Goal: Task Accomplishment & Management: Manage account settings

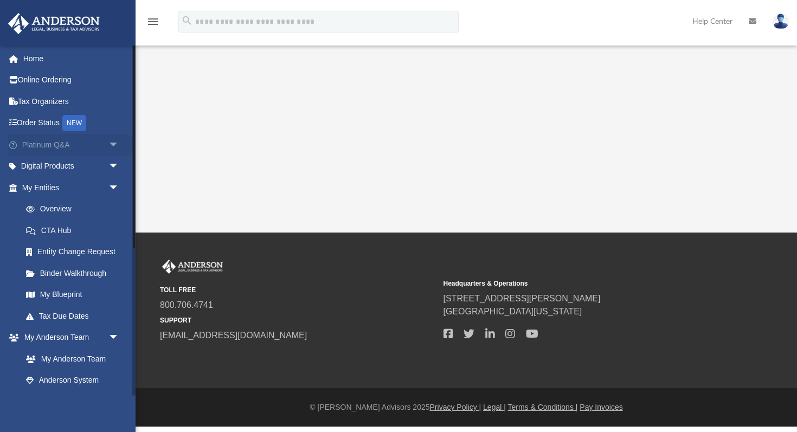
click at [36, 141] on link "Platinum Q&A arrow_drop_down" at bounding box center [72, 145] width 128 height 22
click at [113, 145] on span "arrow_drop_down" at bounding box center [119, 145] width 22 height 22
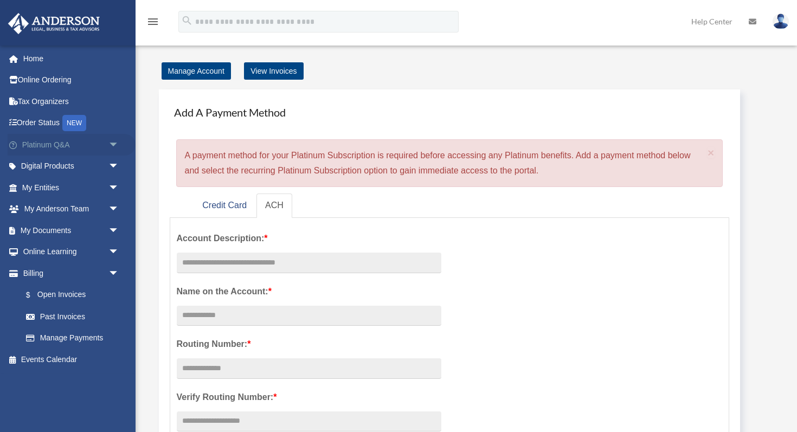
click at [115, 143] on span "arrow_drop_down" at bounding box center [119, 145] width 22 height 22
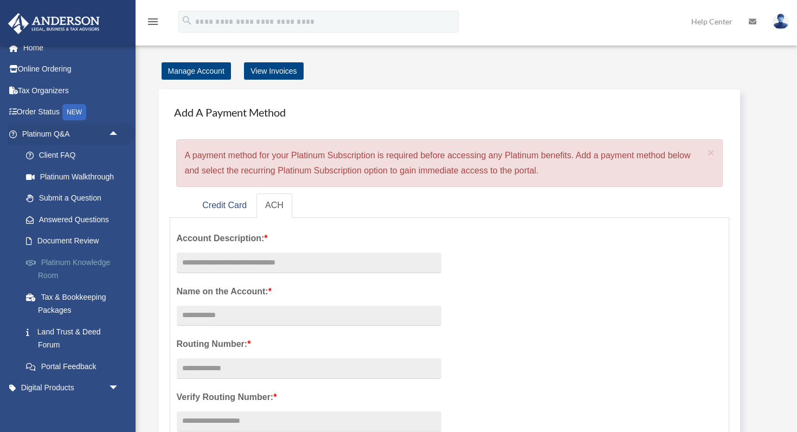
scroll to position [12, 0]
click at [63, 198] on link "Submit a Question" at bounding box center [75, 197] width 120 height 22
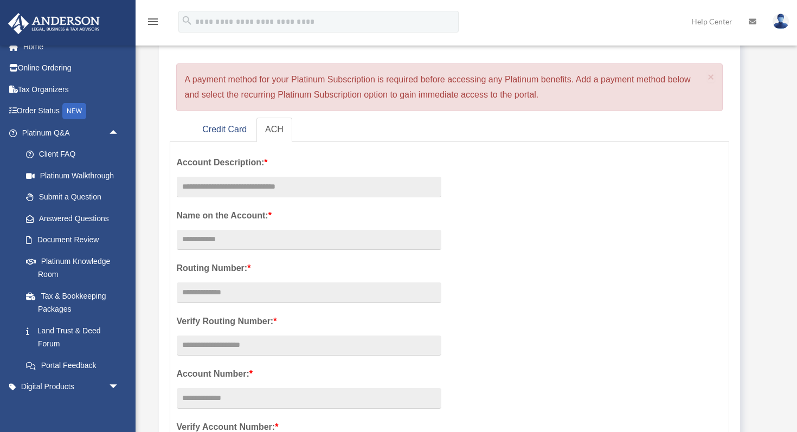
scroll to position [0, 0]
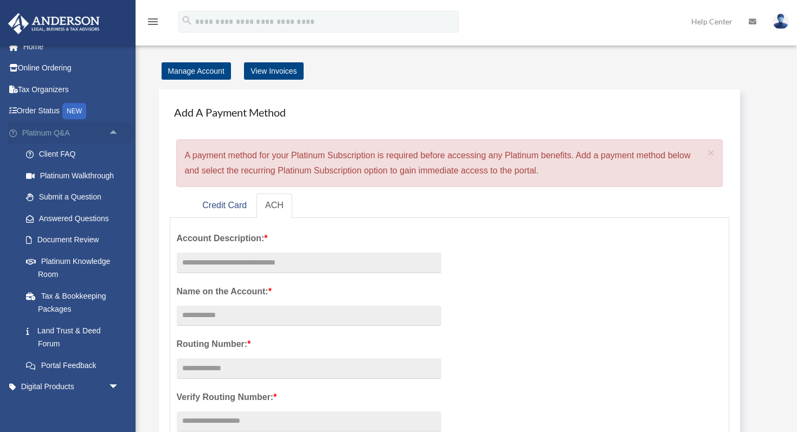
click at [50, 128] on link "Platinum Q&A arrow_drop_up" at bounding box center [72, 133] width 128 height 22
click at [111, 128] on span "arrow_drop_up" at bounding box center [119, 133] width 22 height 22
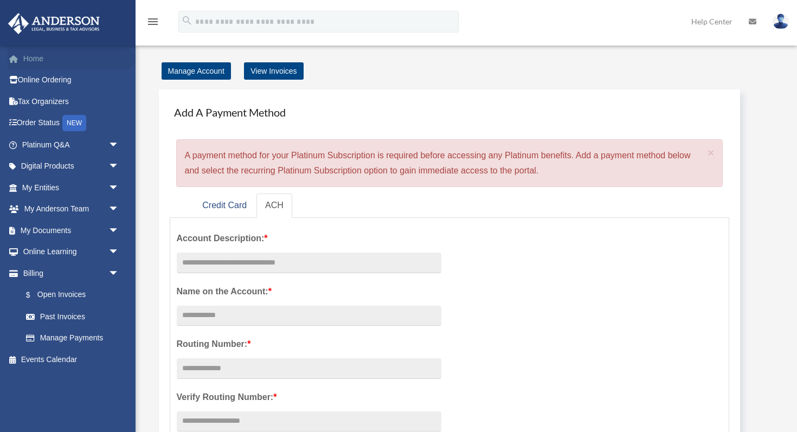
click at [43, 62] on link "Home" at bounding box center [72, 59] width 128 height 22
click at [111, 145] on span "arrow_drop_down" at bounding box center [119, 145] width 22 height 22
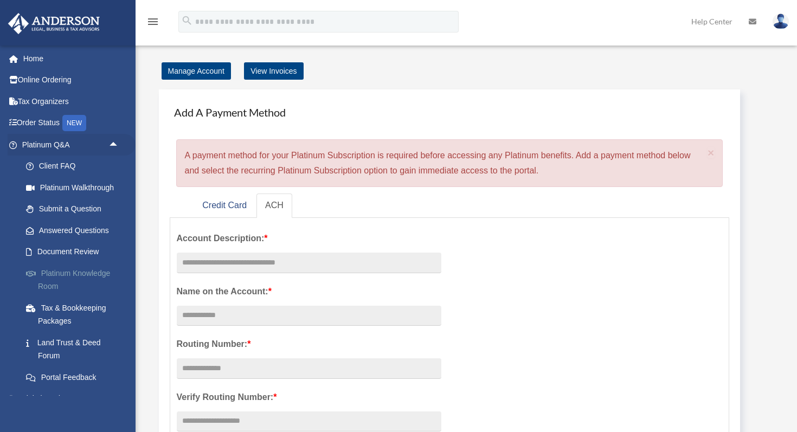
click at [57, 272] on link "Platinum Knowledge Room" at bounding box center [75, 279] width 120 height 35
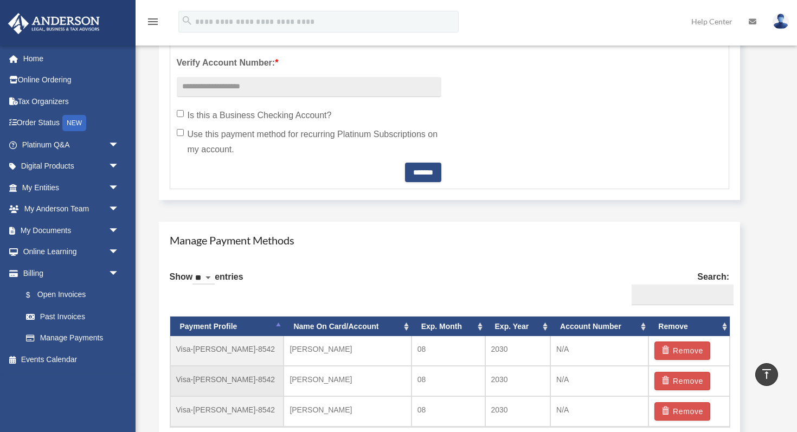
scroll to position [439, 0]
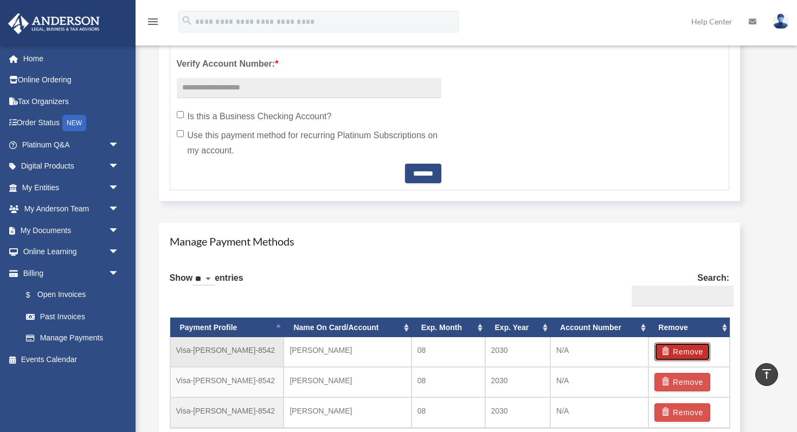
click at [679, 344] on button "Remove" at bounding box center [682, 352] width 56 height 18
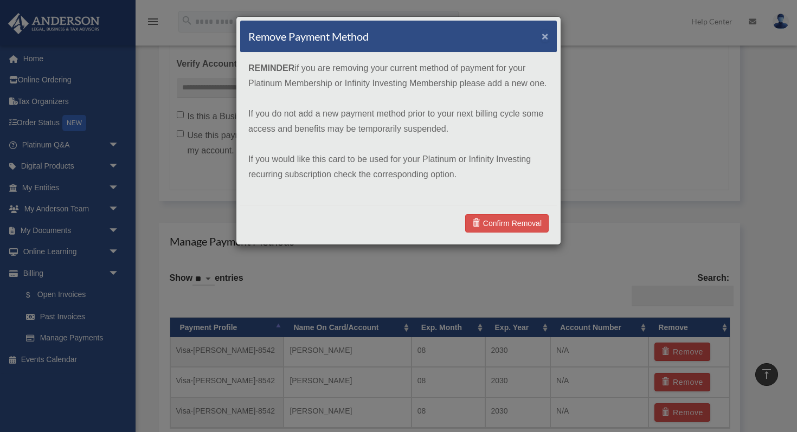
click at [543, 40] on button "×" at bounding box center [544, 35] width 7 height 11
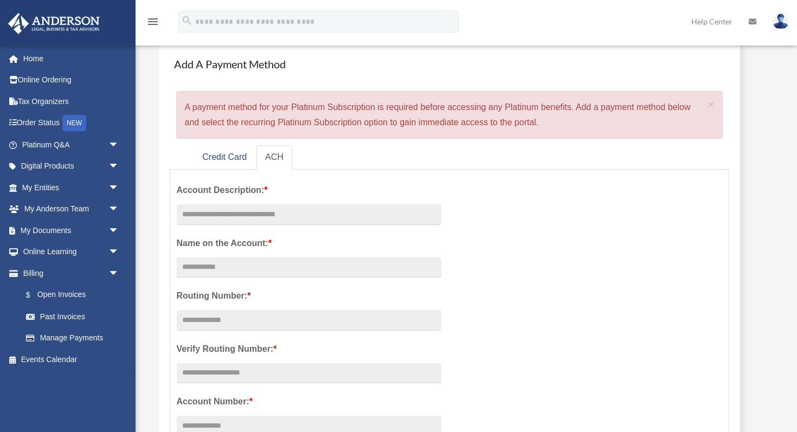
scroll to position [55, 0]
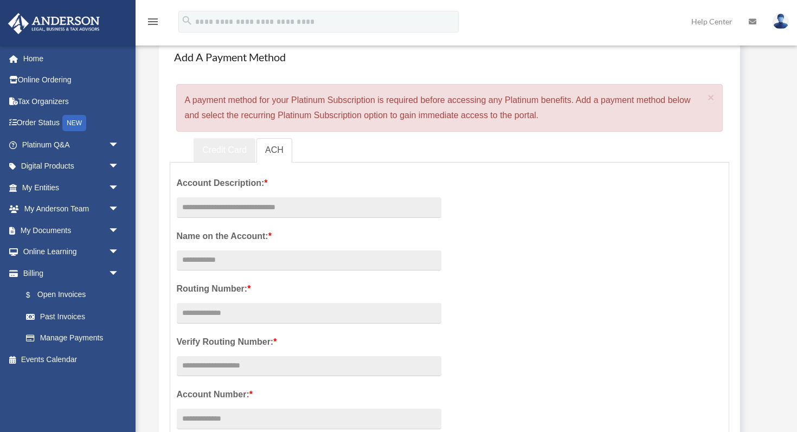
click at [210, 150] on link "Credit Card" at bounding box center [224, 150] width 62 height 24
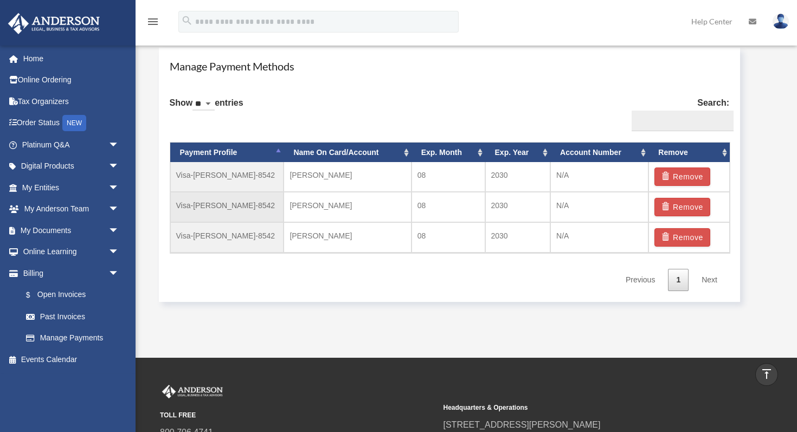
scroll to position [600, 0]
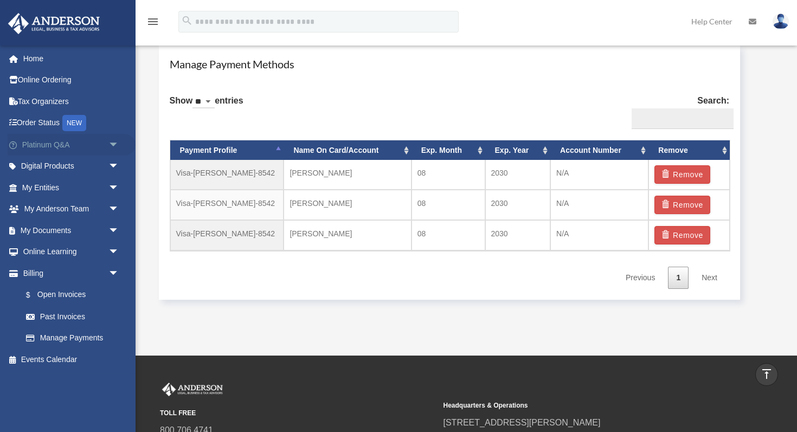
click at [79, 147] on link "Platinum Q&A arrow_drop_down" at bounding box center [72, 145] width 128 height 22
click at [112, 143] on span "arrow_drop_down" at bounding box center [119, 145] width 22 height 22
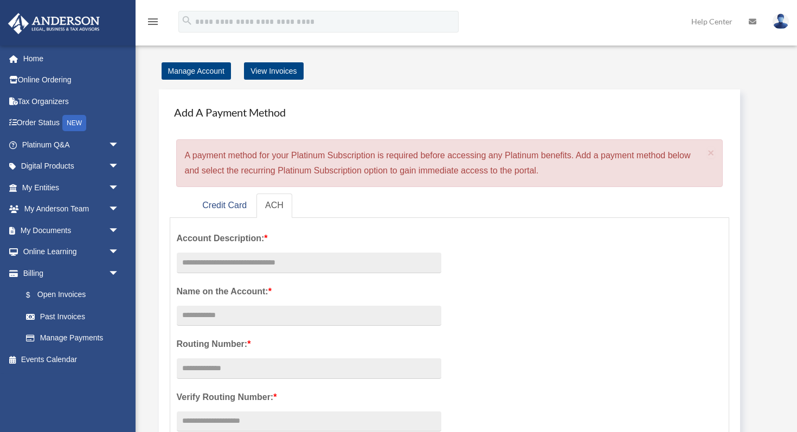
click at [112, 143] on span "arrow_drop_down" at bounding box center [119, 145] width 22 height 22
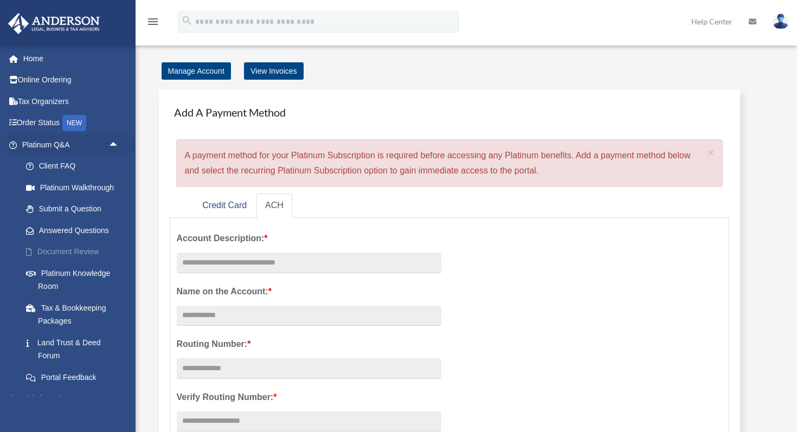
click at [90, 246] on link "Document Review" at bounding box center [75, 252] width 120 height 22
click at [44, 249] on link "Document Review" at bounding box center [75, 252] width 120 height 22
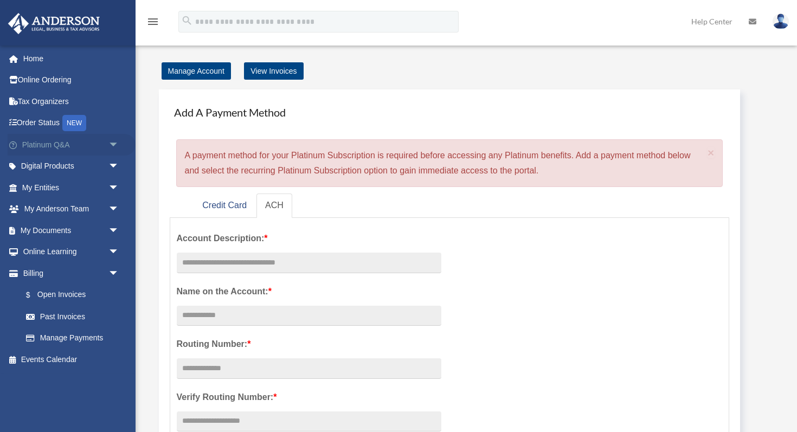
click at [120, 143] on span "arrow_drop_down" at bounding box center [119, 145] width 22 height 22
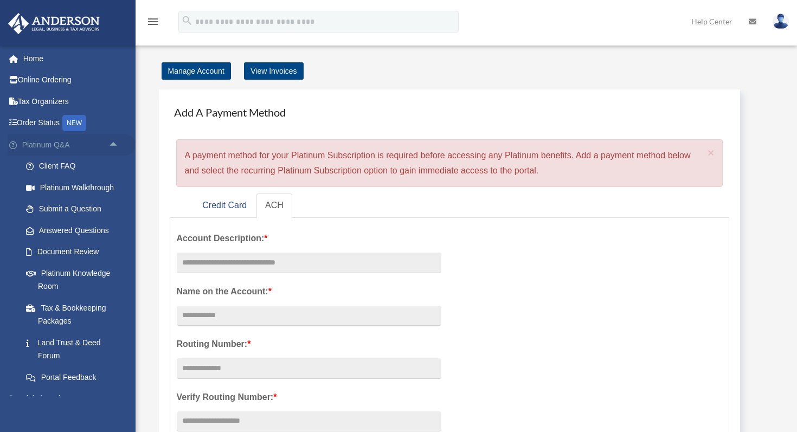
click at [111, 143] on span "arrow_drop_up" at bounding box center [119, 145] width 22 height 22
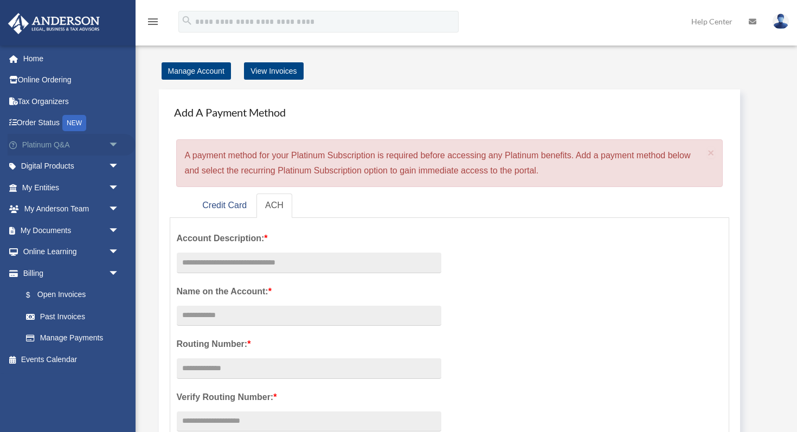
click at [111, 143] on span "arrow_drop_down" at bounding box center [119, 145] width 22 height 22
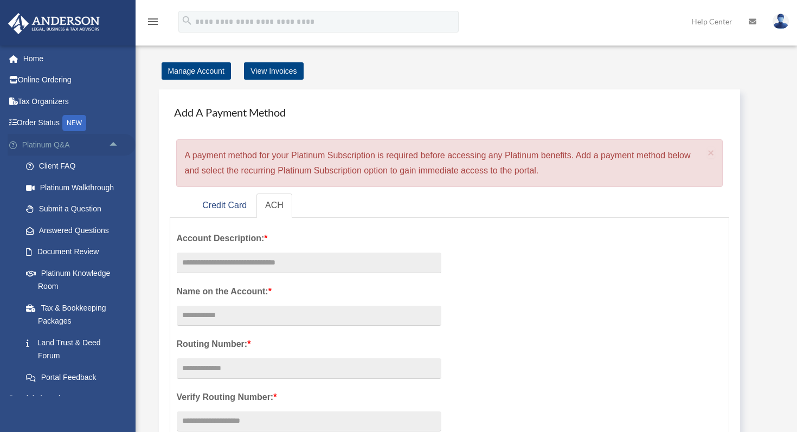
click at [112, 143] on span "arrow_drop_up" at bounding box center [119, 145] width 22 height 22
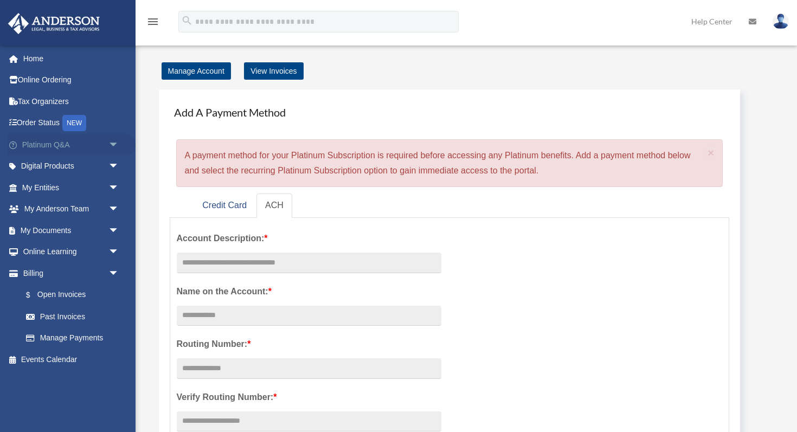
click at [114, 143] on span "arrow_drop_down" at bounding box center [119, 145] width 22 height 22
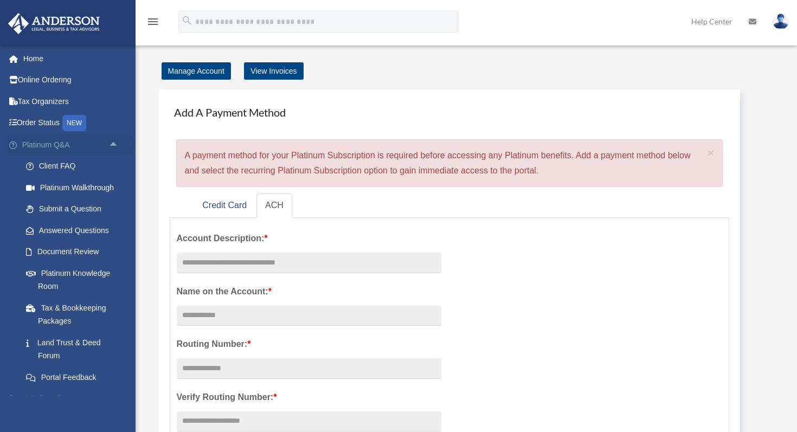
click at [114, 143] on span "arrow_drop_up" at bounding box center [119, 145] width 22 height 22
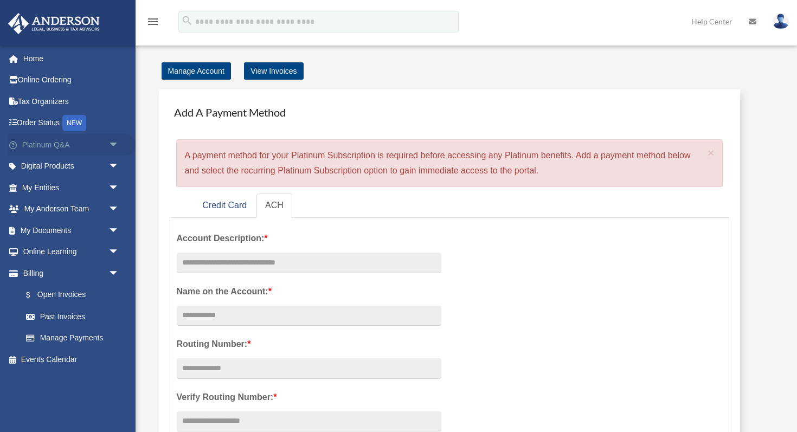
click at [114, 143] on span "arrow_drop_down" at bounding box center [119, 145] width 22 height 22
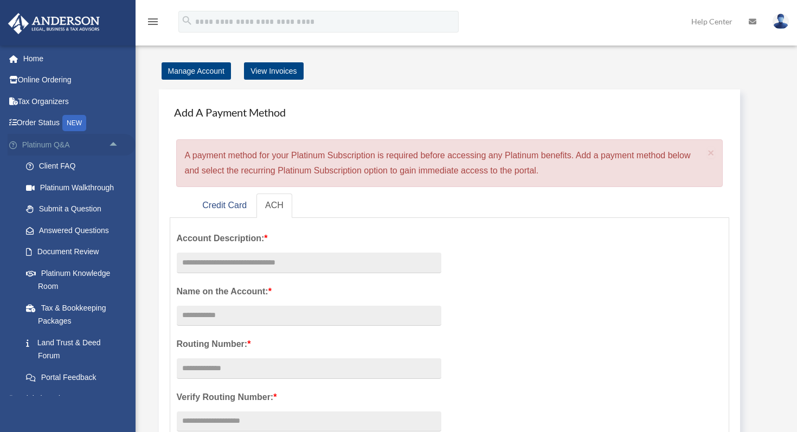
click at [114, 143] on span "arrow_drop_up" at bounding box center [119, 145] width 22 height 22
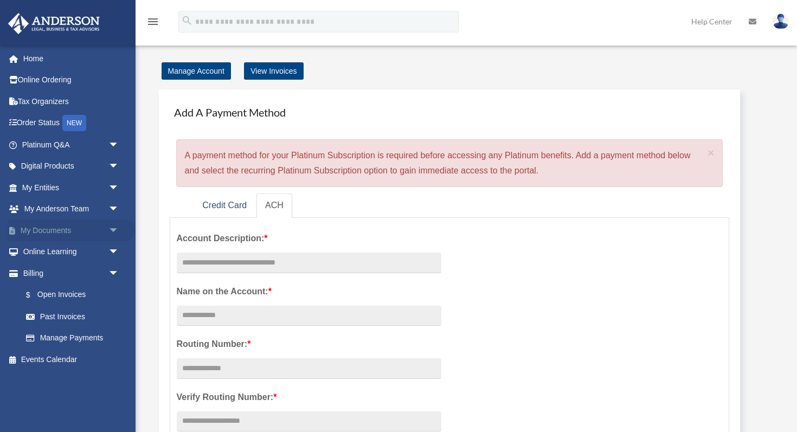
click at [68, 229] on link "My Documents arrow_drop_down" at bounding box center [72, 230] width 128 height 22
click at [109, 229] on span "arrow_drop_down" at bounding box center [119, 230] width 22 height 22
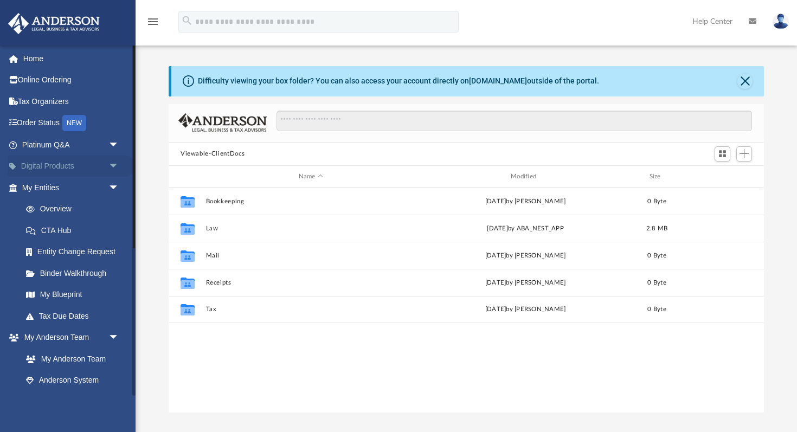
scroll to position [246, 595]
click at [115, 144] on span "arrow_drop_down" at bounding box center [119, 145] width 22 height 22
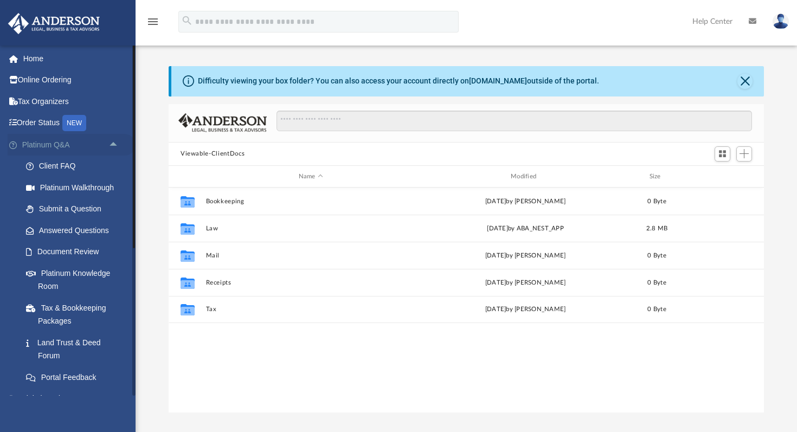
click at [115, 144] on span "arrow_drop_up" at bounding box center [119, 145] width 22 height 22
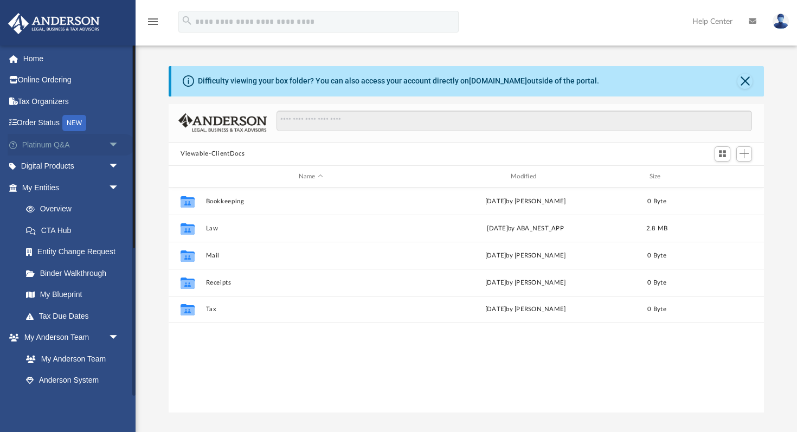
click at [115, 144] on span "arrow_drop_down" at bounding box center [119, 145] width 22 height 22
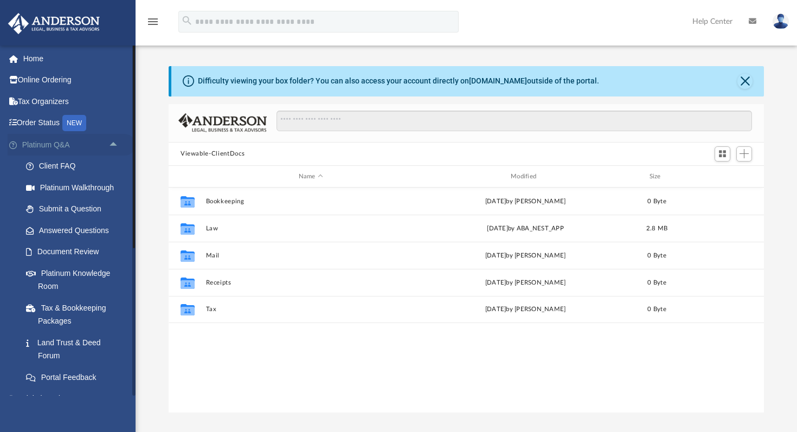
click at [115, 144] on span "arrow_drop_up" at bounding box center [119, 145] width 22 height 22
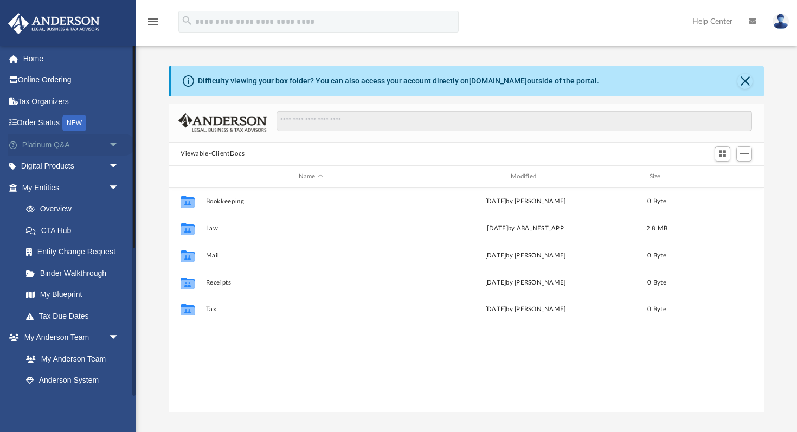
click at [115, 144] on span "arrow_drop_down" at bounding box center [119, 145] width 22 height 22
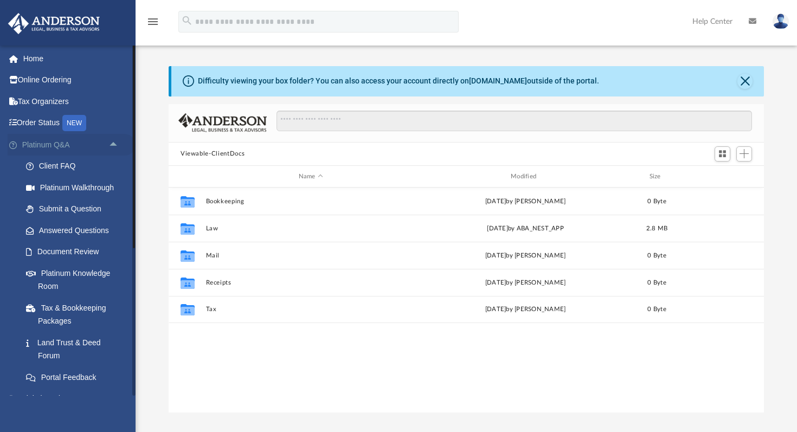
click at [114, 145] on span "arrow_drop_up" at bounding box center [119, 145] width 22 height 22
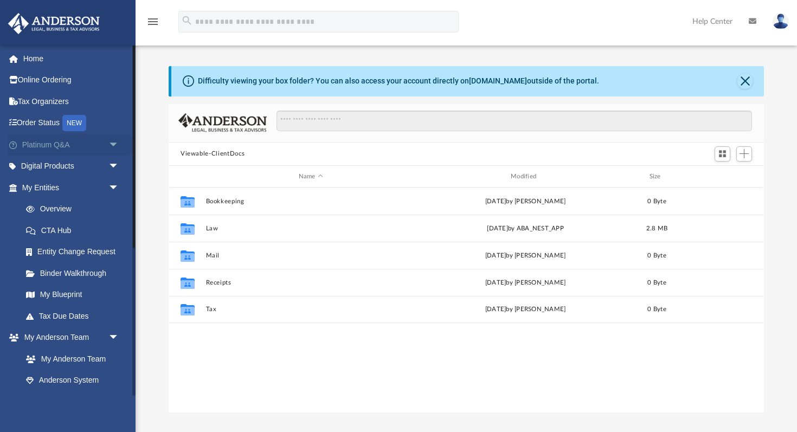
click at [111, 142] on span "arrow_drop_down" at bounding box center [119, 145] width 22 height 22
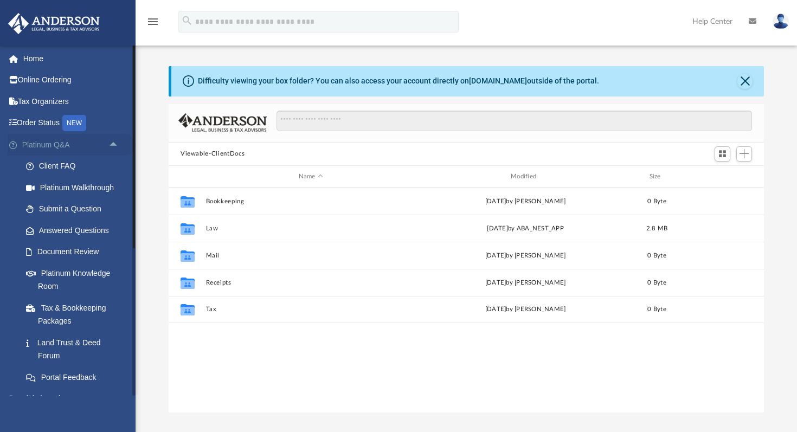
click at [111, 142] on span "arrow_drop_up" at bounding box center [119, 145] width 22 height 22
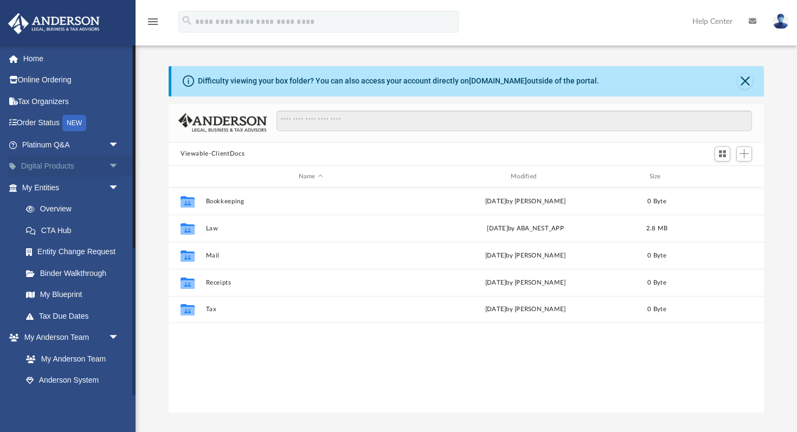
click at [110, 163] on span "arrow_drop_down" at bounding box center [119, 167] width 22 height 22
click at [113, 166] on span "arrow_drop_up" at bounding box center [119, 167] width 22 height 22
click at [113, 184] on span "arrow_drop_down" at bounding box center [119, 188] width 22 height 22
click at [112, 164] on span "arrow_drop_down" at bounding box center [119, 167] width 22 height 22
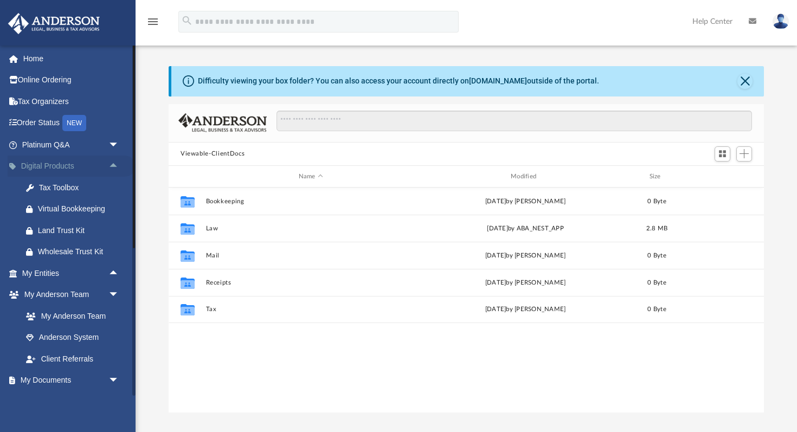
click at [112, 164] on span "arrow_drop_up" at bounding box center [119, 167] width 22 height 22
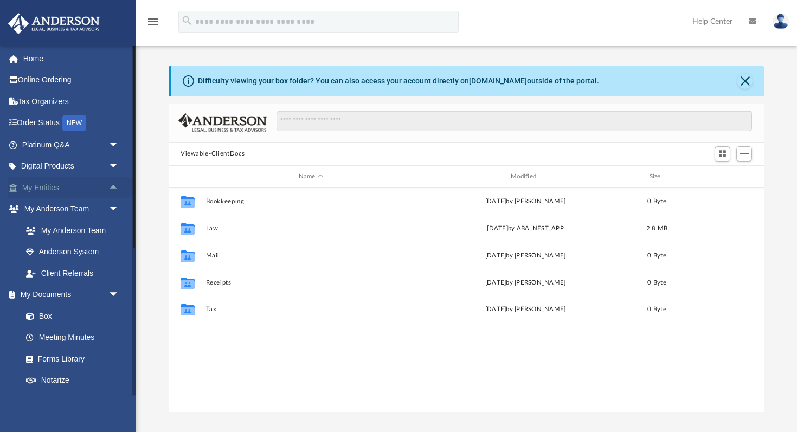
click at [111, 190] on span "arrow_drop_up" at bounding box center [119, 188] width 22 height 22
click at [111, 190] on span "arrow_drop_down" at bounding box center [119, 188] width 22 height 22
click at [115, 163] on span "arrow_drop_down" at bounding box center [119, 167] width 22 height 22
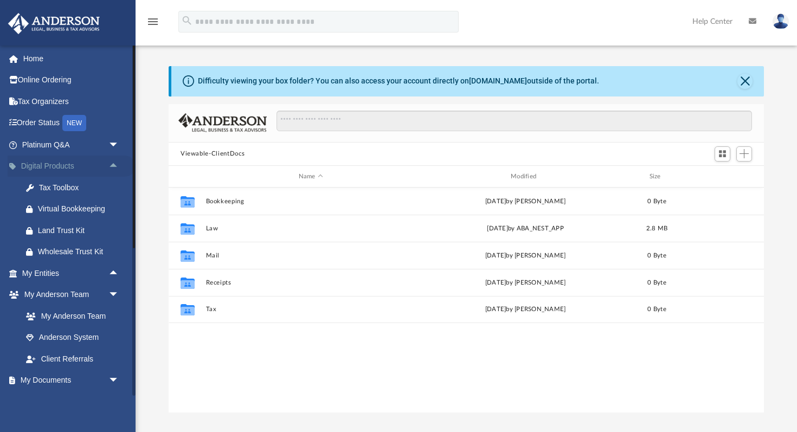
click at [113, 165] on span "arrow_drop_up" at bounding box center [119, 167] width 22 height 22
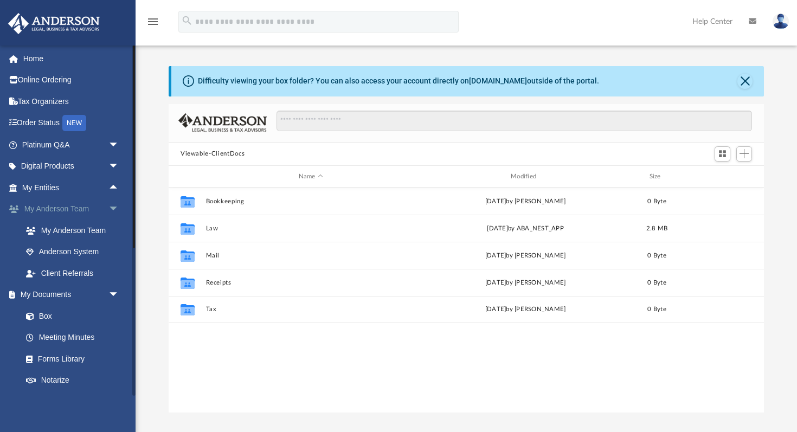
click at [113, 206] on span "arrow_drop_down" at bounding box center [119, 209] width 22 height 22
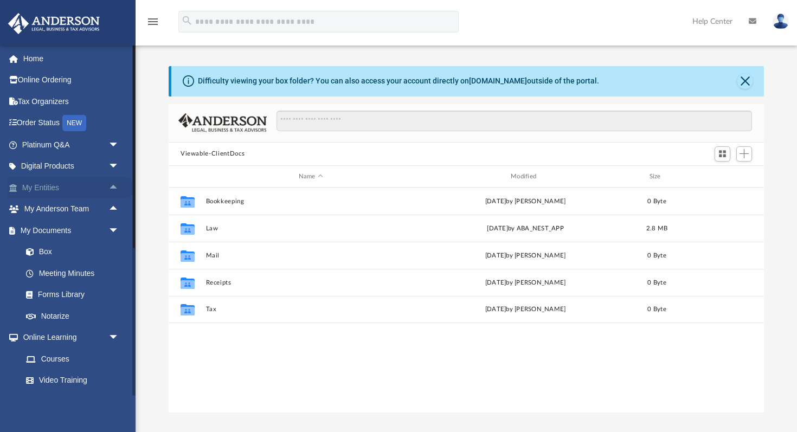
click at [115, 181] on span "arrow_drop_up" at bounding box center [119, 188] width 22 height 22
click at [115, 181] on span "arrow_drop_down" at bounding box center [119, 188] width 22 height 22
click at [115, 227] on span "arrow_drop_down" at bounding box center [119, 230] width 22 height 22
click at [115, 227] on span "arrow_drop_up" at bounding box center [119, 230] width 22 height 22
click at [115, 139] on span "arrow_drop_down" at bounding box center [119, 145] width 22 height 22
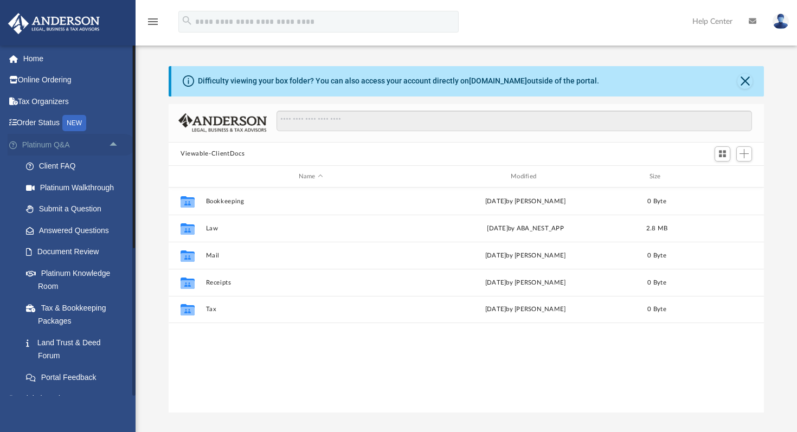
click at [114, 145] on span "arrow_drop_up" at bounding box center [119, 145] width 22 height 22
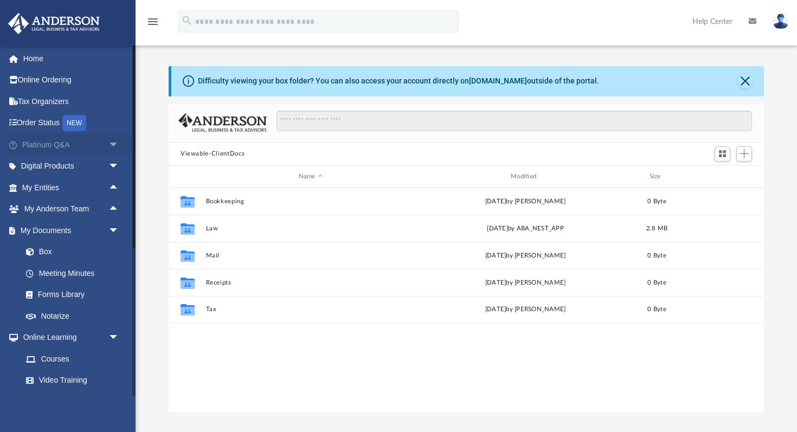
click at [114, 145] on span "arrow_drop_down" at bounding box center [119, 145] width 22 height 22
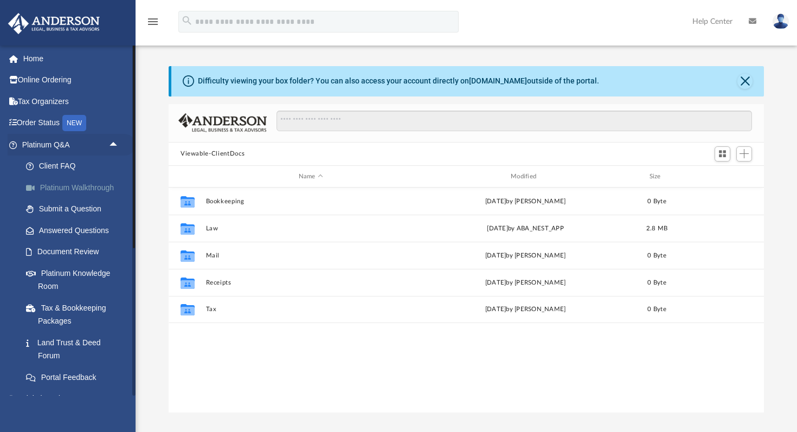
click at [69, 188] on link "Platinum Walkthrough" at bounding box center [75, 188] width 120 height 22
click at [68, 199] on link "Submit a Question" at bounding box center [75, 209] width 120 height 22
click at [67, 212] on link "Submit a Question" at bounding box center [75, 209] width 120 height 22
click at [742, 83] on button "Close" at bounding box center [744, 81] width 15 height 15
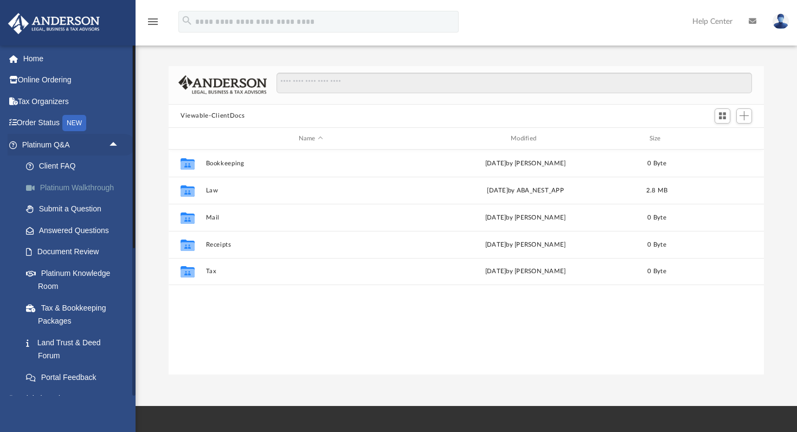
click at [61, 191] on link "Platinum Walkthrough" at bounding box center [75, 188] width 120 height 22
click at [80, 203] on link "Submit a Question" at bounding box center [75, 209] width 120 height 22
click at [74, 223] on link "Answered Questions" at bounding box center [75, 230] width 120 height 22
click at [78, 206] on link "Submit a Question" at bounding box center [75, 209] width 120 height 22
click at [78, 212] on link "Submit a Question" at bounding box center [75, 209] width 120 height 22
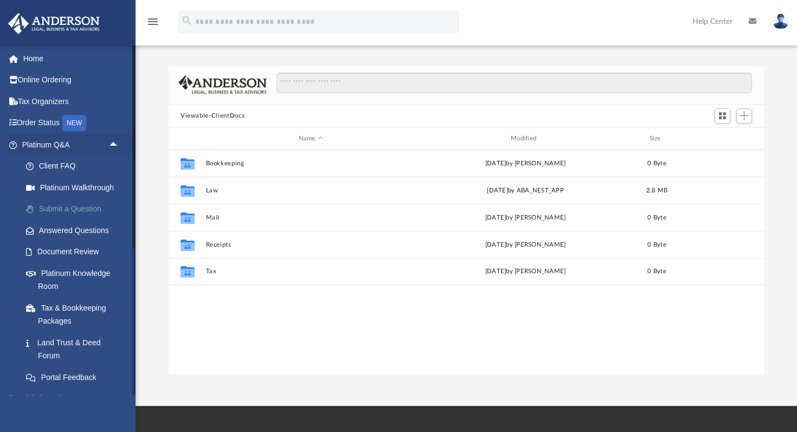
click at [78, 212] on link "Submit a Question" at bounding box center [75, 209] width 120 height 22
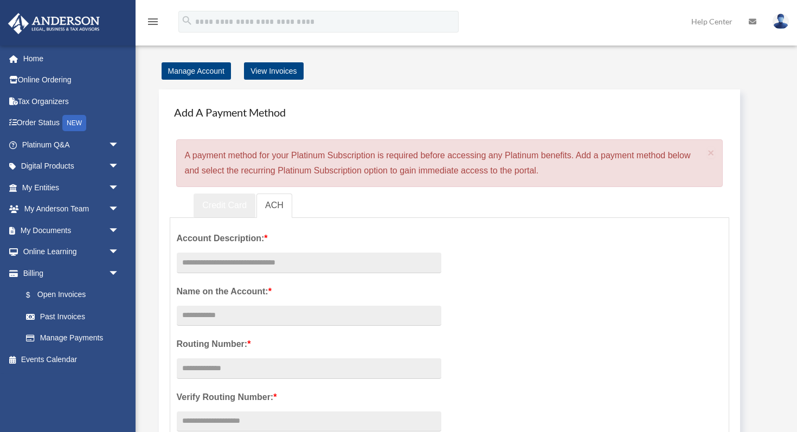
click at [233, 204] on link "Credit Card" at bounding box center [224, 205] width 62 height 24
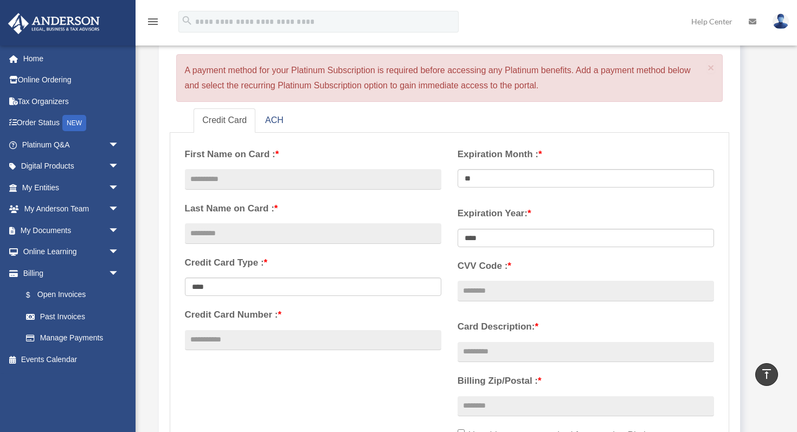
scroll to position [83, 0]
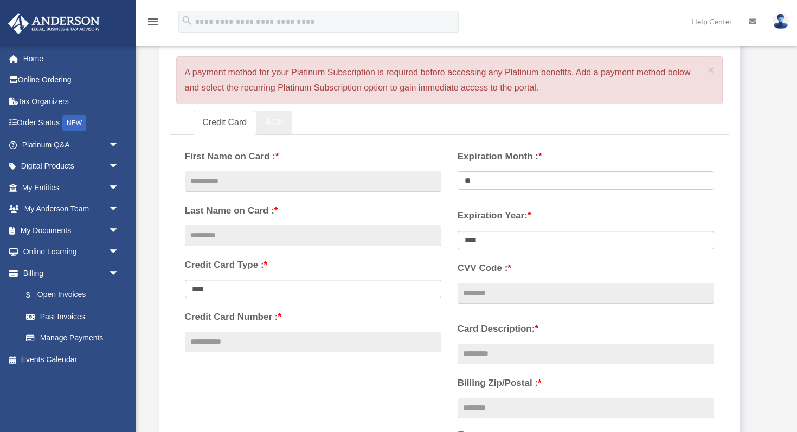
click at [273, 127] on link "ACH" at bounding box center [274, 123] width 36 height 24
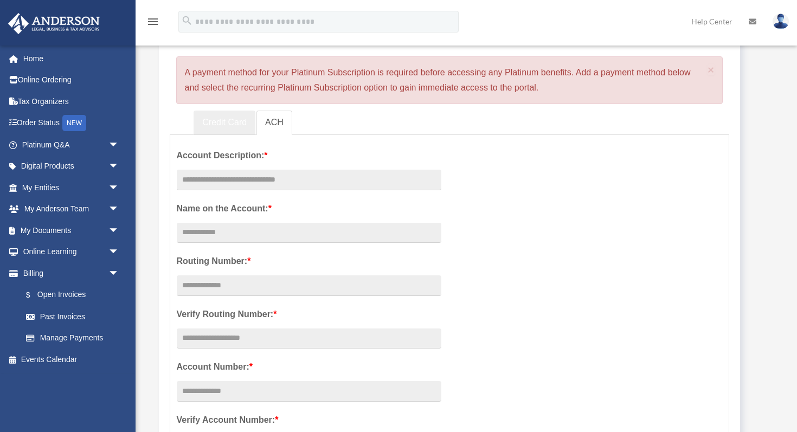
click at [233, 124] on link "Credit Card" at bounding box center [224, 123] width 62 height 24
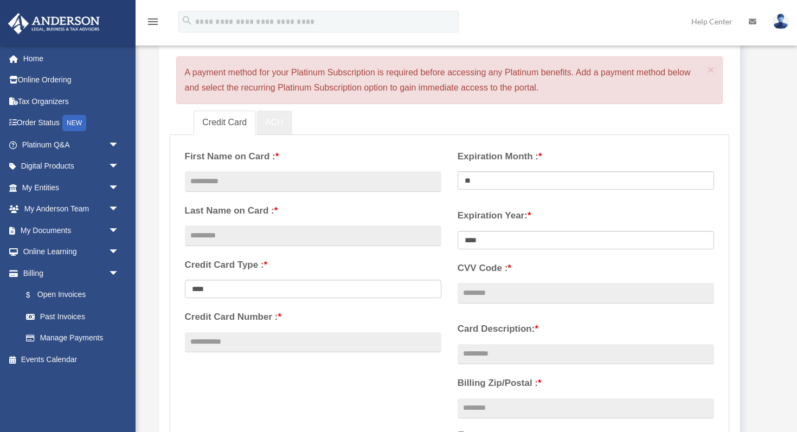
click at [265, 124] on link "ACH" at bounding box center [274, 123] width 36 height 24
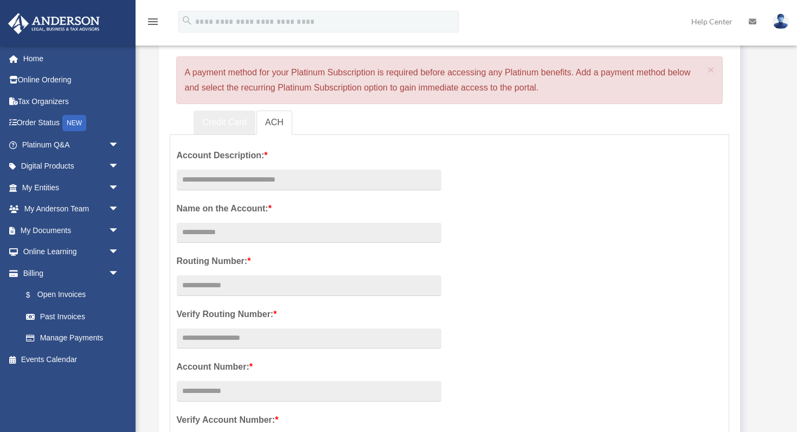
click at [230, 119] on link "Credit Card" at bounding box center [224, 123] width 62 height 24
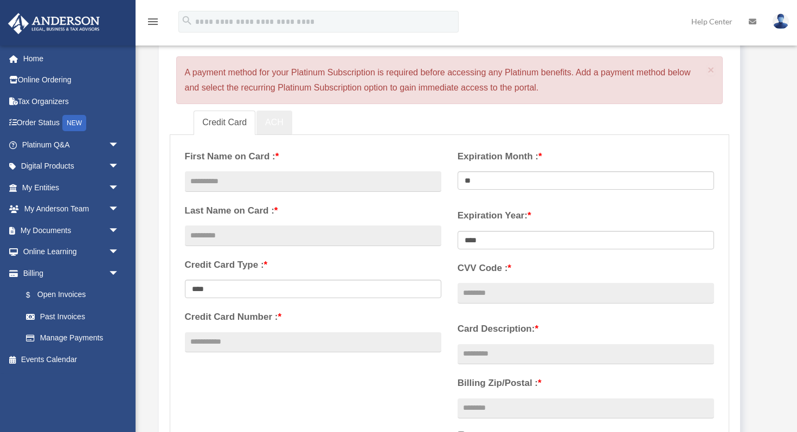
click at [269, 120] on link "ACH" at bounding box center [274, 123] width 36 height 24
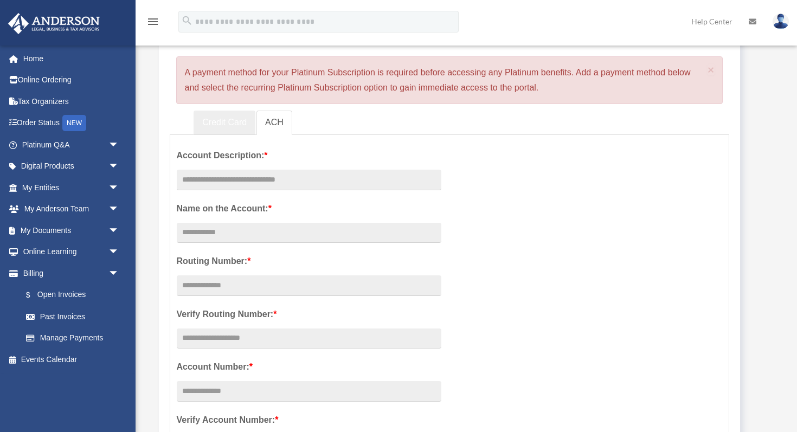
click at [233, 120] on link "Credit Card" at bounding box center [224, 123] width 62 height 24
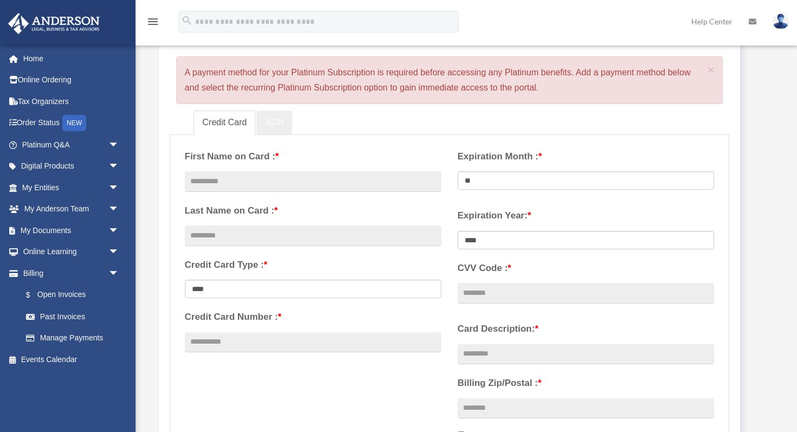
click at [273, 121] on link "ACH" at bounding box center [274, 123] width 36 height 24
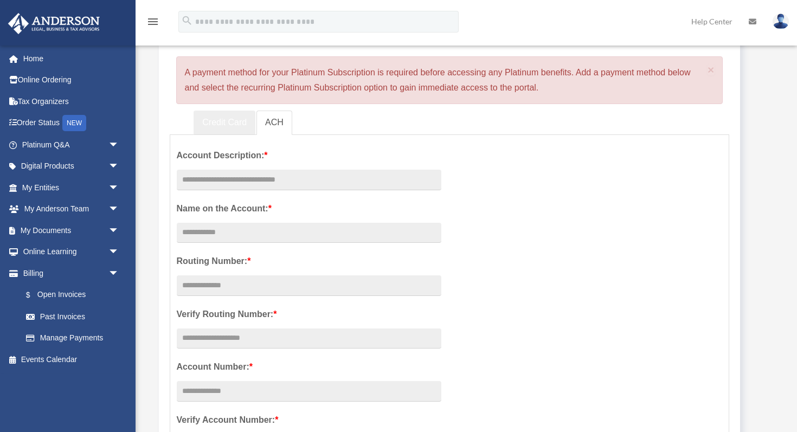
click at [224, 121] on link "Credit Card" at bounding box center [224, 123] width 62 height 24
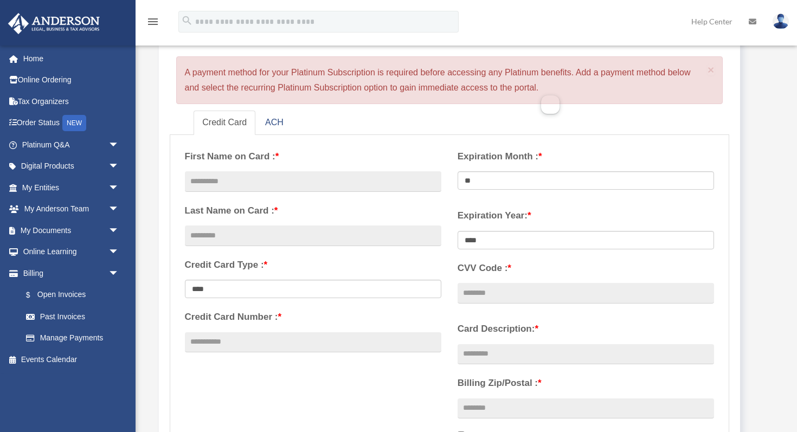
drag, startPoint x: 185, startPoint y: 72, endPoint x: 545, endPoint y: 91, distance: 359.9
click at [545, 91] on div "× A payment method for your Platinum Subscription is required before accessing …" at bounding box center [449, 80] width 547 height 48
click at [541, 86] on div "× A payment method for your Platinum Subscription is required before accessing …" at bounding box center [449, 80] width 547 height 48
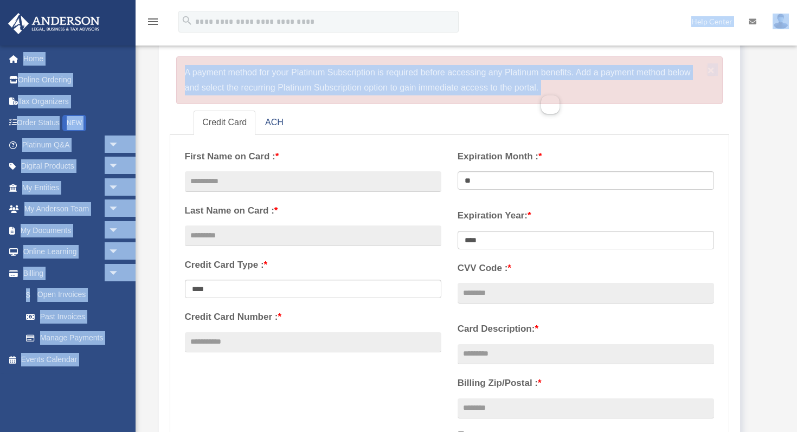
drag, startPoint x: 541, startPoint y: 86, endPoint x: 203, endPoint y: 43, distance: 340.9
click at [203, 42] on div "menu search Site Menu add danielmsimon21@gmail.com My Profile Reset Password Lo…" at bounding box center [398, 394] width 797 height 955
click at [187, 69] on div "× A payment method for your Platinum Subscription is required before accessing …" at bounding box center [449, 80] width 547 height 48
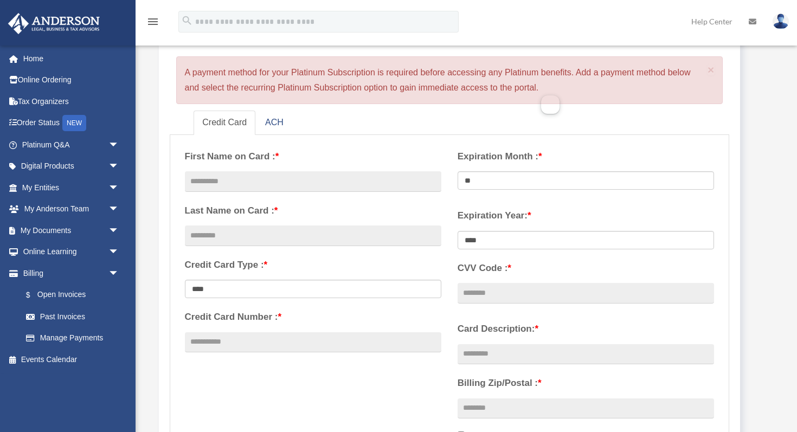
drag, startPoint x: 184, startPoint y: 73, endPoint x: 540, endPoint y: 89, distance: 356.4
click at [540, 89] on div "× A payment method for your Platinum Subscription is required before accessing …" at bounding box center [449, 80] width 547 height 48
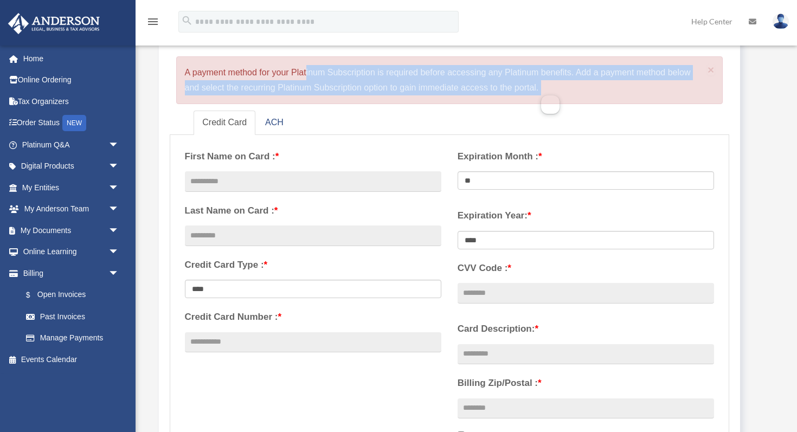
drag, startPoint x: 540, startPoint y: 89, endPoint x: 188, endPoint y: 73, distance: 353.2
click at [188, 73] on div "× A payment method for your Platinum Subscription is required before accessing …" at bounding box center [449, 80] width 547 height 48
drag, startPoint x: 185, startPoint y: 73, endPoint x: 538, endPoint y: 82, distance: 352.9
click at [538, 82] on div "× A payment method for your Platinum Subscription is required before accessing …" at bounding box center [449, 80] width 547 height 48
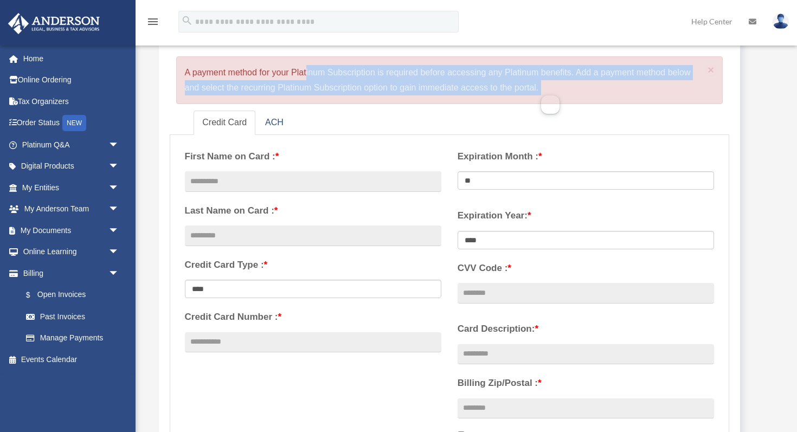
click at [538, 82] on div "× A payment method for your Platinum Subscription is required before accessing …" at bounding box center [449, 80] width 547 height 48
drag, startPoint x: 538, startPoint y: 82, endPoint x: 182, endPoint y: 71, distance: 356.2
click at [182, 70] on div "× A payment method for your Platinum Subscription is required before accessing …" at bounding box center [449, 80] width 547 height 48
click at [182, 71] on div "× A payment method for your Platinum Subscription is required before accessing …" at bounding box center [449, 80] width 547 height 48
drag, startPoint x: 182, startPoint y: 71, endPoint x: 537, endPoint y: 88, distance: 354.9
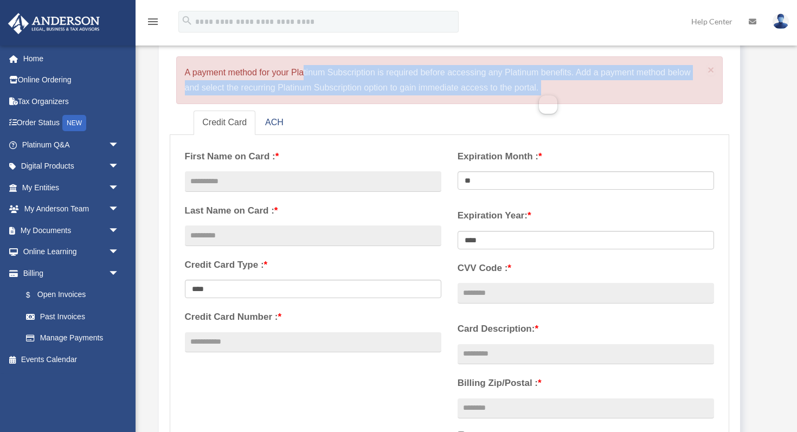
click at [537, 88] on div "× A payment method for your Platinum Subscription is required before accessing …" at bounding box center [449, 80] width 547 height 48
drag, startPoint x: 540, startPoint y: 88, endPoint x: 184, endPoint y: 69, distance: 356.1
click at [184, 69] on div "× A payment method for your Platinum Subscription is required before accessing …" at bounding box center [449, 80] width 547 height 48
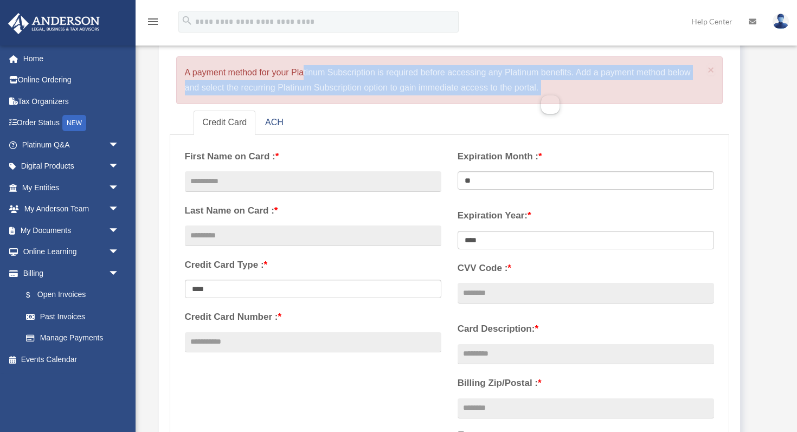
drag, startPoint x: 184, startPoint y: 69, endPoint x: 530, endPoint y: 98, distance: 347.0
click at [530, 98] on div "× A payment method for your Platinum Subscription is required before accessing …" at bounding box center [449, 80] width 547 height 48
click at [538, 93] on div "× A payment method for your Platinum Subscription is required before accessing …" at bounding box center [449, 80] width 547 height 48
drag, startPoint x: 544, startPoint y: 90, endPoint x: 195, endPoint y: 72, distance: 350.1
click at [195, 72] on div "× A payment method for your Platinum Subscription is required before accessing …" at bounding box center [449, 80] width 547 height 48
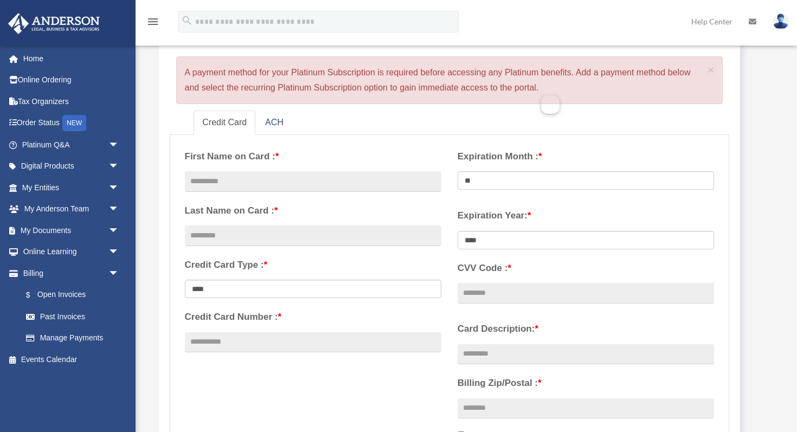
click at [180, 72] on div "× A payment method for your Platinum Subscription is required before accessing …" at bounding box center [449, 80] width 547 height 48
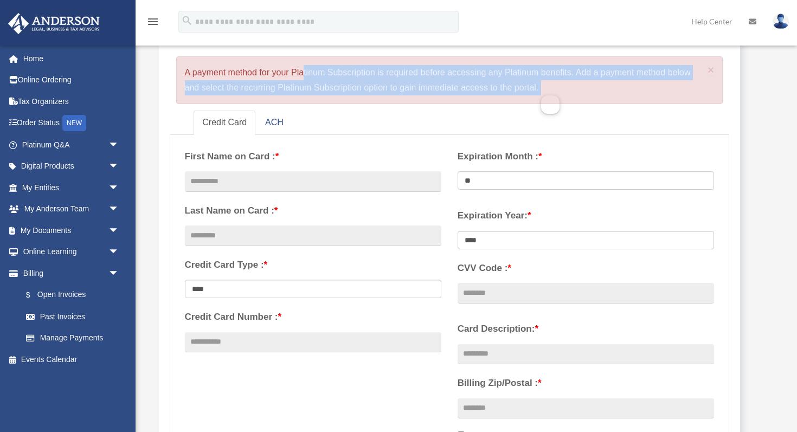
drag, startPoint x: 180, startPoint y: 72, endPoint x: 558, endPoint y: 89, distance: 378.1
click at [558, 89] on div "× A payment method for your Platinum Subscription is required before accessing …" at bounding box center [449, 80] width 547 height 48
drag, startPoint x: 558, startPoint y: 89, endPoint x: 195, endPoint y: 67, distance: 364.3
click at [195, 67] on div "× A payment method for your Platinum Subscription is required before accessing …" at bounding box center [449, 80] width 547 height 48
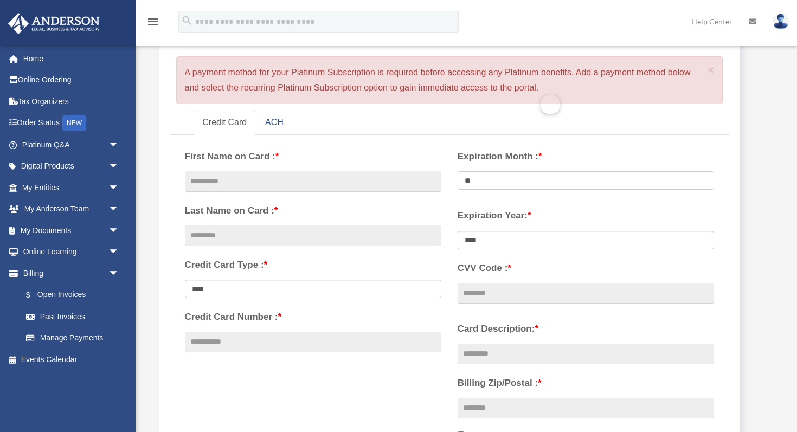
click at [172, 71] on div "Add A Payment Method × A payment method for your Platinum Subscription is requi…" at bounding box center [450, 60] width 560 height 87
drag, startPoint x: 183, startPoint y: 73, endPoint x: 553, endPoint y: 89, distance: 370.0
click at [552, 89] on div "× A payment method for your Platinum Subscription is required before accessing …" at bounding box center [449, 80] width 547 height 48
click at [555, 89] on div "× A payment method for your Platinum Subscription is required before accessing …" at bounding box center [449, 80] width 547 height 48
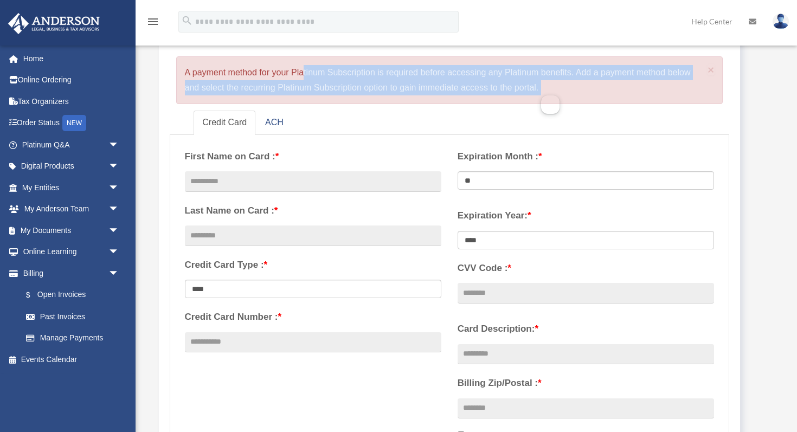
drag, startPoint x: 555, startPoint y: 89, endPoint x: 232, endPoint y: 66, distance: 323.9
click at [232, 66] on div "× A payment method for your Platinum Subscription is required before accessing …" at bounding box center [449, 80] width 547 height 48
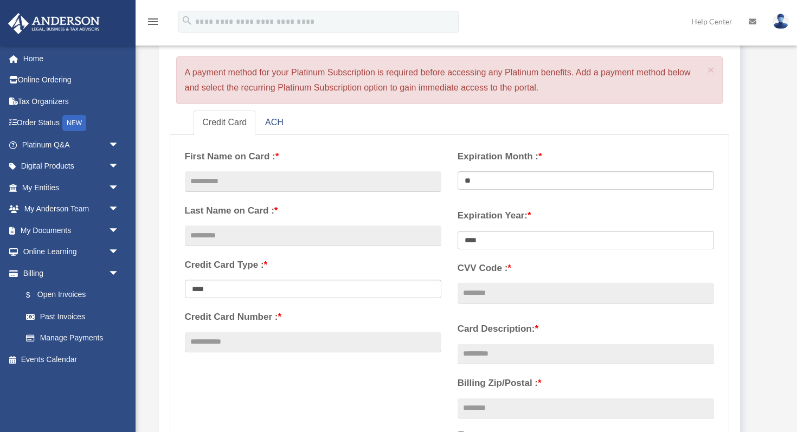
click at [184, 70] on div "× A payment method for your Platinum Subscription is required before accessing …" at bounding box center [449, 80] width 547 height 48
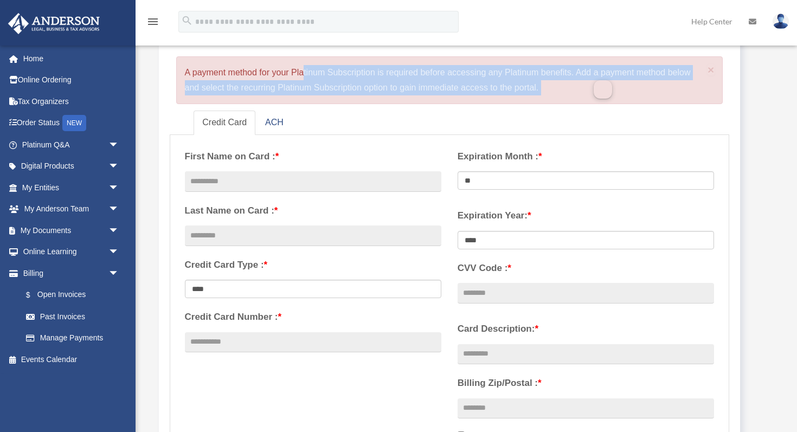
drag, startPoint x: 184, startPoint y: 70, endPoint x: 573, endPoint y: 91, distance: 389.7
click at [574, 91] on div "× A payment method for your Platinum Subscription is required before accessing …" at bounding box center [449, 80] width 547 height 48
click at [573, 91] on div "× A payment method for your Platinum Subscription is required before accessing …" at bounding box center [449, 80] width 547 height 48
drag, startPoint x: 573, startPoint y: 91, endPoint x: 242, endPoint y: 57, distance: 332.9
click at [242, 57] on div "× A payment method for your Platinum Subscription is required before accessing …" at bounding box center [449, 80] width 547 height 48
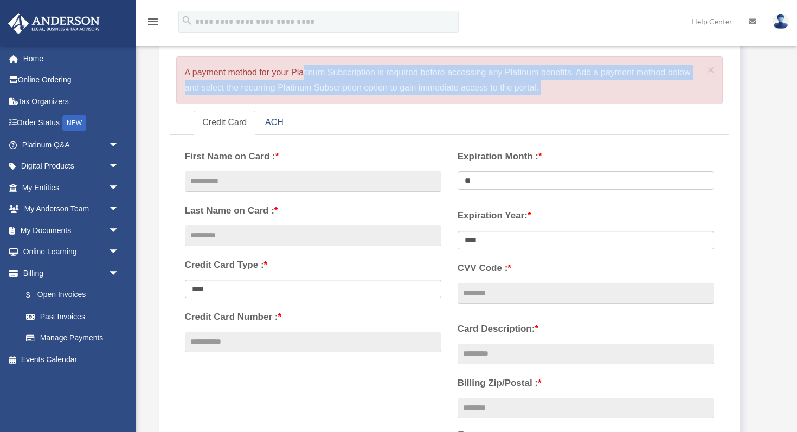
click at [179, 70] on div "× A payment method for your Platinum Subscription is required before accessing …" at bounding box center [449, 80] width 547 height 48
drag, startPoint x: 179, startPoint y: 70, endPoint x: 567, endPoint y: 91, distance: 388.1
click at [567, 91] on div "× A payment method for your Platinum Subscription is required before accessing …" at bounding box center [449, 80] width 547 height 48
click at [573, 87] on div "× A payment method for your Platinum Subscription is required before accessing …" at bounding box center [449, 80] width 547 height 48
drag, startPoint x: 554, startPoint y: 88, endPoint x: 223, endPoint y: 70, distance: 331.1
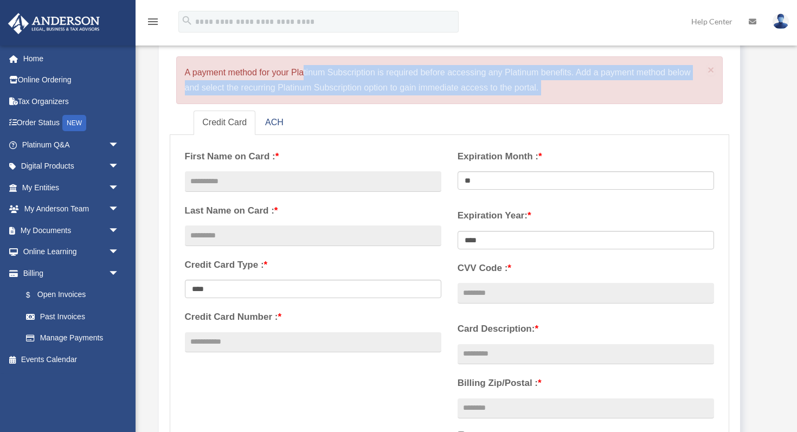
click at [223, 70] on div "× A payment method for your Platinum Subscription is required before accessing …" at bounding box center [449, 80] width 547 height 48
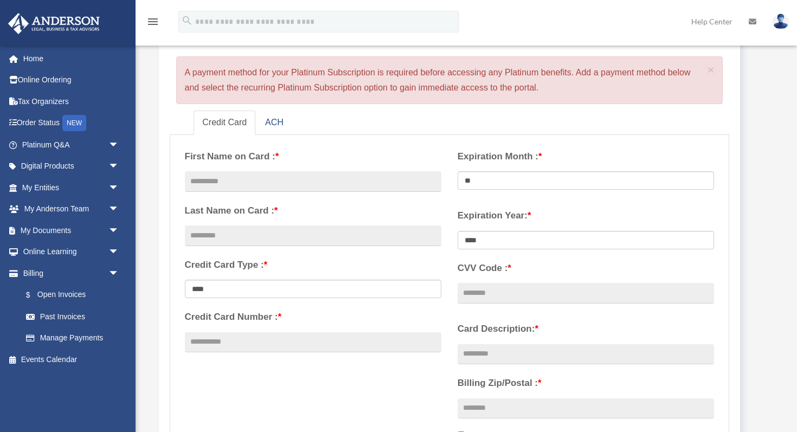
click at [183, 64] on div "× A payment method for your Platinum Subscription is required before accessing …" at bounding box center [449, 80] width 547 height 48
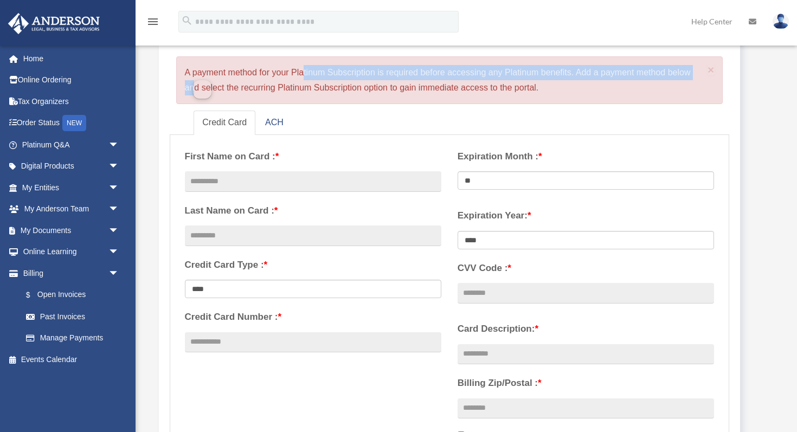
drag, startPoint x: 183, startPoint y: 64, endPoint x: 574, endPoint y: 69, distance: 391.3
click at [574, 69] on div "× A payment method for your Platinum Subscription is required before accessing …" at bounding box center [449, 80] width 547 height 48
click at [571, 76] on div "× A payment method for your Platinum Subscription is required before accessing …" at bounding box center [449, 80] width 547 height 48
drag, startPoint x: 548, startPoint y: 82, endPoint x: 285, endPoint y: 58, distance: 264.5
click at [285, 58] on div "× A payment method for your Platinum Subscription is required before accessing …" at bounding box center [449, 80] width 547 height 48
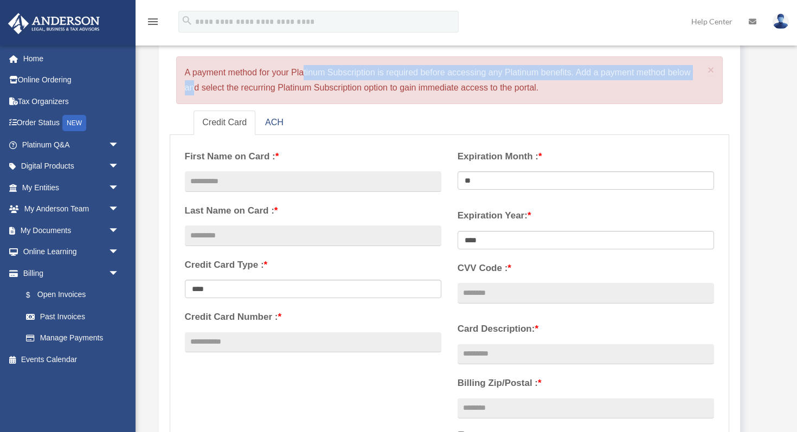
click at [176, 64] on div "× A payment method for your Platinum Subscription is required before accessing …" at bounding box center [449, 80] width 547 height 48
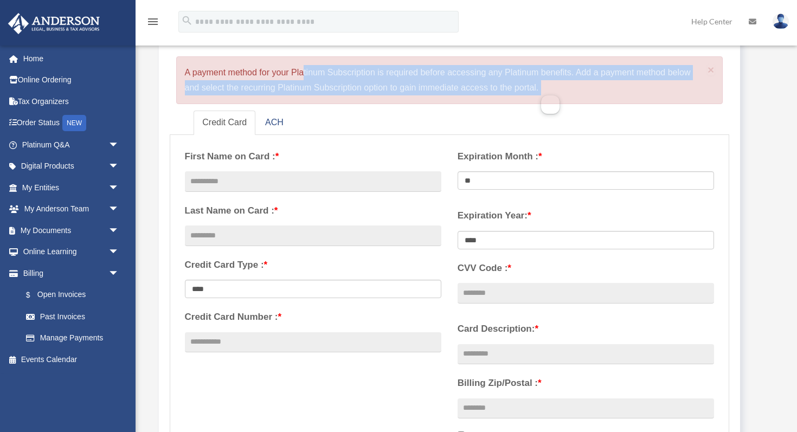
drag, startPoint x: 176, startPoint y: 64, endPoint x: 526, endPoint y: 100, distance: 352.5
click at [523, 100] on div "× A payment method for your Platinum Subscription is required before accessing …" at bounding box center [449, 80] width 547 height 48
click at [566, 92] on div "× A payment method for your Platinum Subscription is required before accessing …" at bounding box center [449, 80] width 547 height 48
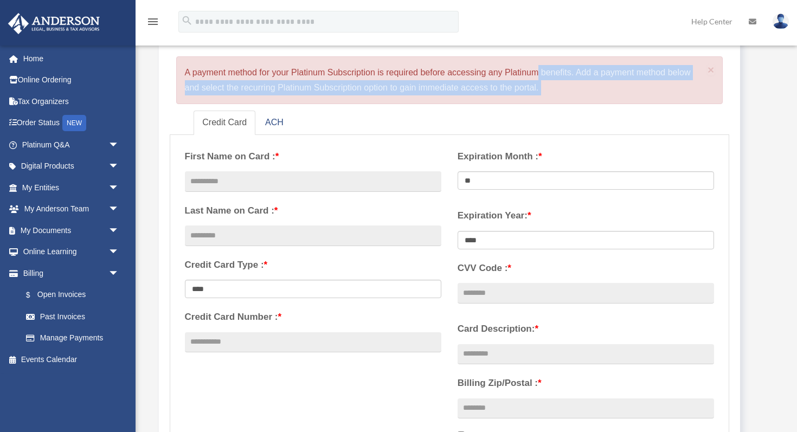
drag, startPoint x: 566, startPoint y: 92, endPoint x: 238, endPoint y: 64, distance: 329.1
click at [238, 64] on div "× A payment method for your Platinum Subscription is required before accessing …" at bounding box center [449, 80] width 547 height 48
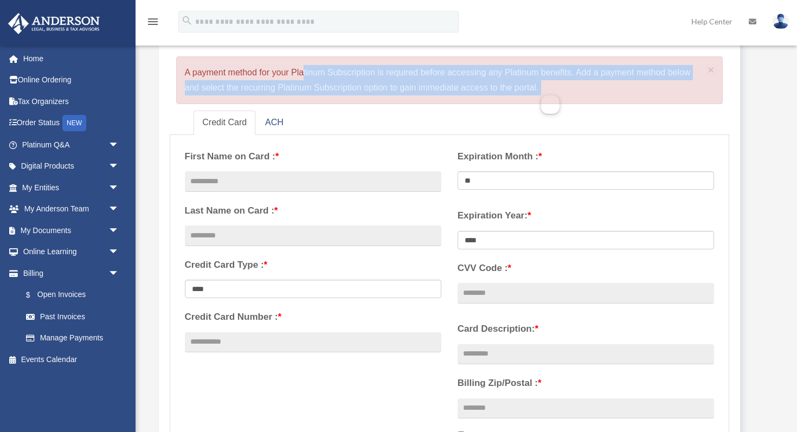
click at [190, 69] on div "× A payment method for your Platinum Subscription is required before accessing …" at bounding box center [449, 80] width 547 height 48
drag, startPoint x: 179, startPoint y: 69, endPoint x: 564, endPoint y: 91, distance: 385.9
click at [564, 91] on div "× A payment method for your Platinum Subscription is required before accessing …" at bounding box center [449, 80] width 547 height 48
click at [571, 91] on div "× A payment method for your Platinum Subscription is required before accessing …" at bounding box center [449, 80] width 547 height 48
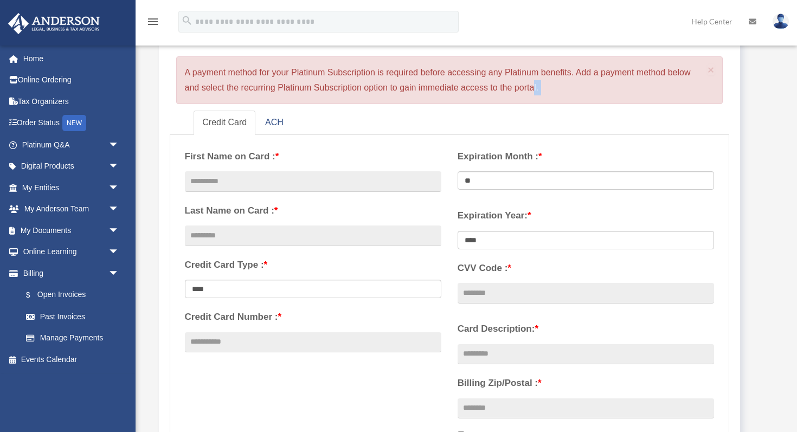
drag, startPoint x: 571, startPoint y: 91, endPoint x: 260, endPoint y: 81, distance: 311.8
click at [262, 81] on div "× A payment method for your Platinum Subscription is required before accessing …" at bounding box center [449, 80] width 547 height 48
drag, startPoint x: 181, startPoint y: 73, endPoint x: 530, endPoint y: 83, distance: 348.6
click at [530, 83] on div "× A payment method for your Platinum Subscription is required before accessing …" at bounding box center [449, 80] width 547 height 48
click at [558, 84] on div "× A payment method for your Platinum Subscription is required before accessing …" at bounding box center [449, 80] width 547 height 48
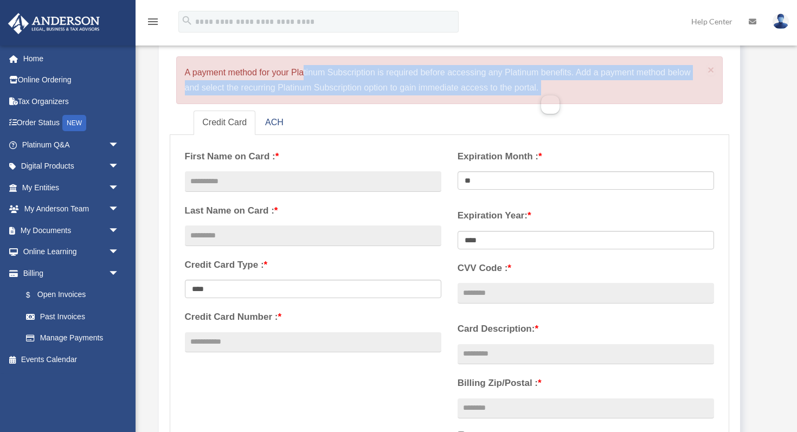
drag, startPoint x: 558, startPoint y: 84, endPoint x: 256, endPoint y: 64, distance: 303.0
click at [256, 64] on div "× A payment method for your Platinum Subscription is required before accessing …" at bounding box center [449, 80] width 547 height 48
click at [190, 70] on div "× A payment method for your Platinum Subscription is required before accessing …" at bounding box center [449, 80] width 547 height 48
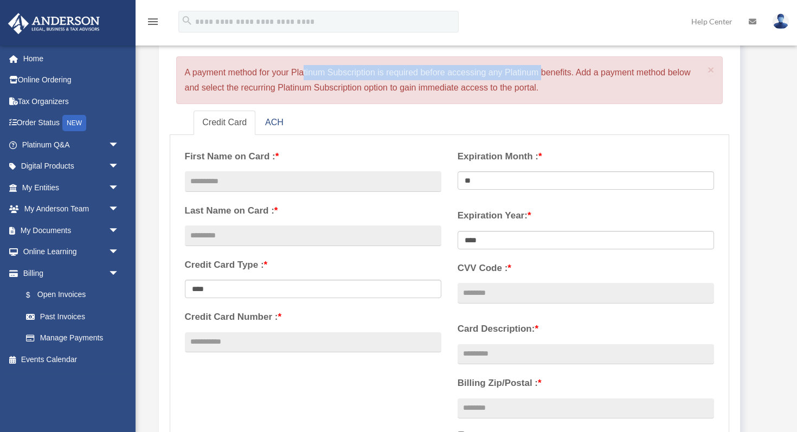
drag, startPoint x: 179, startPoint y: 74, endPoint x: 587, endPoint y: 78, distance: 408.1
click at [585, 78] on div "× A payment method for your Platinum Subscription is required before accessing …" at bounding box center [449, 80] width 547 height 48
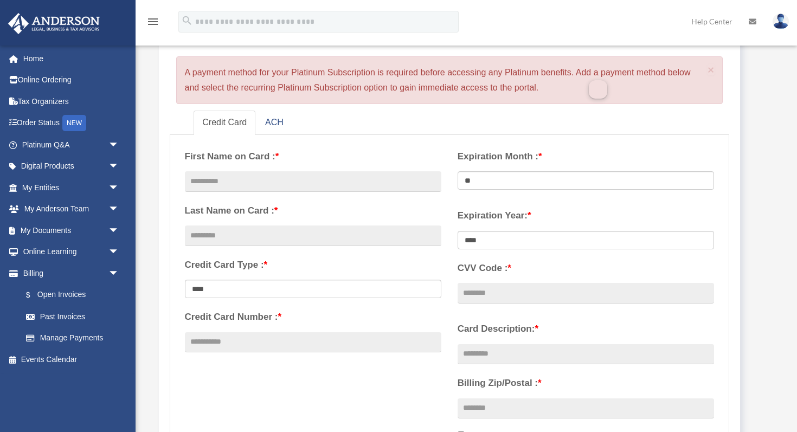
click at [587, 95] on div "× A payment method for your Platinum Subscription is required before accessing …" at bounding box center [449, 80] width 547 height 48
drag, startPoint x: 559, startPoint y: 94, endPoint x: 197, endPoint y: 61, distance: 364.0
click at [197, 61] on div "× A payment method for your Platinum Subscription is required before accessing …" at bounding box center [449, 80] width 547 height 48
click at [172, 68] on div "Add A Payment Method × A payment method for your Platinum Subscription is requi…" at bounding box center [450, 60] width 560 height 87
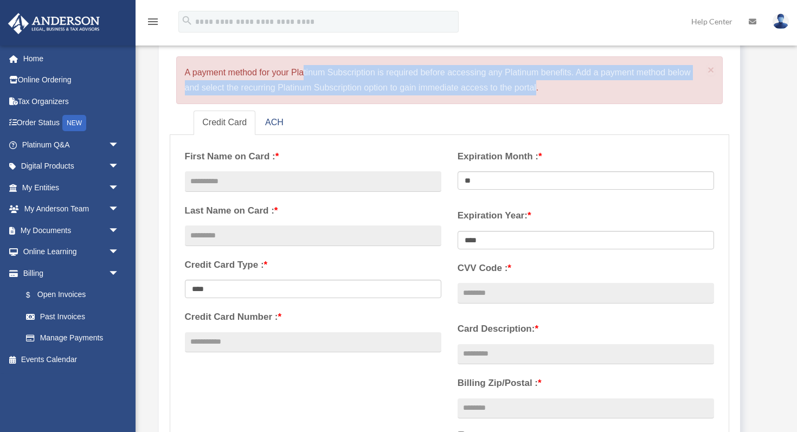
drag, startPoint x: 180, startPoint y: 68, endPoint x: 547, endPoint y: 98, distance: 368.1
click at [547, 98] on div "× A payment method for your Platinum Subscription is required before accessing …" at bounding box center [449, 80] width 547 height 48
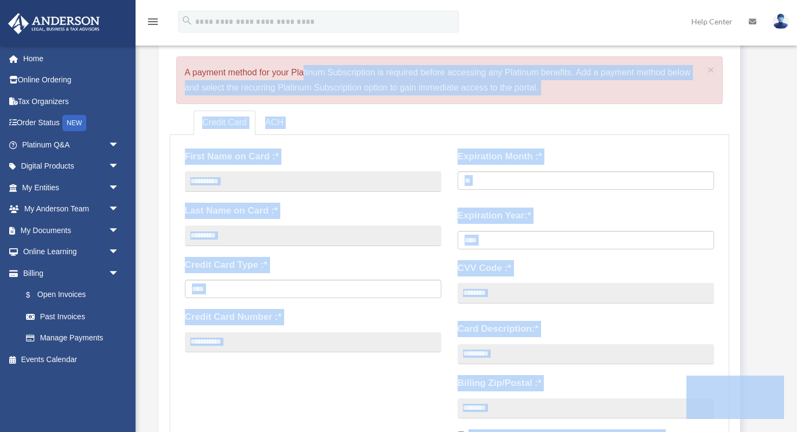
click at [548, 98] on div "× A payment method for your Platinum Subscription is required before accessing …" at bounding box center [449, 80] width 547 height 48
drag, startPoint x: 546, startPoint y: 89, endPoint x: 183, endPoint y: 64, distance: 364.6
click at [184, 62] on div "× A payment method for your Platinum Subscription is required before accessing …" at bounding box center [449, 80] width 547 height 48
click at [186, 68] on div "× A payment method for your Platinum Subscription is required before accessing …" at bounding box center [449, 80] width 547 height 48
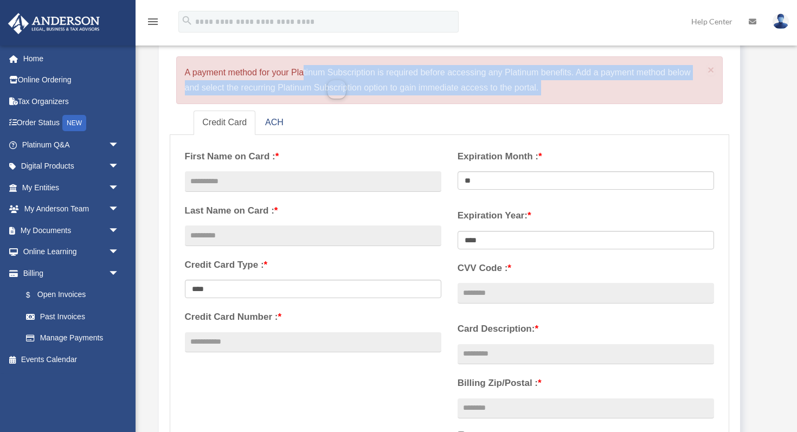
drag
click at [610, 83] on div "× A payment method for your Platinum Subscription is required before accessing …" at bounding box center [449, 80] width 547 height 48
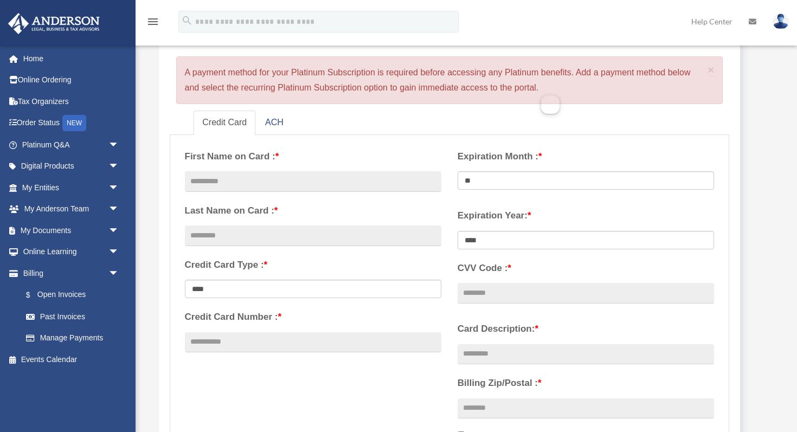
click at [590, 92] on div "× A payment method for your Platinum Subscription is required before accessing …" at bounding box center [449, 80] width 547 height 48
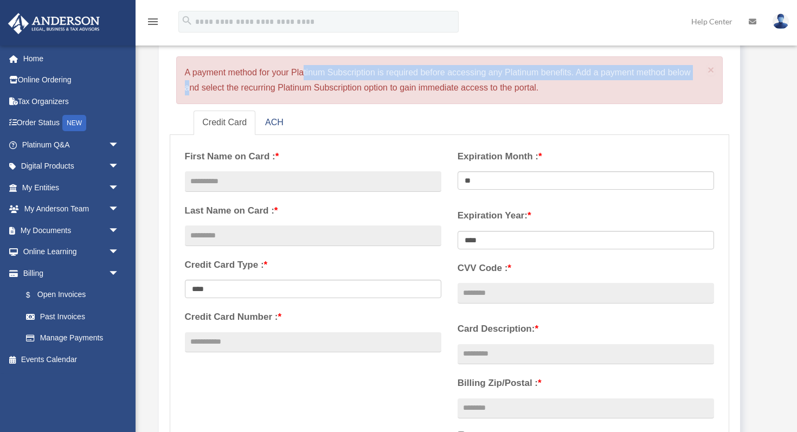
click at [618, 88] on div "× A payment method for your Platinum Subscription is required before accessing …" at bounding box center [449, 80] width 547 height 48
click at [604, 91] on div "× A payment method for your Platinum Subscription is required before accessing …" at bounding box center [449, 80] width 547 height 48
click at [560, 106] on div "Add A Payment Method × A payment method for your Platinum Subscription is requi…" at bounding box center [450, 273] width 560 height 513
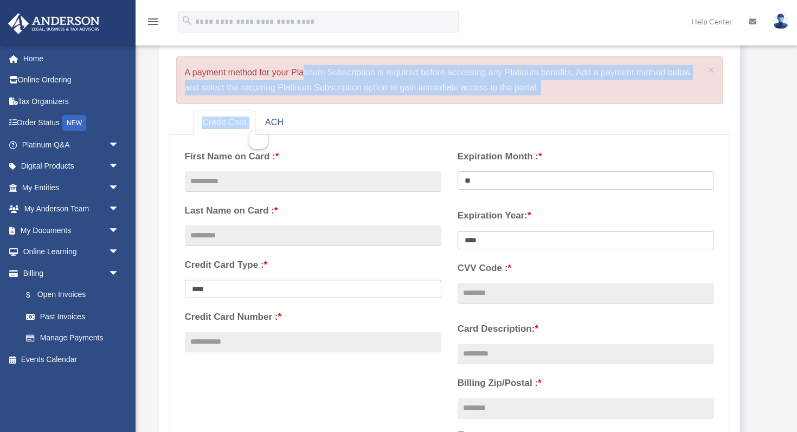
click at [560, 98] on div "× A payment method for your Platinum Subscription is required before accessing …" at bounding box center [449, 80] width 547 height 48
click at [192, 63] on div "× A payment method for your Platinum Subscription is required before accessing …" at bounding box center [449, 80] width 547 height 48
click at [179, 66] on div "× A payment method for your Platinum Subscription is required before accessing …" at bounding box center [449, 80] width 547 height 48
click at [171, 79] on div "Add A Payment Method × A payment method for your Platinum Subscription is requi…" at bounding box center [450, 60] width 560 height 87
click at [182, 70] on div "× A payment method for your Platinum Subscription is required before accessing …" at bounding box center [449, 80] width 547 height 48
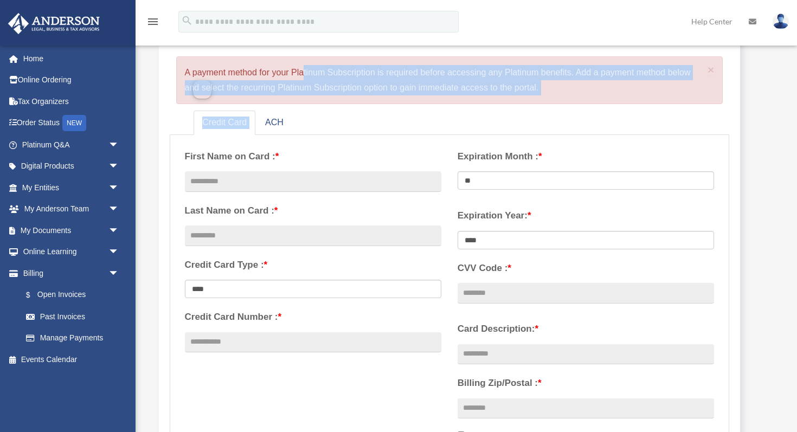
click at [526, 86] on div "× A payment method for your Platinum Subscription is required before accessing …" at bounding box center [449, 80] width 547 height 48
click at [535, 85] on div "× A payment method for your Platinum Subscription is required before accessing …" at bounding box center [449, 80] width 547 height 48
click at [225, 78] on div "× A payment method for your Platinum Subscription is required before accessing …" at bounding box center [449, 80] width 547 height 48
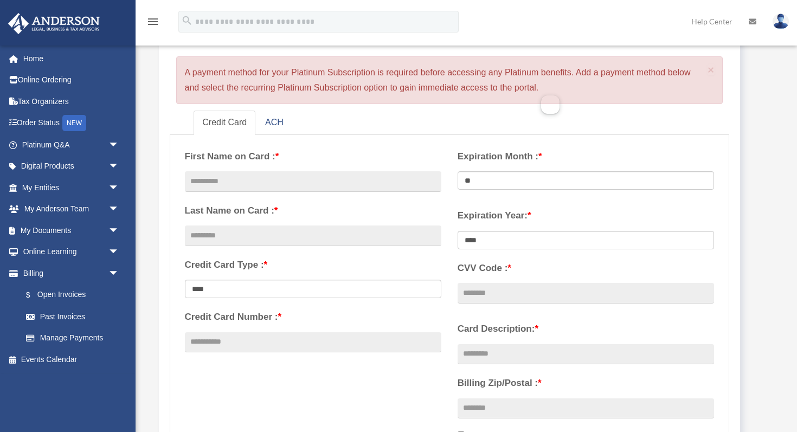
click at [184, 70] on div "× A payment method for your Platinum Subscription is required before accessing …" at bounding box center [449, 80] width 547 height 48
click at [541, 94] on div "× A payment method for your Platinum Subscription is required before accessing …" at bounding box center [449, 80] width 547 height 48
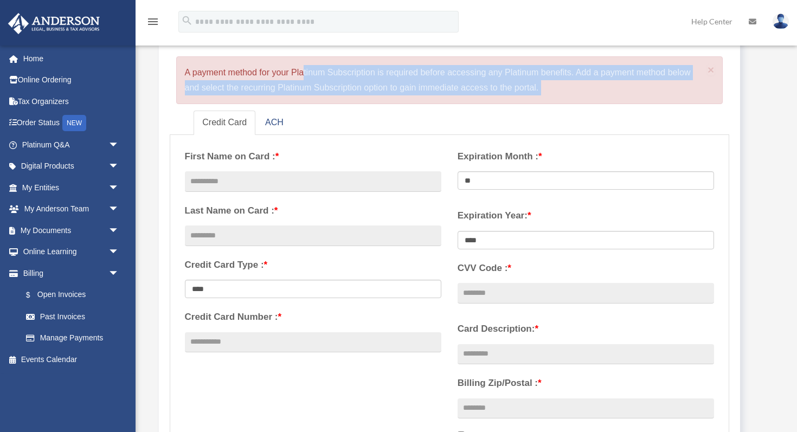
click at [543, 94] on div "× A payment method for your Platinum Subscription is required before accessing …" at bounding box center [449, 80] width 547 height 48
click at [563, 89] on div "× A payment method for your Platinum Subscription is required before accessing …" at bounding box center [449, 80] width 547 height 48
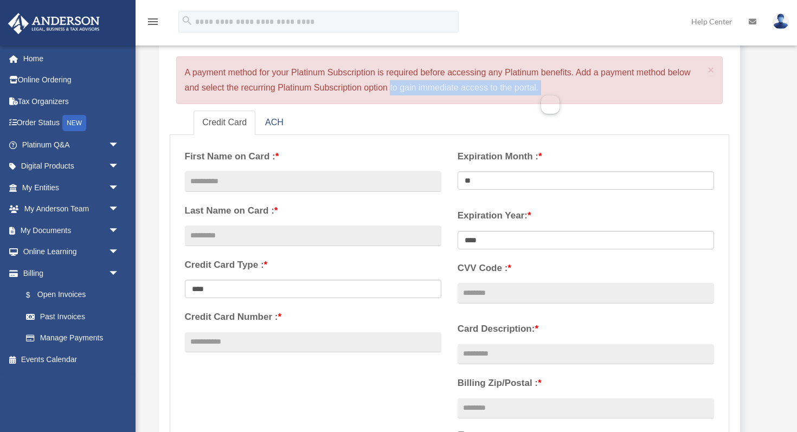
click at [231, 85] on div "× A payment method for your Platinum Subscription is required before accessing …" at bounding box center [449, 80] width 547 height 48
click at [178, 68] on div "× A payment method for your Platinum Subscription is required before accessing …" at bounding box center [449, 80] width 547 height 48
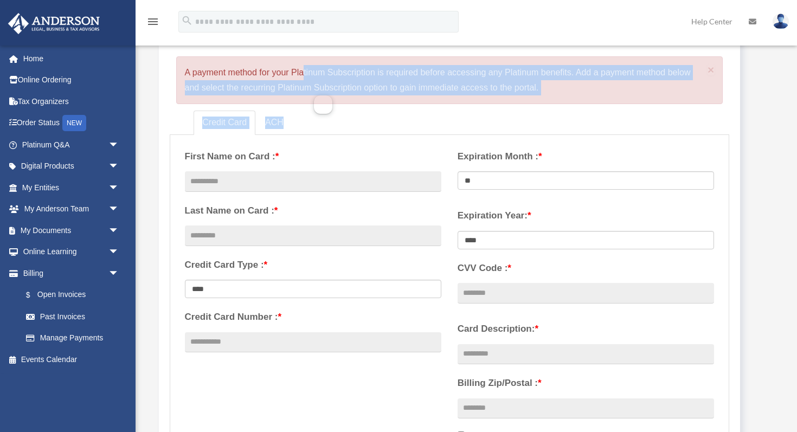
click at [567, 108] on div "Add A Payment Method × A payment method for your Platinum Subscription is requi…" at bounding box center [450, 273] width 560 height 513
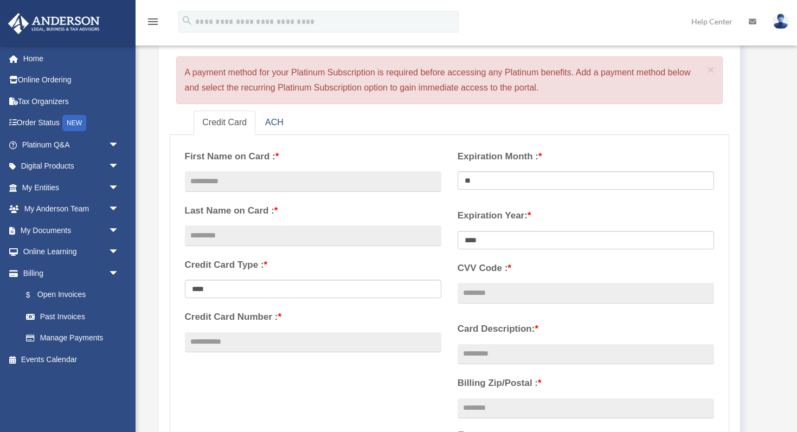
click at [569, 93] on div "× A payment method for your Platinum Subscription is required before accessing …" at bounding box center [449, 80] width 547 height 48
click at [115, 144] on span "arrow_drop_down" at bounding box center [119, 145] width 22 height 22
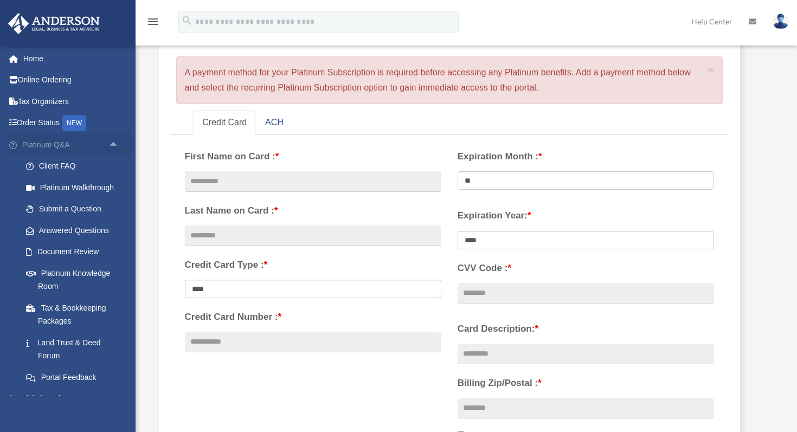
click at [104, 144] on link "Platinum Q&A arrow_drop_up" at bounding box center [72, 145] width 128 height 22
click at [109, 144] on span "arrow_drop_up" at bounding box center [119, 145] width 22 height 22
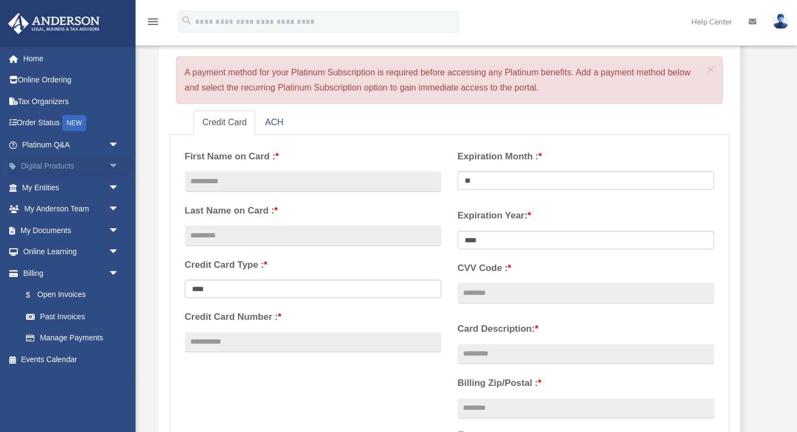
click at [112, 162] on span "arrow_drop_down" at bounding box center [119, 167] width 22 height 22
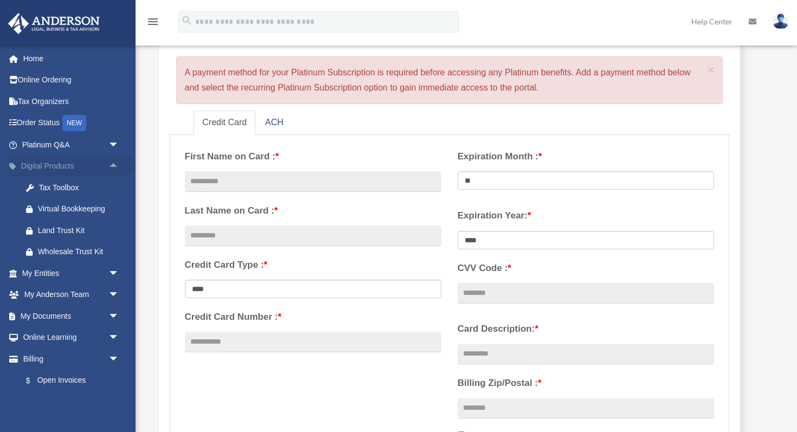
click at [112, 162] on span "arrow_drop_up" at bounding box center [119, 167] width 22 height 22
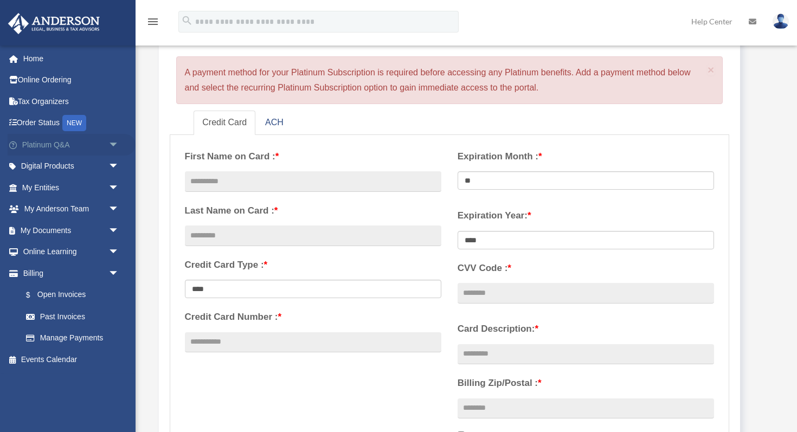
click at [112, 147] on span "arrow_drop_down" at bounding box center [119, 145] width 22 height 22
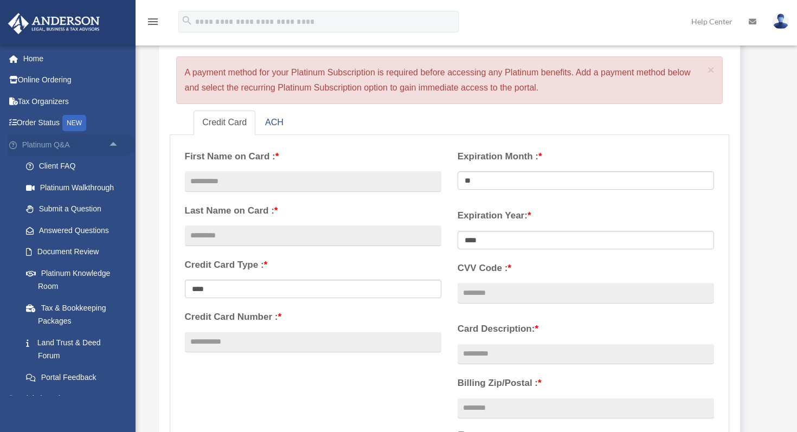
click at [112, 147] on span "arrow_drop_up" at bounding box center [119, 145] width 22 height 22
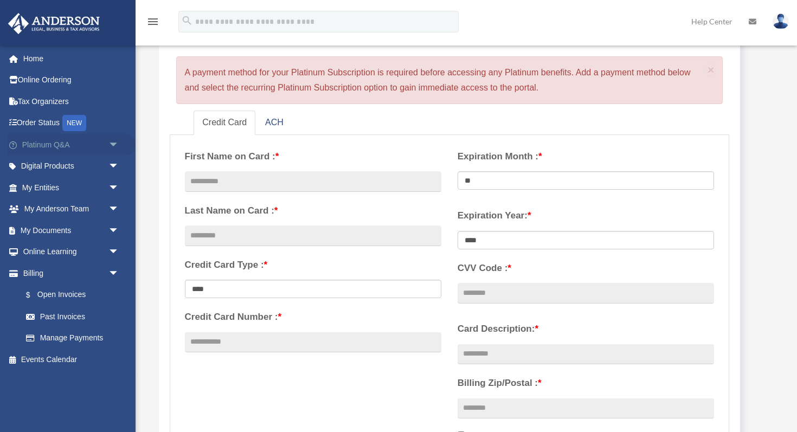
click at [113, 148] on span "arrow_drop_down" at bounding box center [119, 145] width 22 height 22
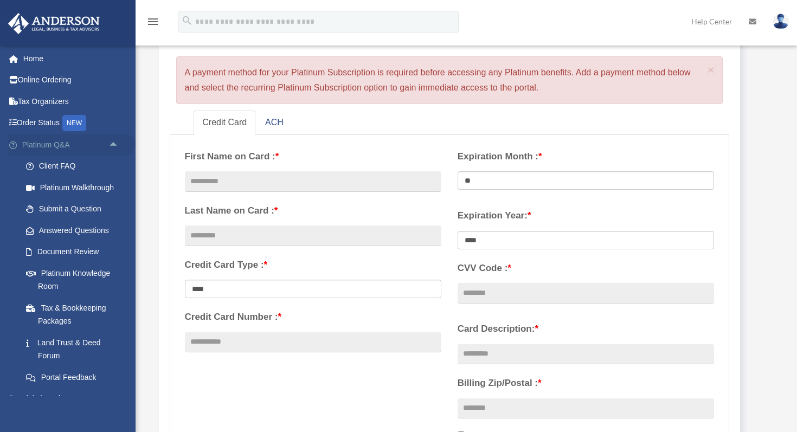
click at [113, 148] on span "arrow_drop_up" at bounding box center [119, 145] width 22 height 22
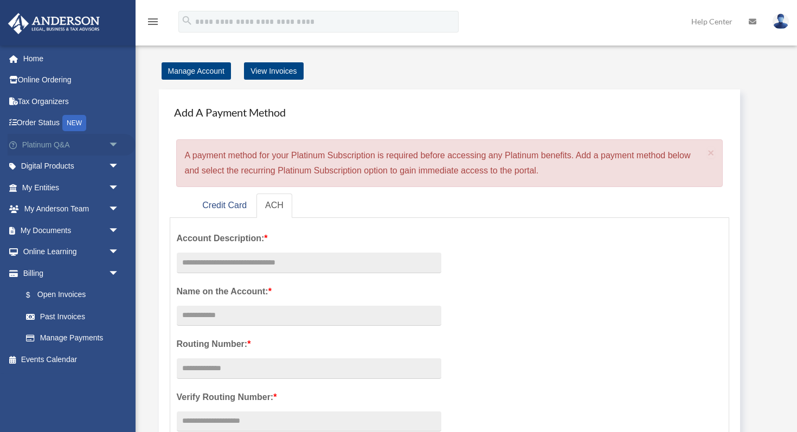
click at [113, 146] on span "arrow_drop_down" at bounding box center [119, 145] width 22 height 22
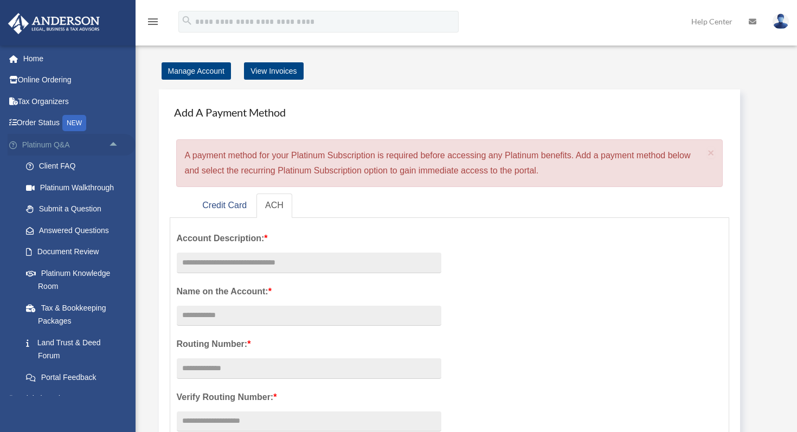
click at [113, 146] on span "arrow_drop_up" at bounding box center [119, 145] width 22 height 22
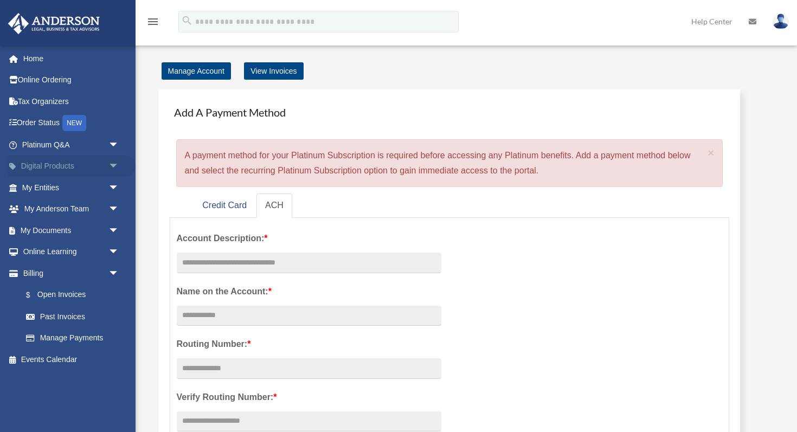
click at [114, 163] on span "arrow_drop_down" at bounding box center [119, 167] width 22 height 22
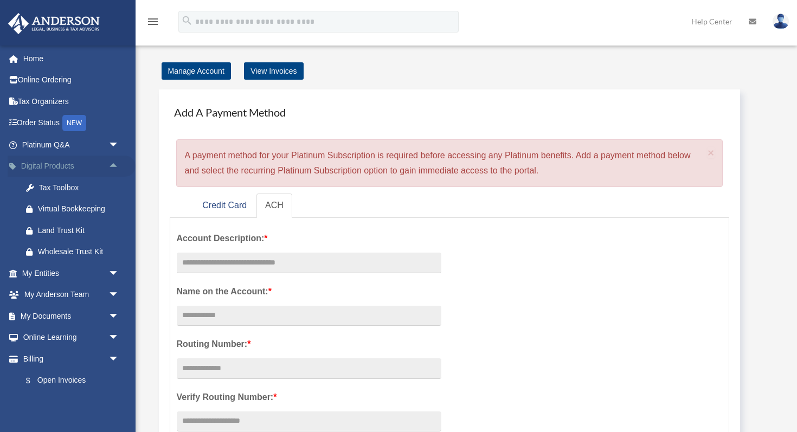
click at [114, 163] on span "arrow_drop_up" at bounding box center [119, 167] width 22 height 22
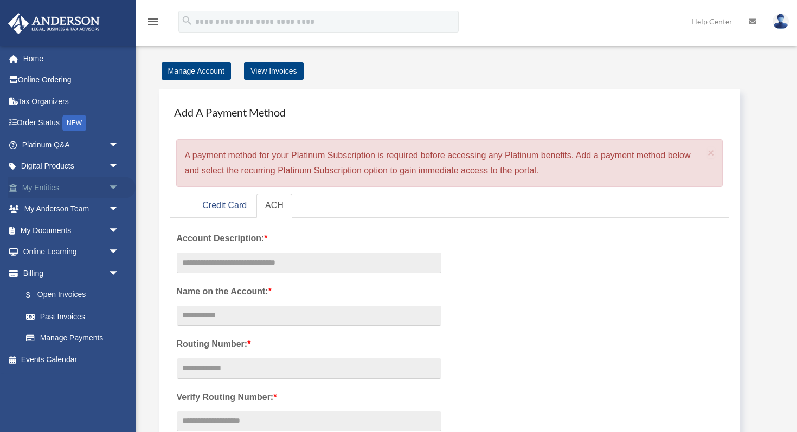
click at [114, 188] on span "arrow_drop_down" at bounding box center [119, 188] width 22 height 22
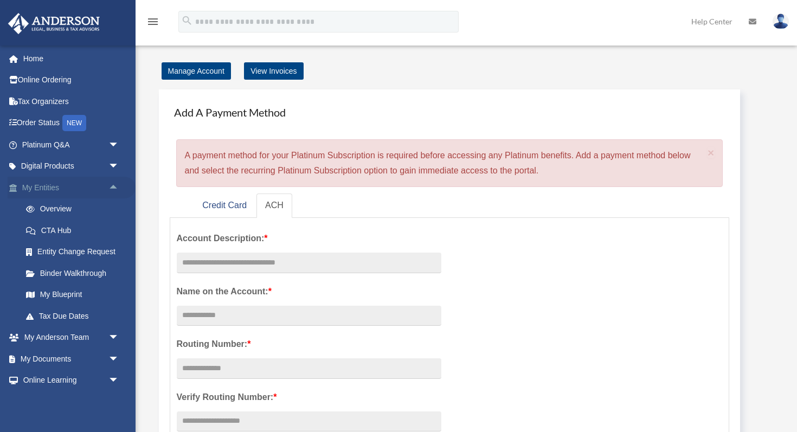
click at [114, 188] on span "arrow_drop_up" at bounding box center [119, 188] width 22 height 22
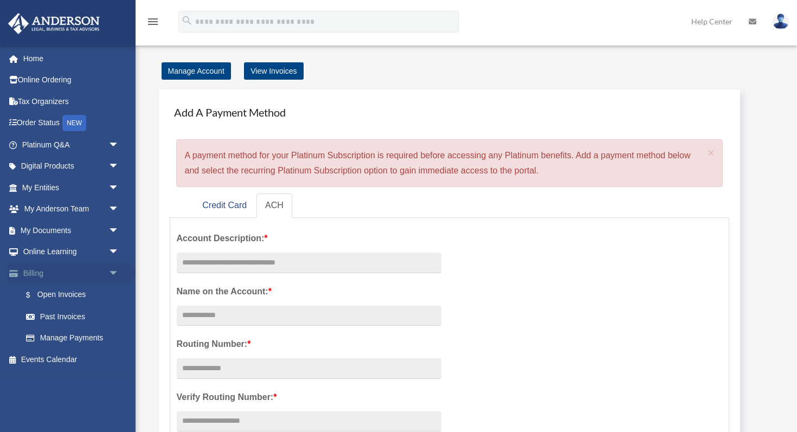
click at [111, 269] on span "arrow_drop_down" at bounding box center [119, 273] width 22 height 22
click at [111, 269] on span "arrow_drop_up" at bounding box center [119, 273] width 22 height 22
click at [111, 269] on span "arrow_drop_down" at bounding box center [119, 273] width 22 height 22
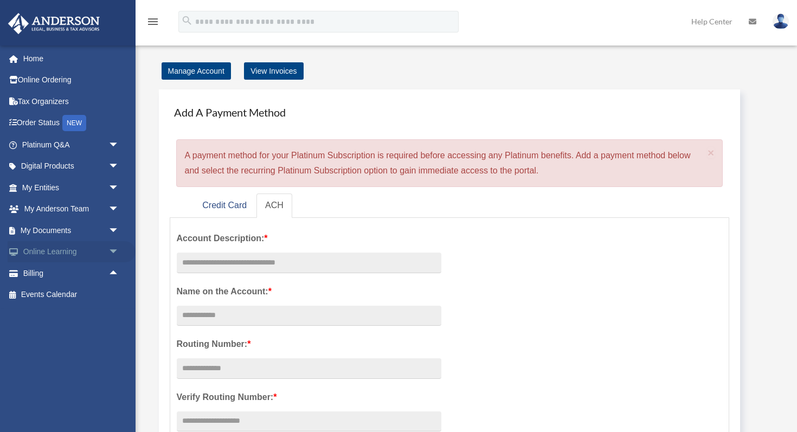
click at [111, 252] on span "arrow_drop_down" at bounding box center [119, 252] width 22 height 22
click at [111, 252] on span "arrow_drop_up" at bounding box center [119, 252] width 22 height 22
click at [111, 252] on span "arrow_drop_down" at bounding box center [119, 252] width 22 height 22
click at [111, 252] on span "arrow_drop_up" at bounding box center [119, 252] width 22 height 22
click at [112, 231] on span "arrow_drop_down" at bounding box center [119, 230] width 22 height 22
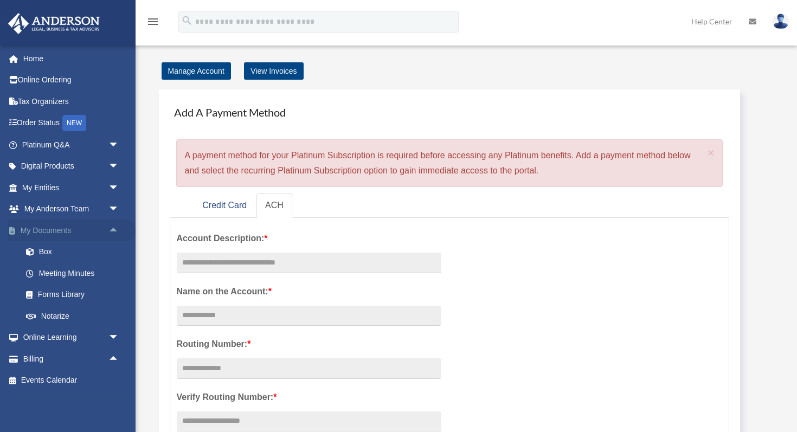
click at [112, 231] on span "arrow_drop_up" at bounding box center [119, 230] width 22 height 22
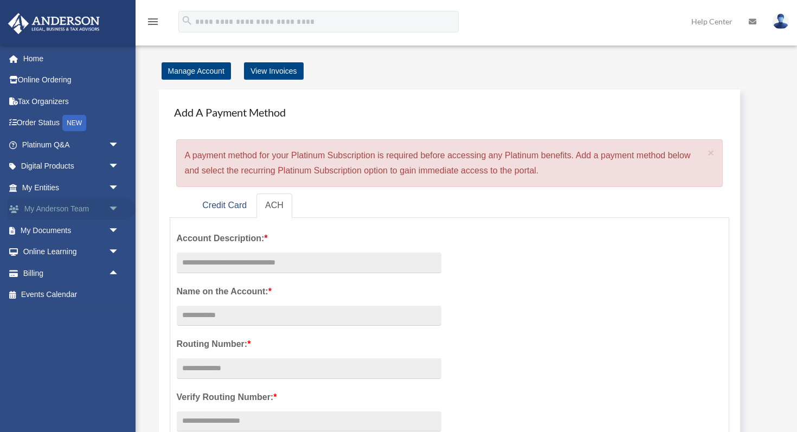
click at [112, 213] on span "arrow_drop_down" at bounding box center [119, 209] width 22 height 22
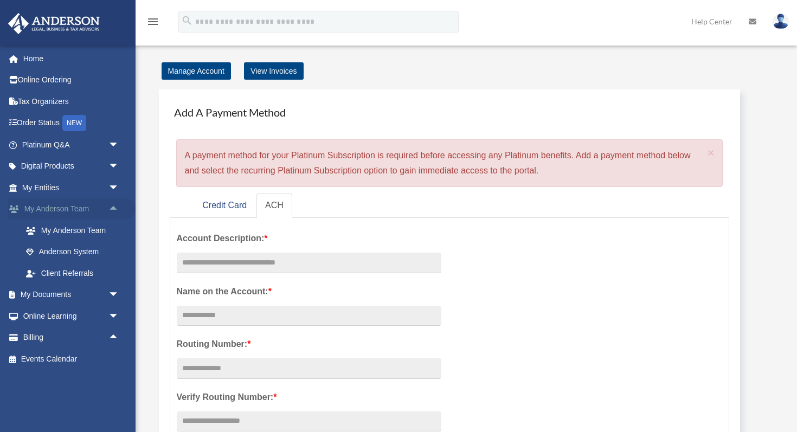
click at [112, 212] on span "arrow_drop_up" at bounding box center [119, 209] width 22 height 22
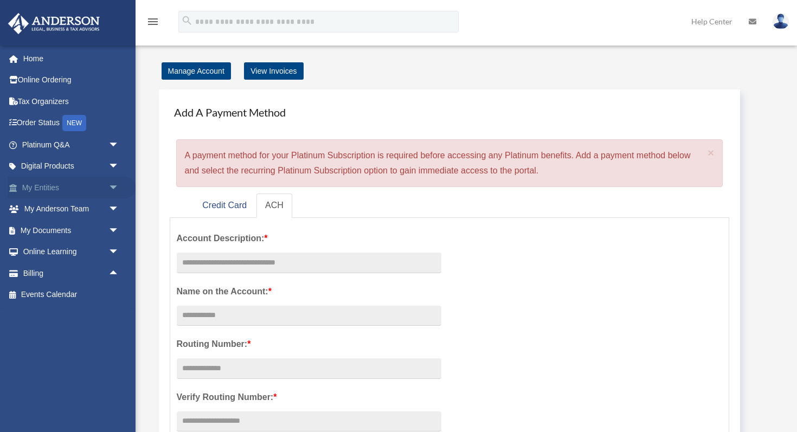
click at [112, 190] on span "arrow_drop_down" at bounding box center [119, 188] width 22 height 22
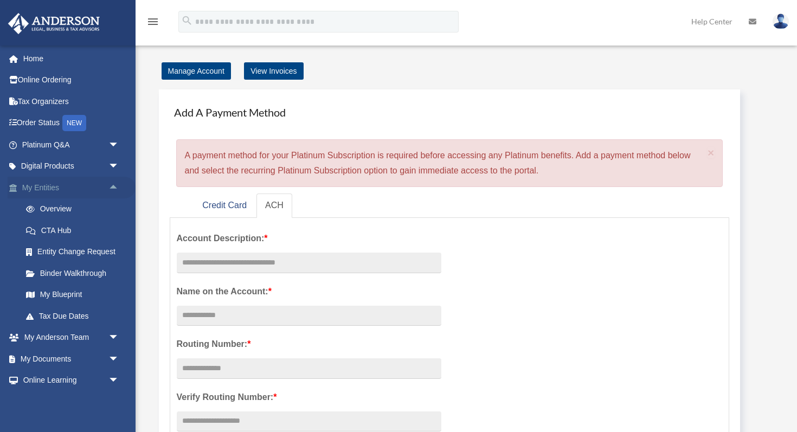
click at [112, 190] on span "arrow_drop_up" at bounding box center [119, 188] width 22 height 22
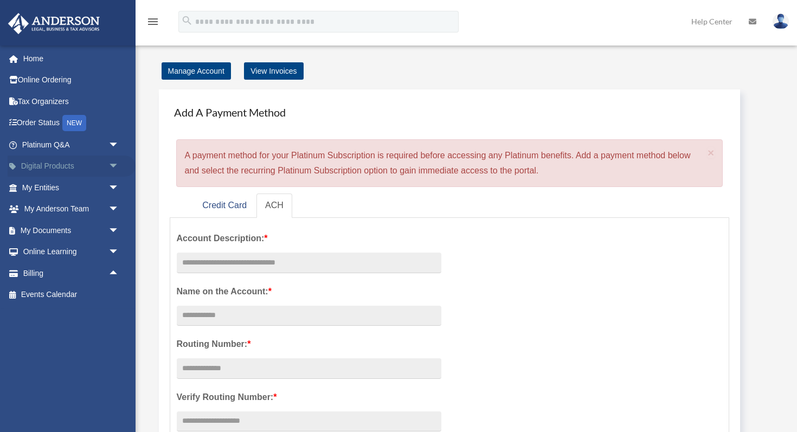
click at [113, 170] on span "arrow_drop_down" at bounding box center [119, 167] width 22 height 22
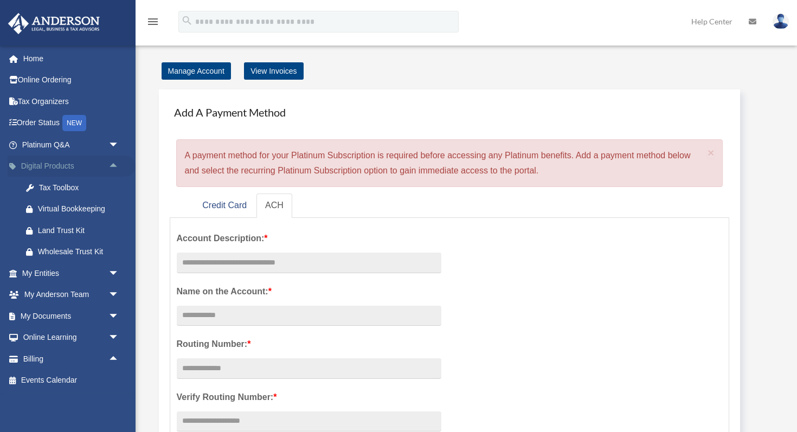
click at [113, 170] on span "arrow_drop_up" at bounding box center [119, 167] width 22 height 22
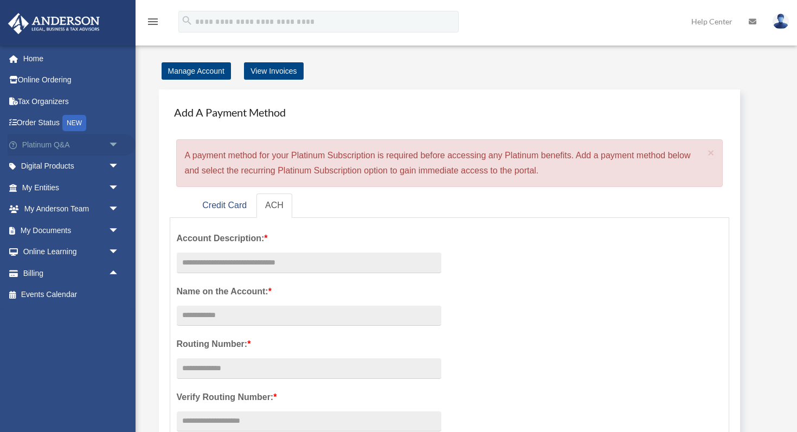
click at [113, 150] on span "arrow_drop_down" at bounding box center [119, 145] width 22 height 22
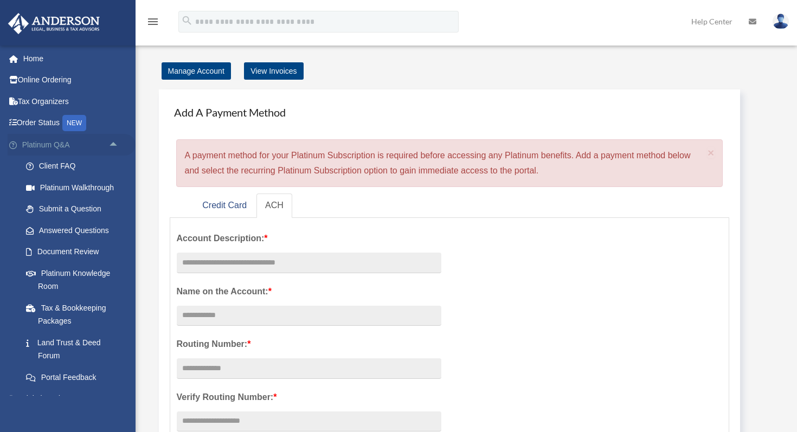
click at [113, 150] on span "arrow_drop_up" at bounding box center [119, 145] width 22 height 22
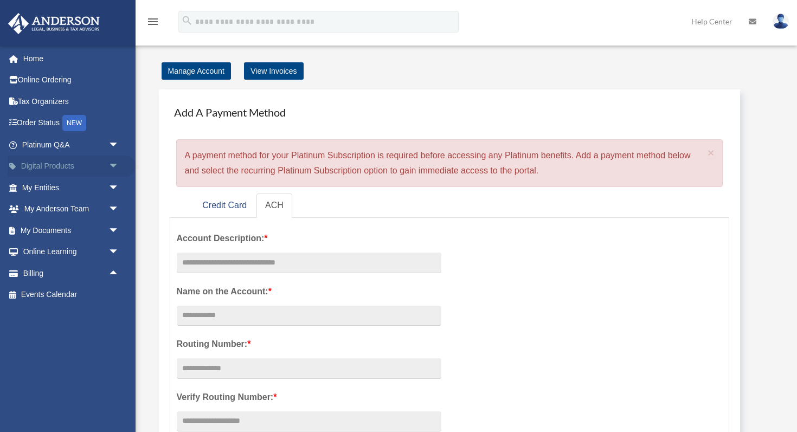
click at [117, 165] on span "arrow_drop_down" at bounding box center [119, 167] width 22 height 22
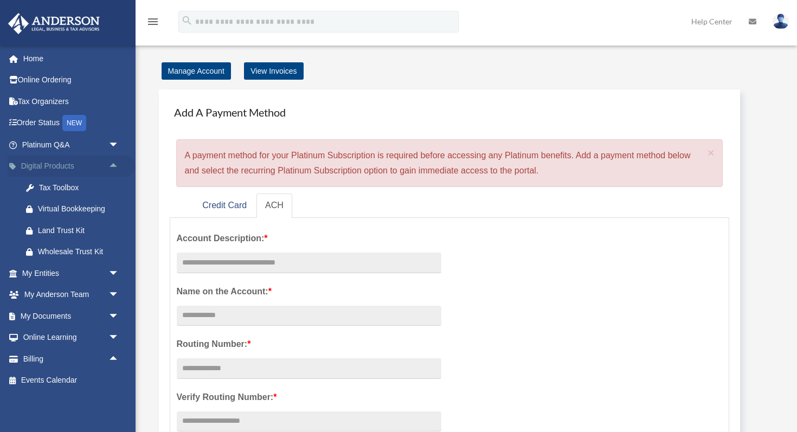
click at [117, 165] on span "arrow_drop_up" at bounding box center [119, 167] width 22 height 22
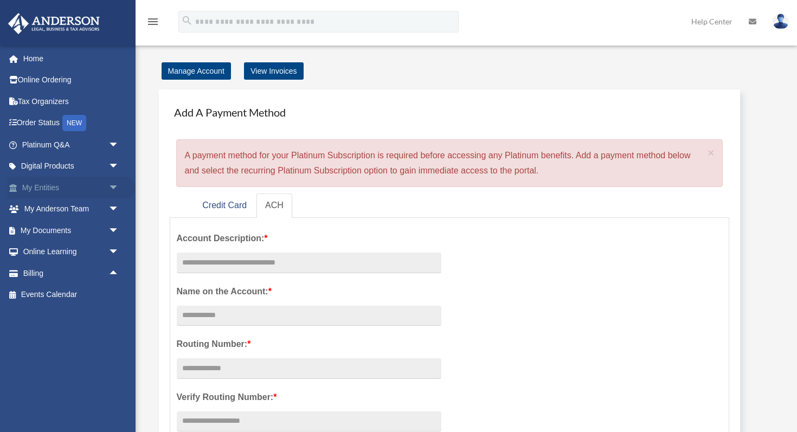
click at [114, 184] on span "arrow_drop_down" at bounding box center [119, 188] width 22 height 22
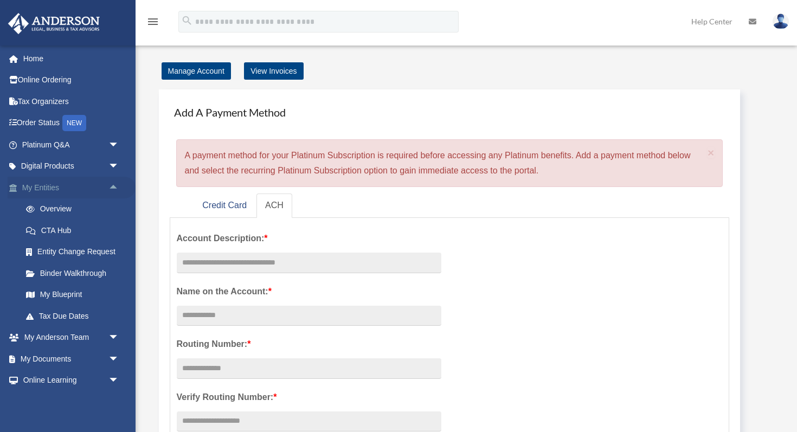
click at [114, 184] on span "arrow_drop_up" at bounding box center [119, 188] width 22 height 22
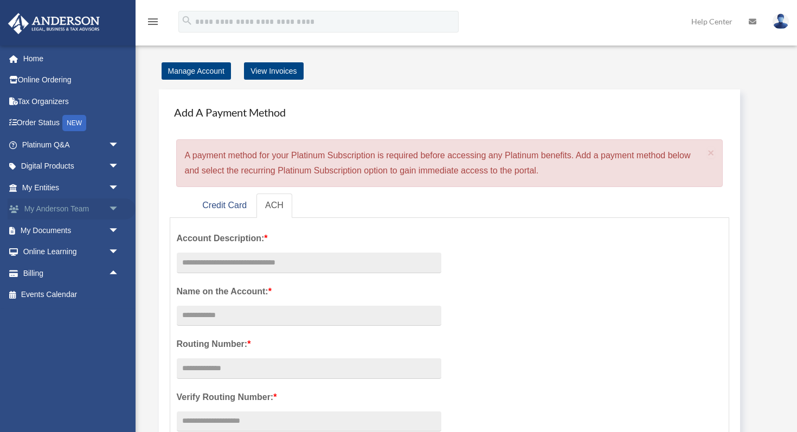
click at [112, 207] on span "arrow_drop_down" at bounding box center [119, 209] width 22 height 22
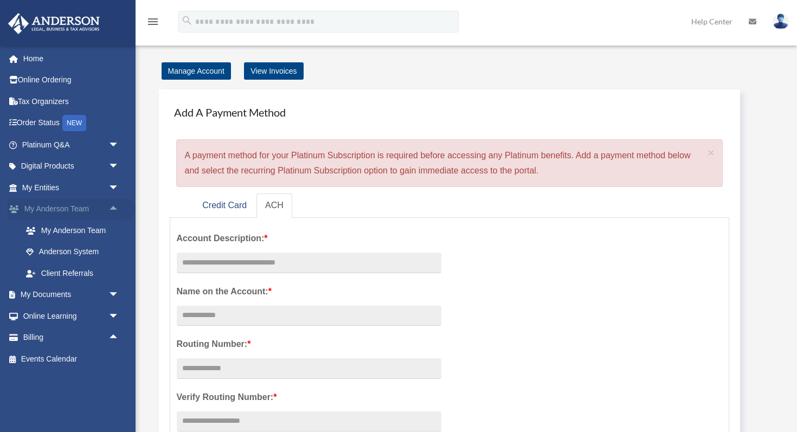
click at [112, 207] on span "arrow_drop_up" at bounding box center [119, 209] width 22 height 22
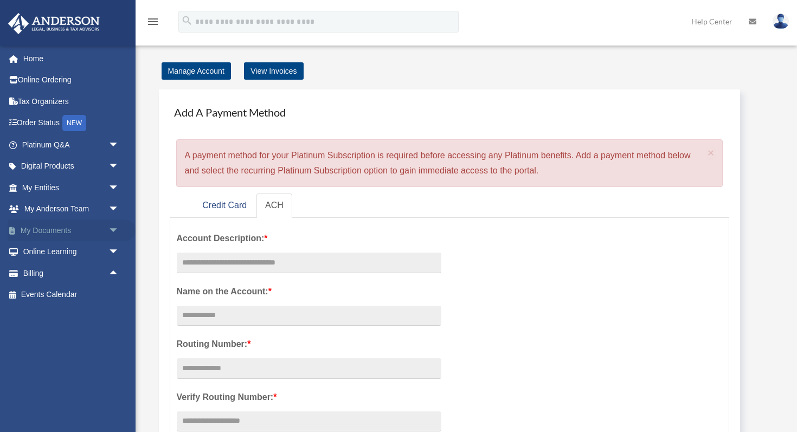
click at [111, 235] on span "arrow_drop_down" at bounding box center [119, 230] width 22 height 22
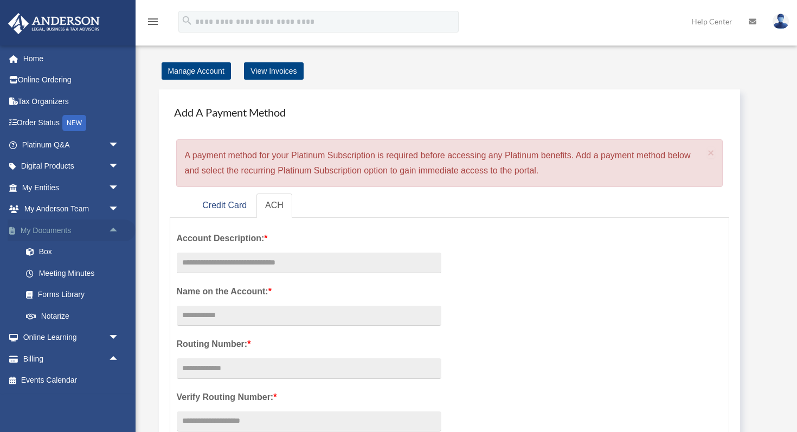
click at [111, 235] on span "arrow_drop_up" at bounding box center [119, 230] width 22 height 22
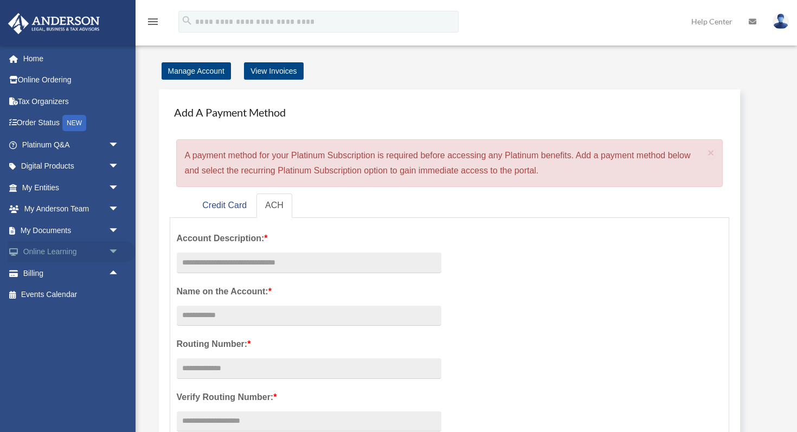
click at [111, 254] on span "arrow_drop_down" at bounding box center [119, 252] width 22 height 22
click at [111, 254] on span "arrow_drop_up" at bounding box center [119, 252] width 22 height 22
click at [111, 277] on span "arrow_drop_up" at bounding box center [119, 273] width 22 height 22
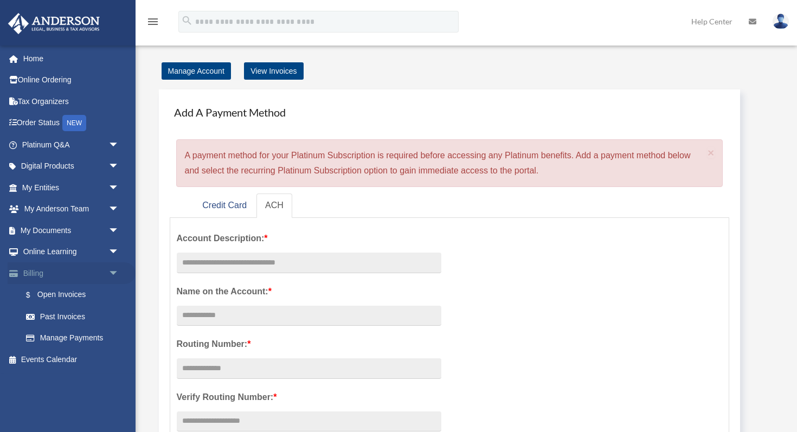
click at [113, 273] on span "arrow_drop_down" at bounding box center [119, 273] width 22 height 22
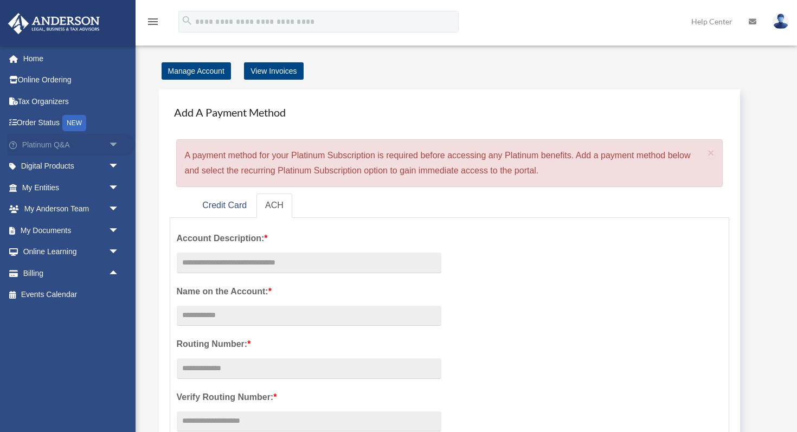
click at [118, 143] on span "arrow_drop_down" at bounding box center [119, 145] width 22 height 22
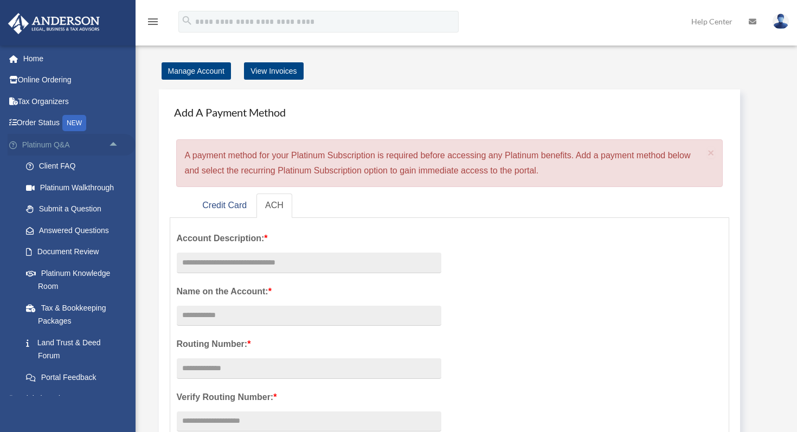
click at [115, 143] on span "arrow_drop_up" at bounding box center [119, 145] width 22 height 22
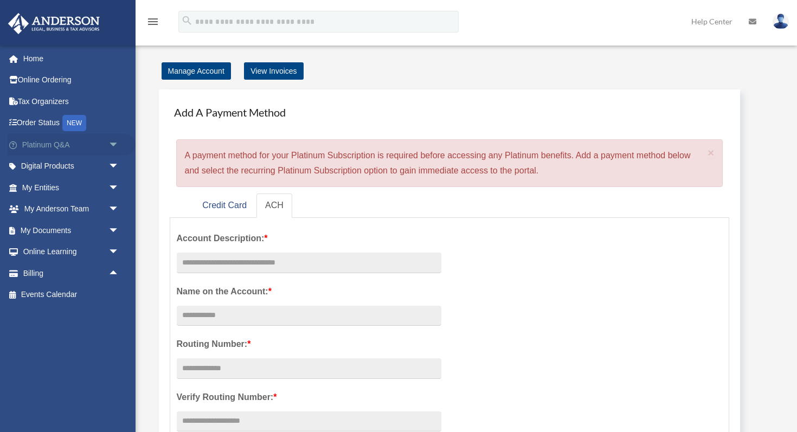
click at [115, 143] on span "arrow_drop_down" at bounding box center [119, 145] width 22 height 22
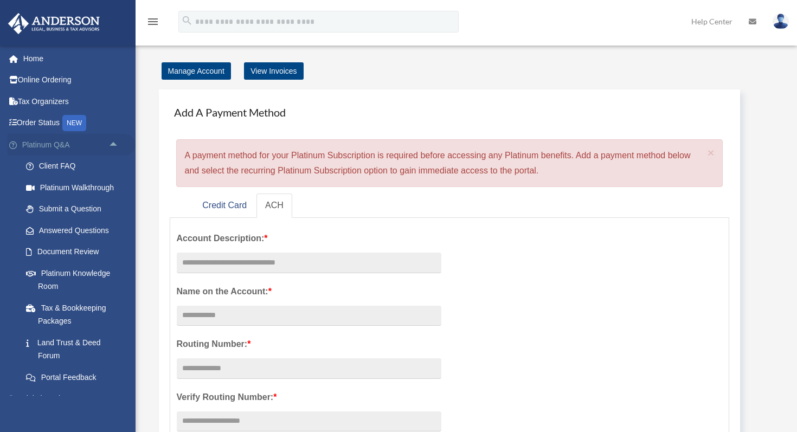
click at [115, 143] on span "arrow_drop_up" at bounding box center [119, 145] width 22 height 22
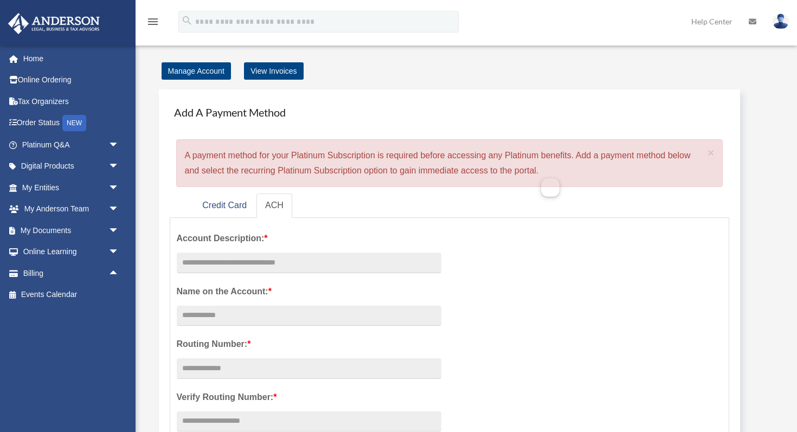
drag, startPoint x: 186, startPoint y: 154, endPoint x: 578, endPoint y: 183, distance: 392.9
click at [579, 182] on div "× A payment method for your Platinum Subscription is required before accessing …" at bounding box center [449, 163] width 547 height 48
click at [578, 183] on div "× A payment method for your Platinum Subscription is required before accessing …" at bounding box center [449, 163] width 547 height 48
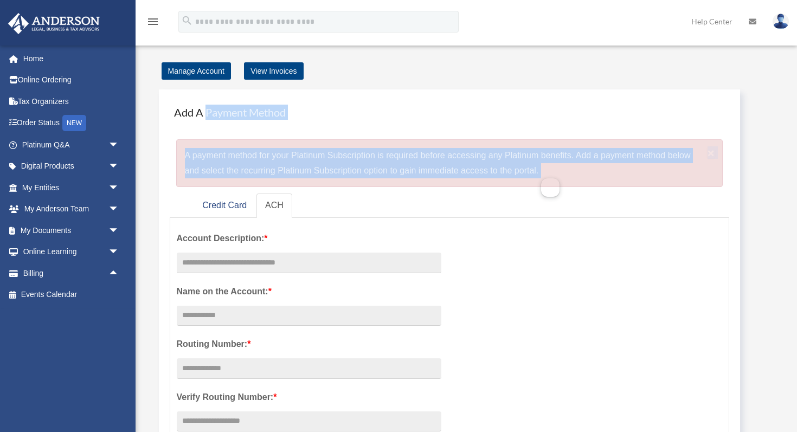
drag, startPoint x: 578, startPoint y: 183, endPoint x: 210, endPoint y: 109, distance: 375.7
click at [205, 109] on div "Add A Payment Method × A payment method for your Platinum Subscription is requi…" at bounding box center [450, 143] width 560 height 87
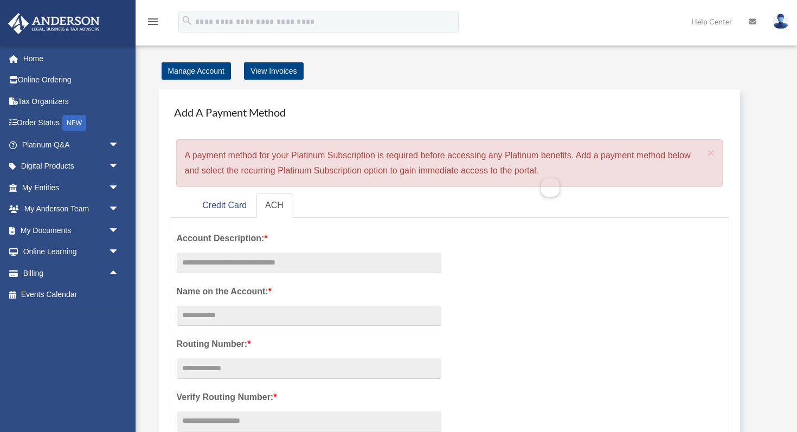
click at [180, 108] on h4 "Add A Payment Method" at bounding box center [450, 112] width 560 height 24
drag, startPoint x: 173, startPoint y: 108, endPoint x: 572, endPoint y: 183, distance: 405.3
click at [572, 183] on div "Add A Payment Method × A payment method for your Platinum Subscription is requi…" at bounding box center [450, 143] width 560 height 87
click at [572, 183] on div "× A payment method for your Platinum Subscription is required before accessing …" at bounding box center [449, 163] width 547 height 48
click at [115, 145] on span "arrow_drop_down" at bounding box center [119, 145] width 22 height 22
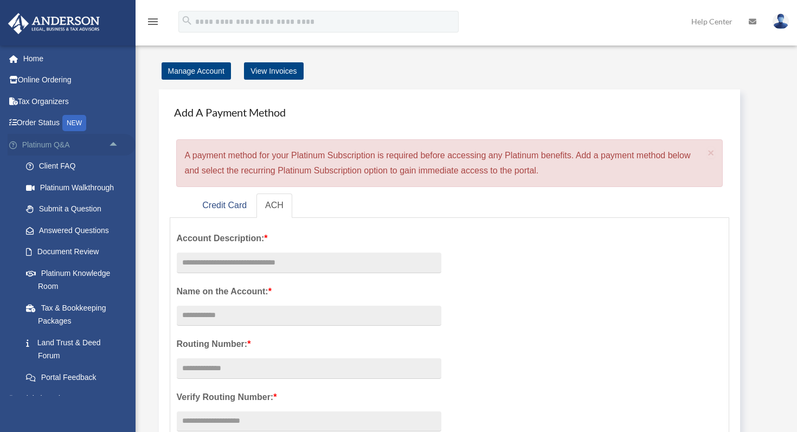
click at [115, 145] on span "arrow_drop_up" at bounding box center [119, 145] width 22 height 22
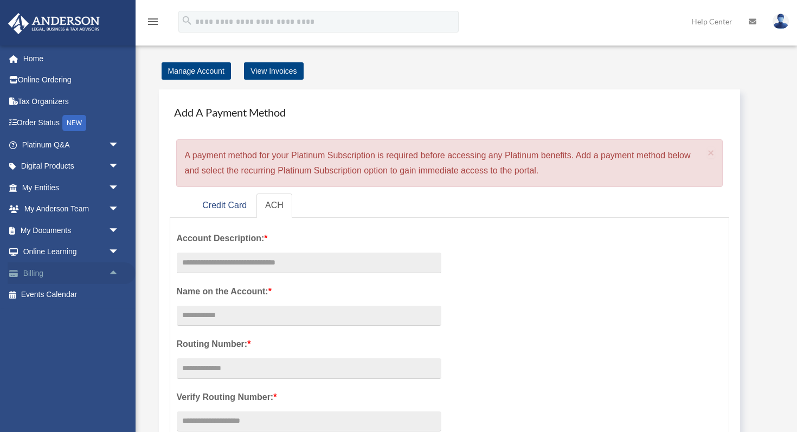
click at [115, 273] on span "arrow_drop_up" at bounding box center [119, 273] width 22 height 22
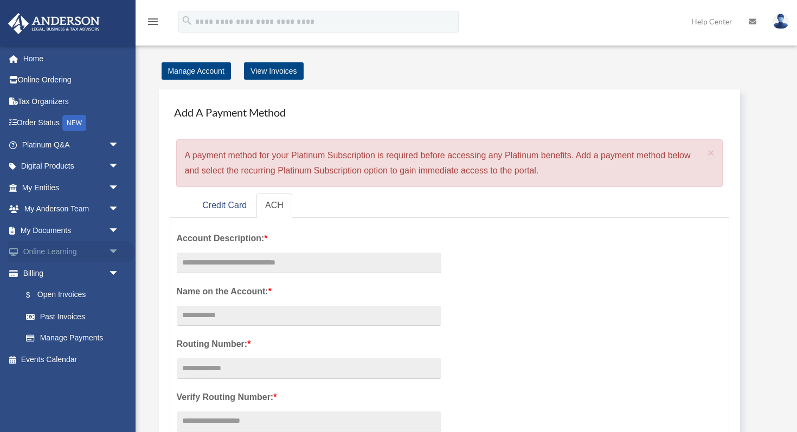
click at [112, 251] on span "arrow_drop_down" at bounding box center [119, 252] width 22 height 22
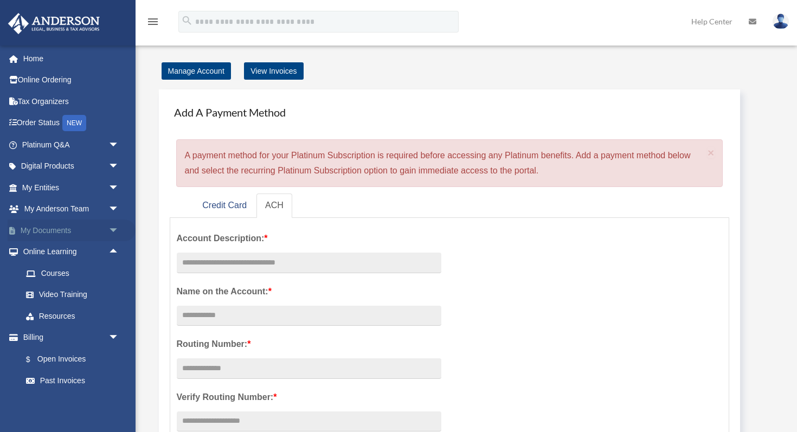
click at [113, 234] on span "arrow_drop_down" at bounding box center [119, 230] width 22 height 22
click at [51, 248] on link "Box" at bounding box center [75, 252] width 120 height 22
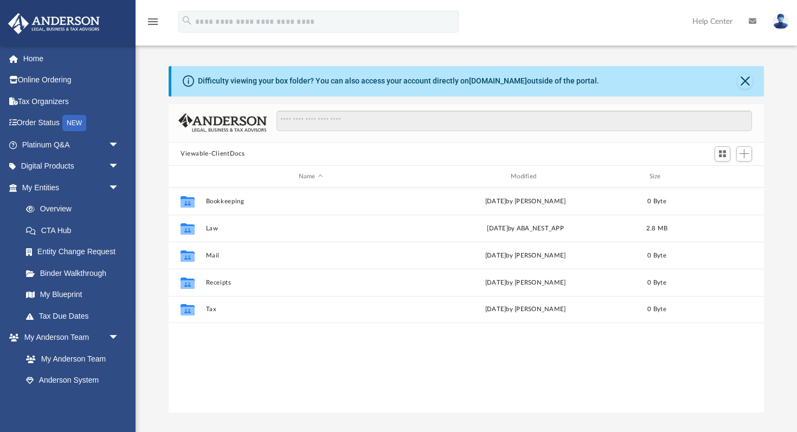
scroll to position [246, 595]
click at [30, 59] on link "Home" at bounding box center [72, 59] width 128 height 22
click at [66, 141] on link "Platinum Q&A arrow_drop_down" at bounding box center [72, 145] width 128 height 22
click at [115, 143] on span "arrow_drop_down" at bounding box center [119, 145] width 22 height 22
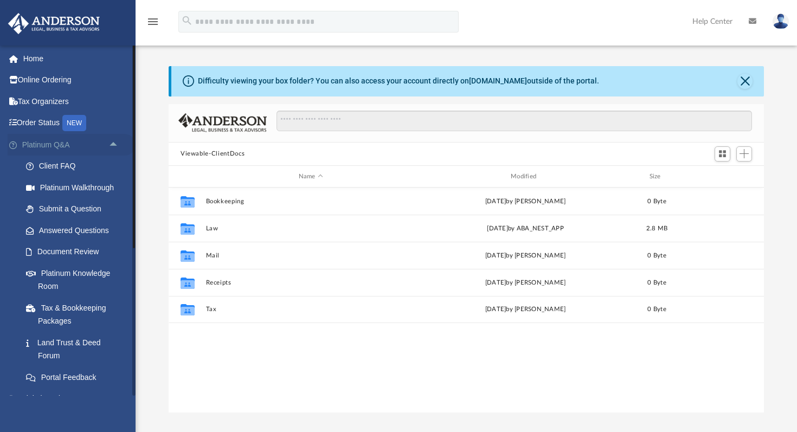
click at [113, 143] on span "arrow_drop_up" at bounding box center [119, 145] width 22 height 22
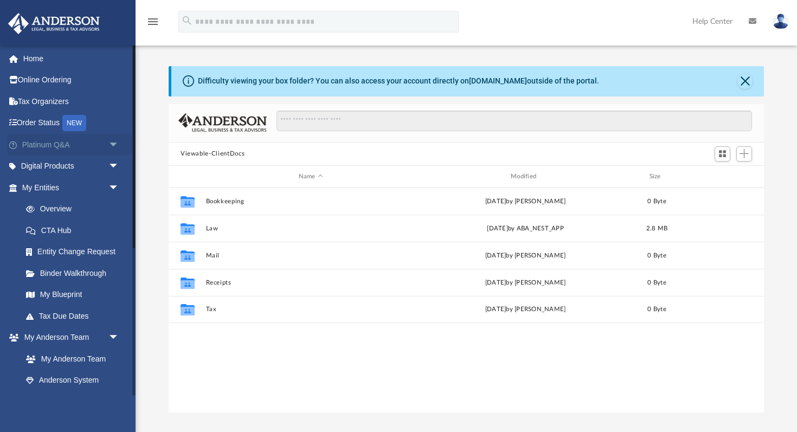
click at [113, 143] on span "arrow_drop_down" at bounding box center [119, 145] width 22 height 22
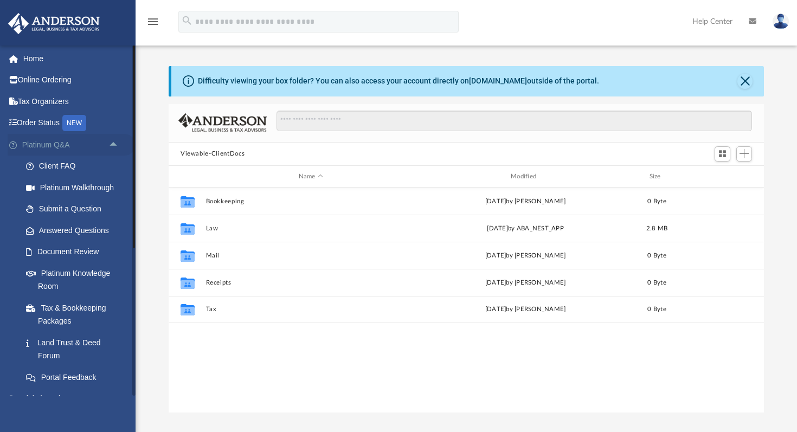
click at [113, 143] on span "arrow_drop_up" at bounding box center [119, 145] width 22 height 22
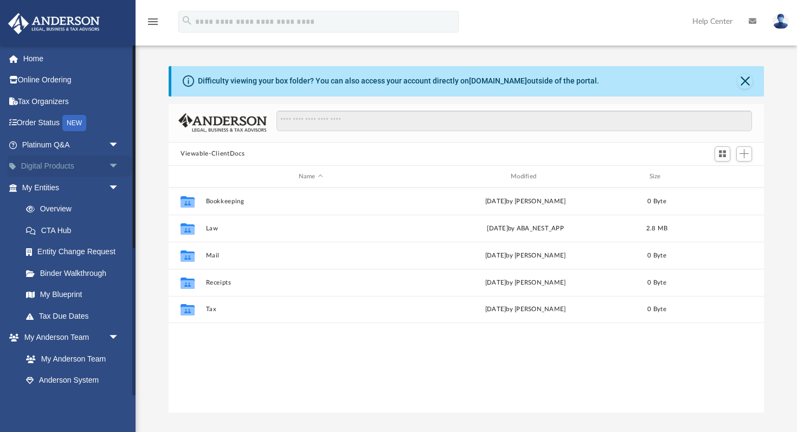
click at [113, 163] on span "arrow_drop_down" at bounding box center [119, 167] width 22 height 22
click at [113, 163] on span "arrow_drop_up" at bounding box center [119, 167] width 22 height 22
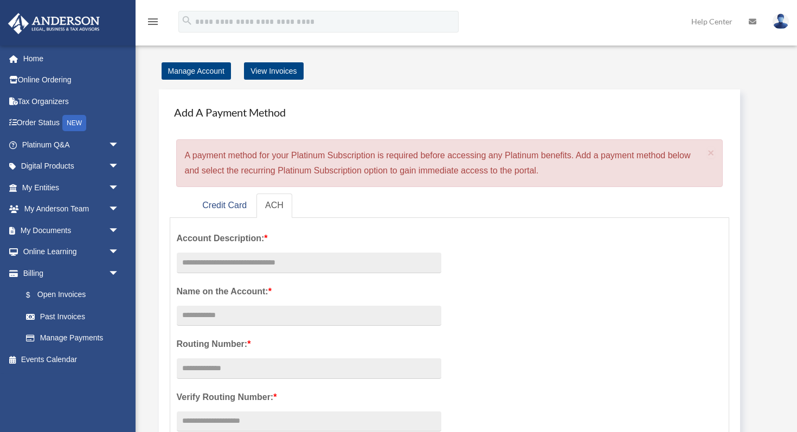
click at [114, 186] on span "arrow_drop_down" at bounding box center [119, 188] width 22 height 22
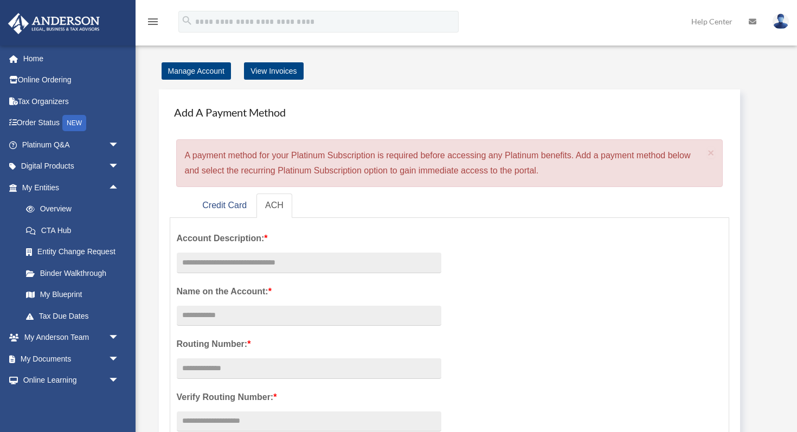
click at [114, 186] on span "arrow_drop_up" at bounding box center [119, 188] width 22 height 22
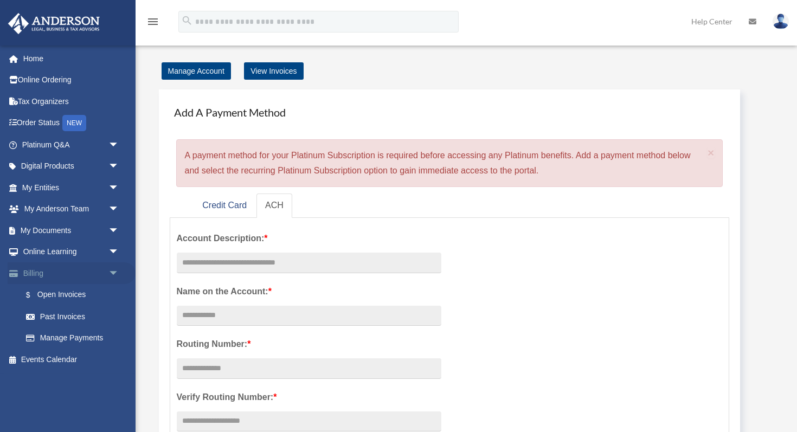
click at [113, 270] on span "arrow_drop_down" at bounding box center [119, 273] width 22 height 22
click at [113, 270] on span "arrow_drop_up" at bounding box center [119, 273] width 22 height 22
click at [113, 251] on span "arrow_drop_down" at bounding box center [119, 252] width 22 height 22
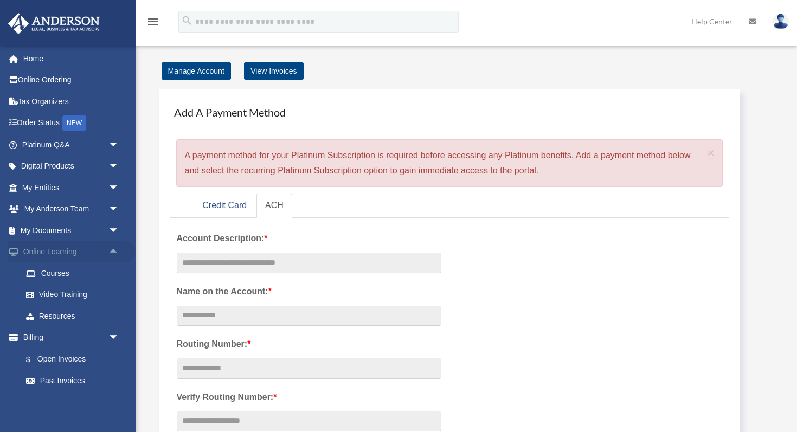
click at [113, 251] on span "arrow_drop_up" at bounding box center [119, 252] width 22 height 22
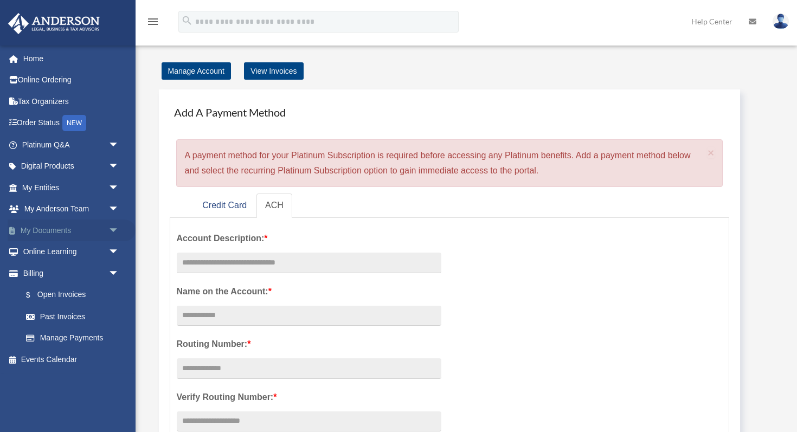
click at [113, 237] on span "arrow_drop_down" at bounding box center [119, 230] width 22 height 22
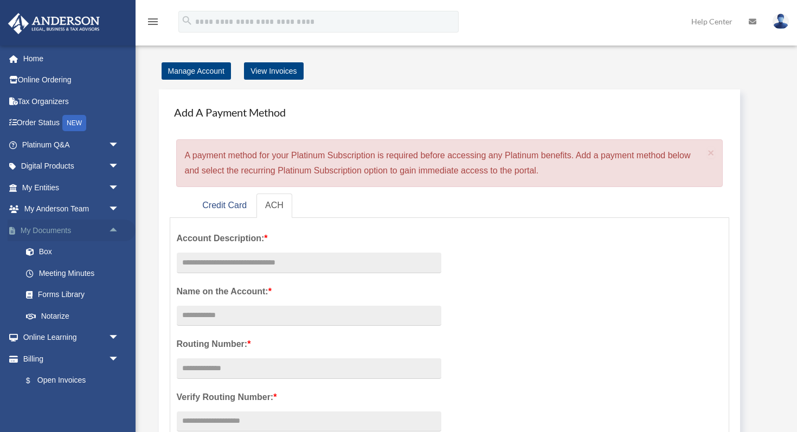
click at [113, 231] on span "arrow_drop_up" at bounding box center [119, 230] width 22 height 22
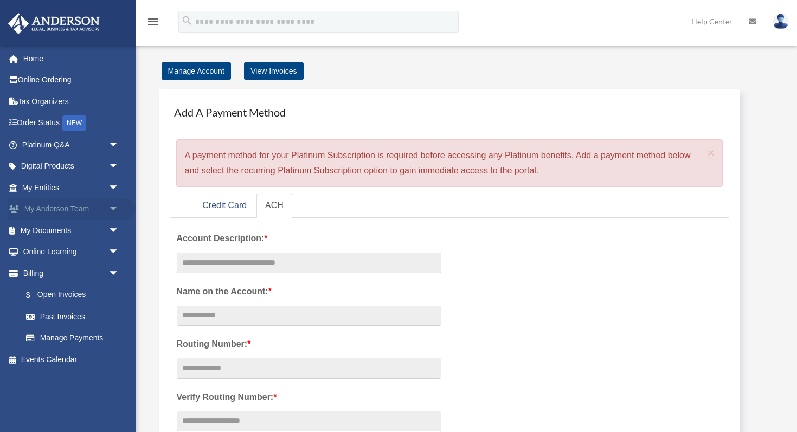
click at [113, 214] on span "arrow_drop_down" at bounding box center [119, 209] width 22 height 22
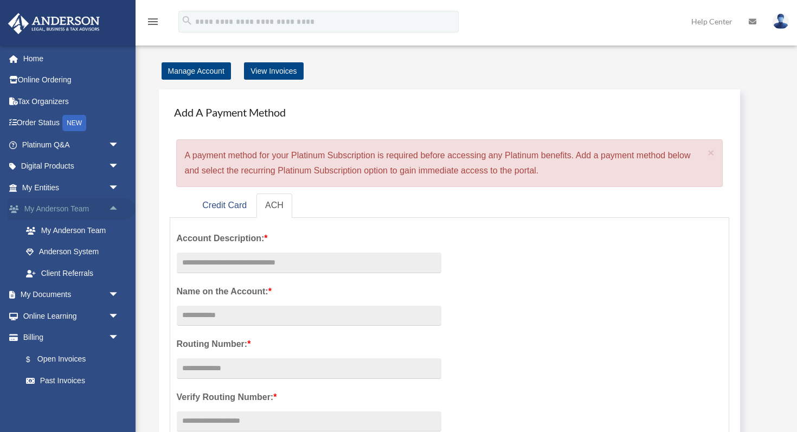
click at [113, 214] on span "arrow_drop_up" at bounding box center [119, 209] width 22 height 22
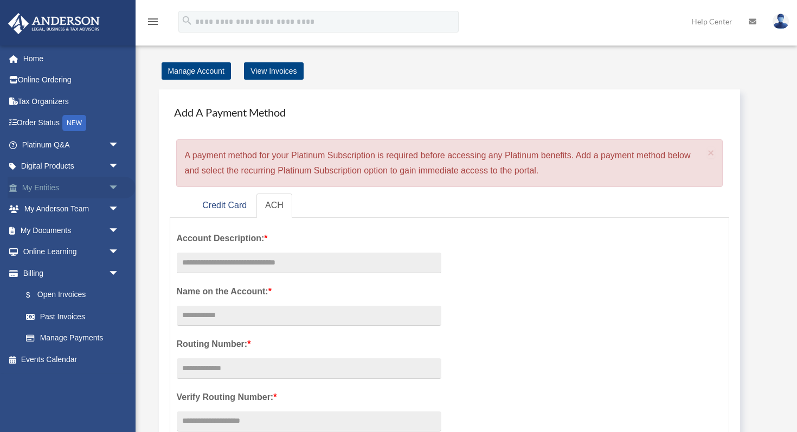
click at [113, 185] on span "arrow_drop_down" at bounding box center [119, 188] width 22 height 22
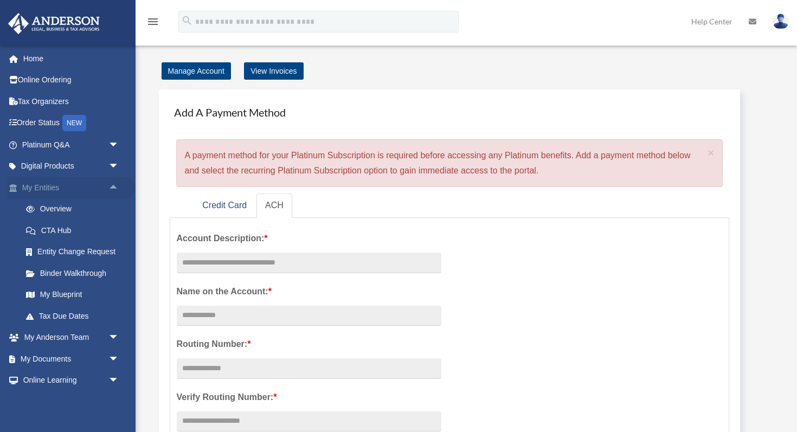
click at [113, 185] on span "arrow_drop_up" at bounding box center [119, 188] width 22 height 22
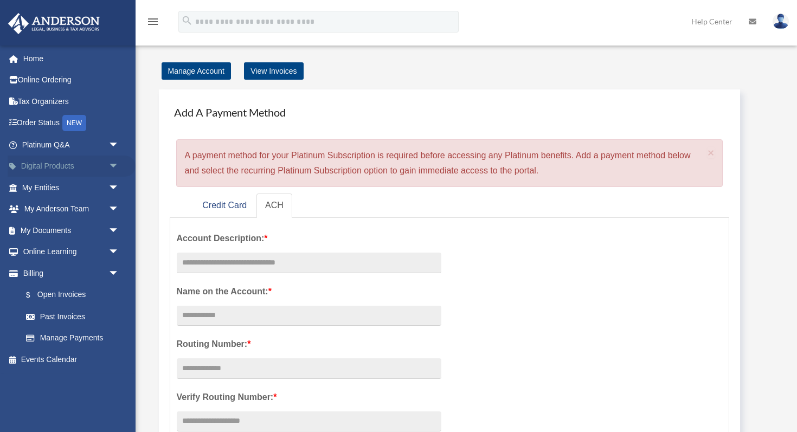
click at [113, 170] on span "arrow_drop_down" at bounding box center [119, 167] width 22 height 22
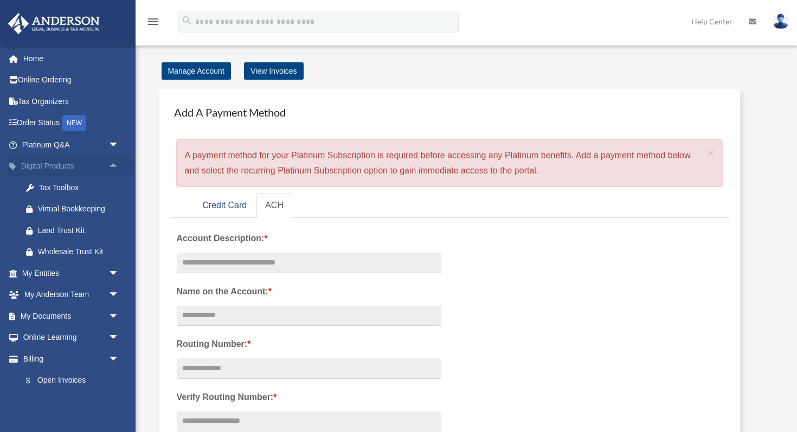
click at [113, 170] on span "arrow_drop_up" at bounding box center [119, 167] width 22 height 22
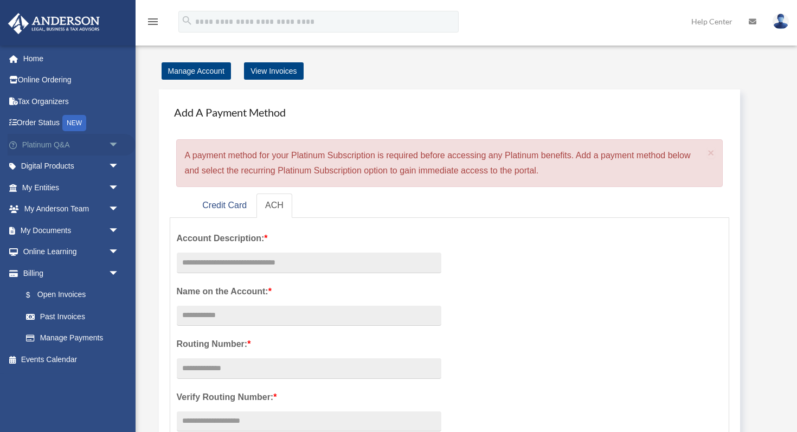
click at [115, 146] on span "arrow_drop_down" at bounding box center [119, 145] width 22 height 22
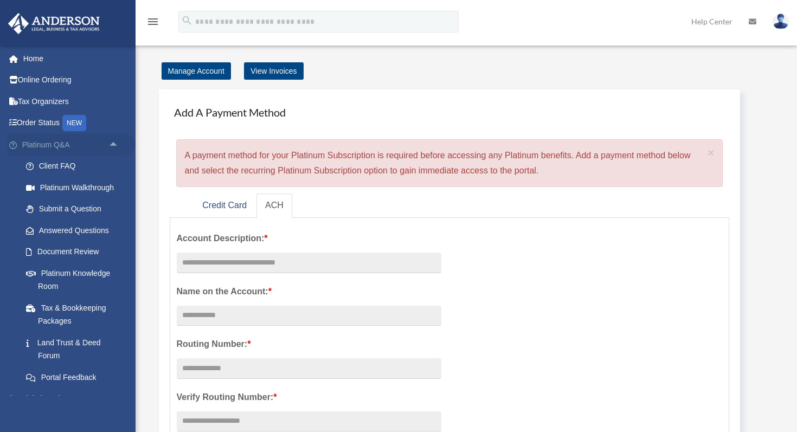
click at [115, 146] on span "arrow_drop_up" at bounding box center [119, 145] width 22 height 22
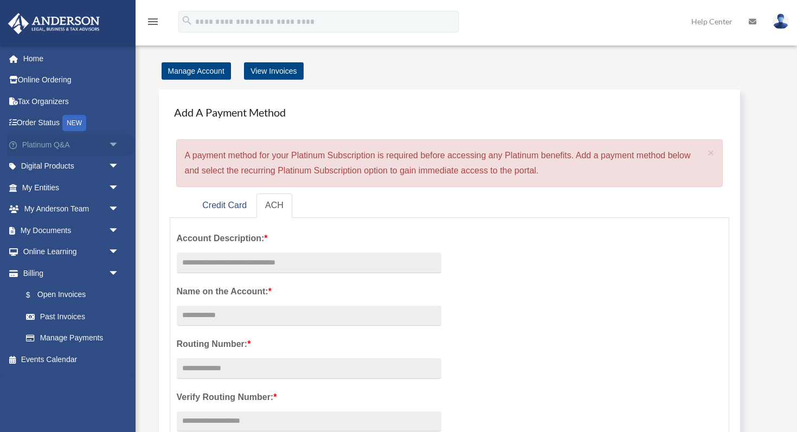
click at [115, 146] on span "arrow_drop_down" at bounding box center [119, 145] width 22 height 22
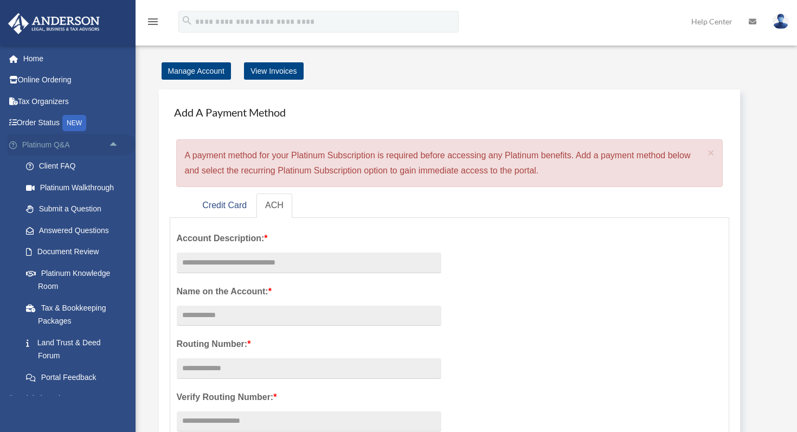
click at [115, 146] on span "arrow_drop_up" at bounding box center [119, 145] width 22 height 22
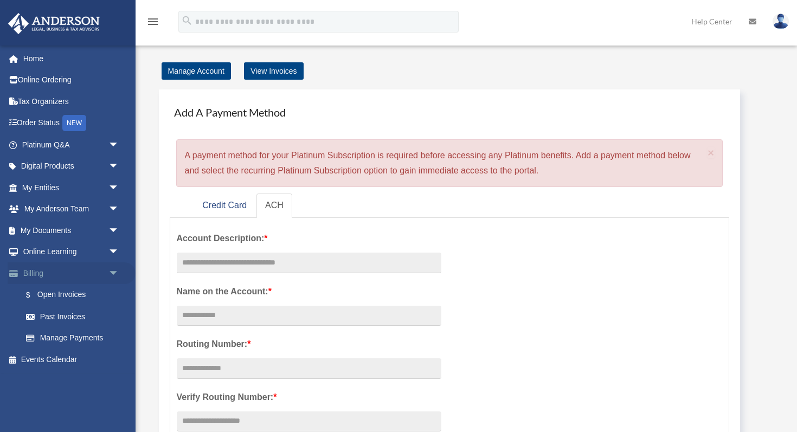
click at [114, 274] on span "arrow_drop_down" at bounding box center [119, 273] width 22 height 22
click at [114, 274] on span "arrow_drop_up" at bounding box center [119, 273] width 22 height 22
click at [114, 255] on span "arrow_drop_down" at bounding box center [119, 252] width 22 height 22
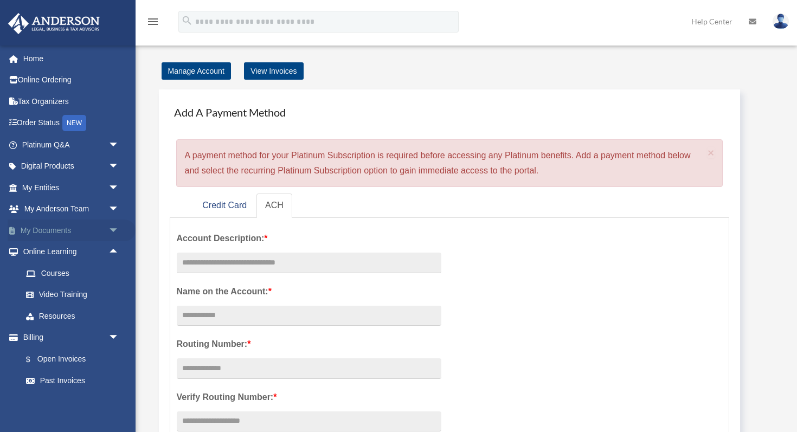
click at [114, 235] on span "arrow_drop_down" at bounding box center [119, 230] width 22 height 22
click at [114, 212] on span "arrow_drop_down" at bounding box center [119, 209] width 22 height 22
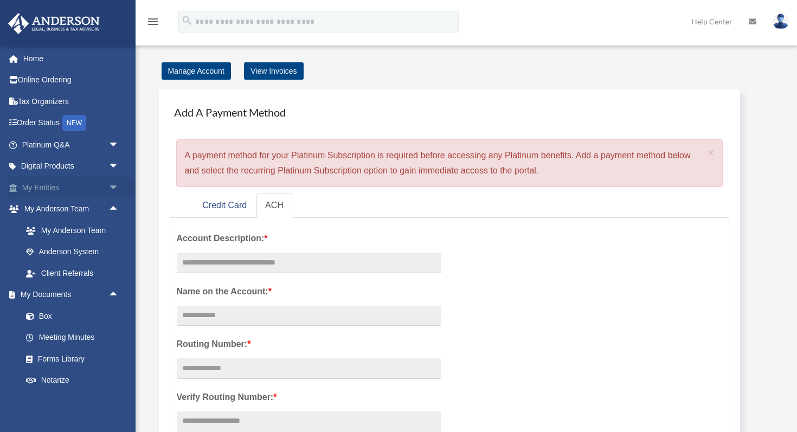
click at [114, 189] on span "arrow_drop_down" at bounding box center [119, 188] width 22 height 22
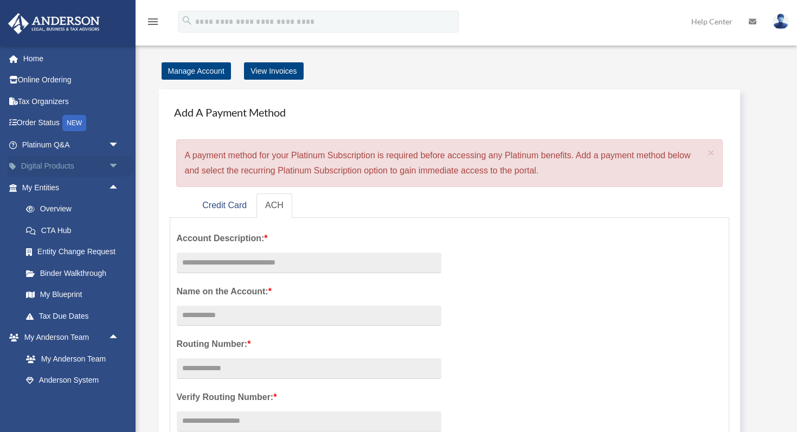
click at [114, 167] on span "arrow_drop_down" at bounding box center [119, 167] width 22 height 22
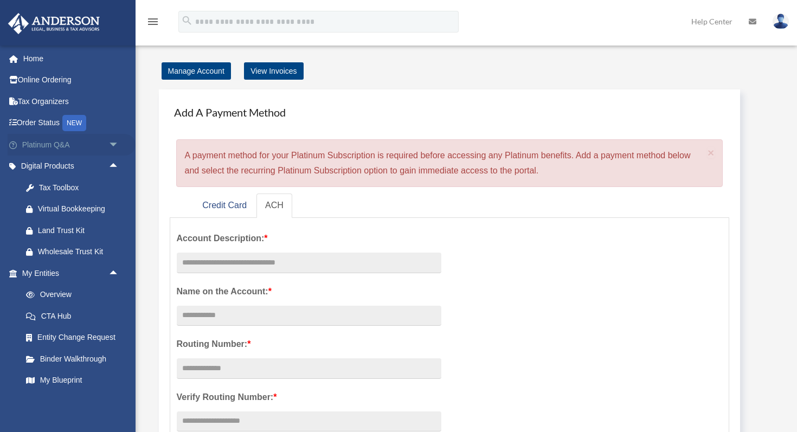
click at [114, 148] on span "arrow_drop_down" at bounding box center [119, 145] width 22 height 22
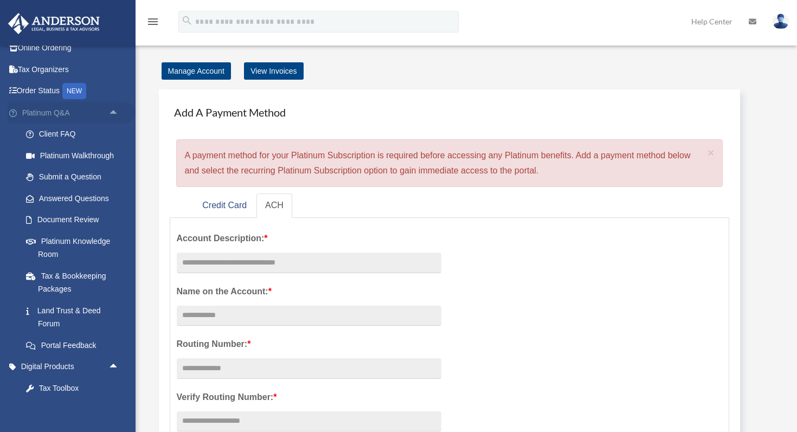
scroll to position [45, 0]
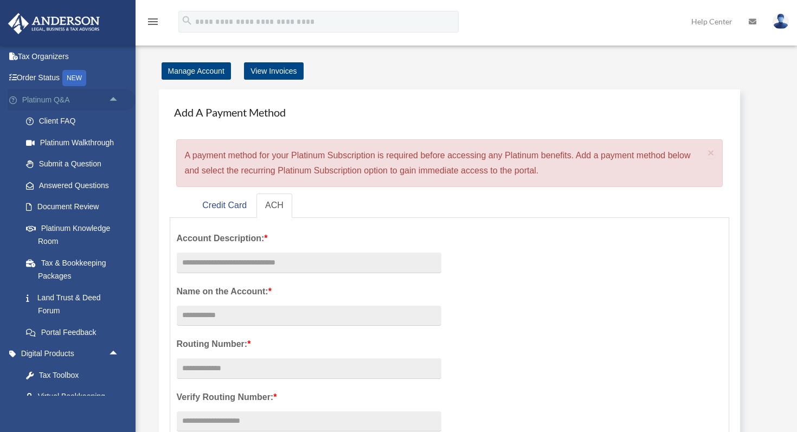
click at [114, 96] on span "arrow_drop_up" at bounding box center [119, 100] width 22 height 22
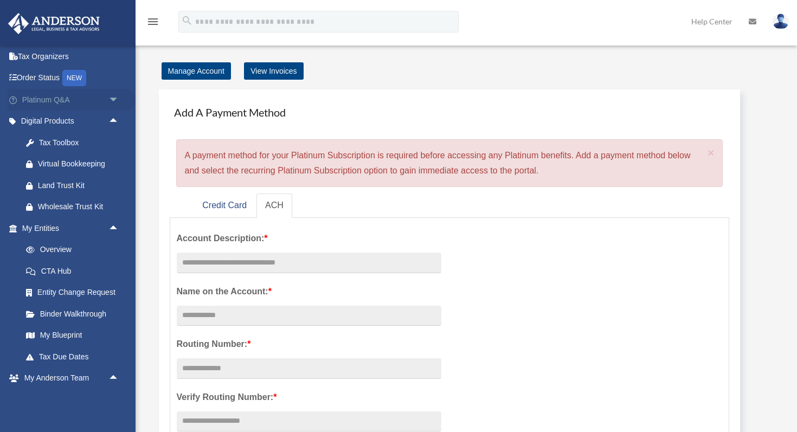
click at [114, 96] on span "arrow_drop_down" at bounding box center [119, 100] width 22 height 22
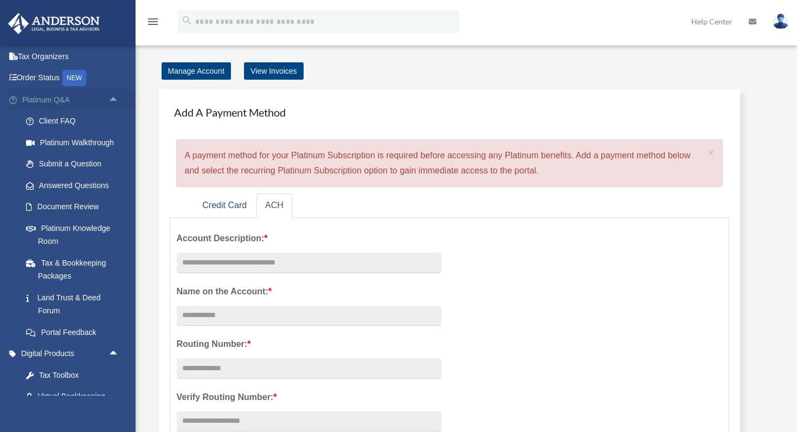
click at [114, 96] on span "arrow_drop_up" at bounding box center [119, 100] width 22 height 22
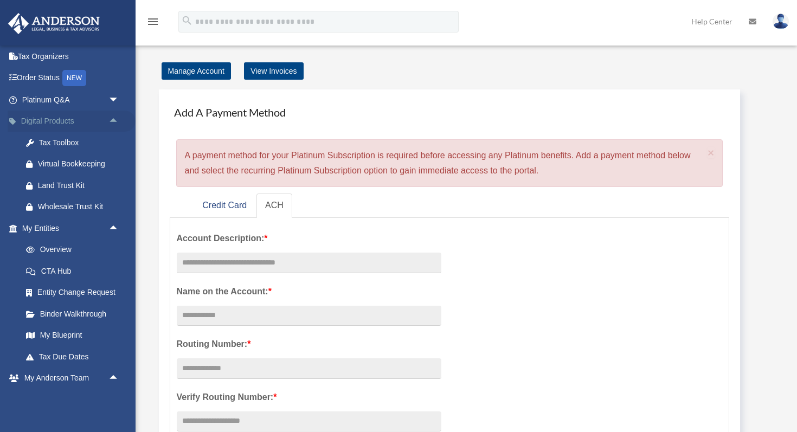
click at [112, 122] on span "arrow_drop_up" at bounding box center [119, 122] width 22 height 22
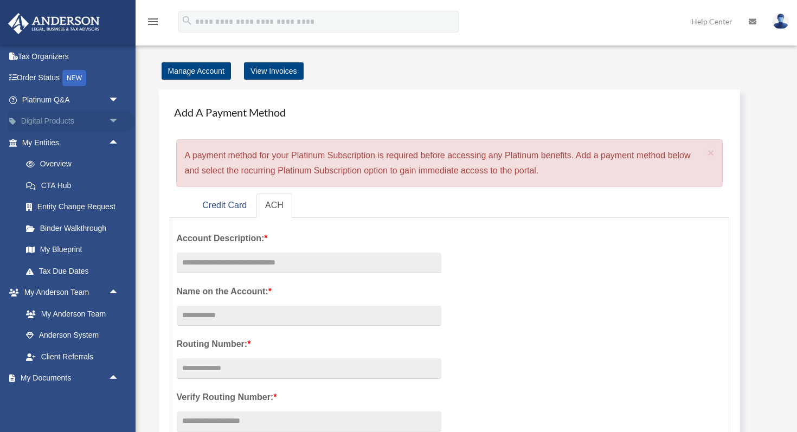
click at [112, 122] on span "arrow_drop_down" at bounding box center [119, 122] width 22 height 22
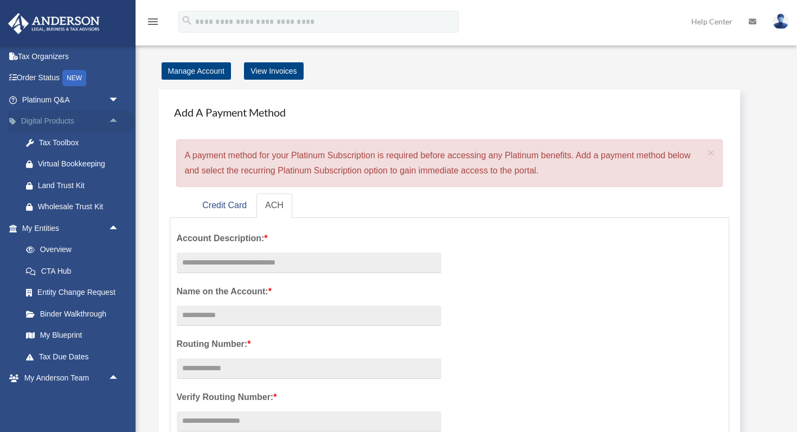
click at [112, 122] on span "arrow_drop_up" at bounding box center [119, 122] width 22 height 22
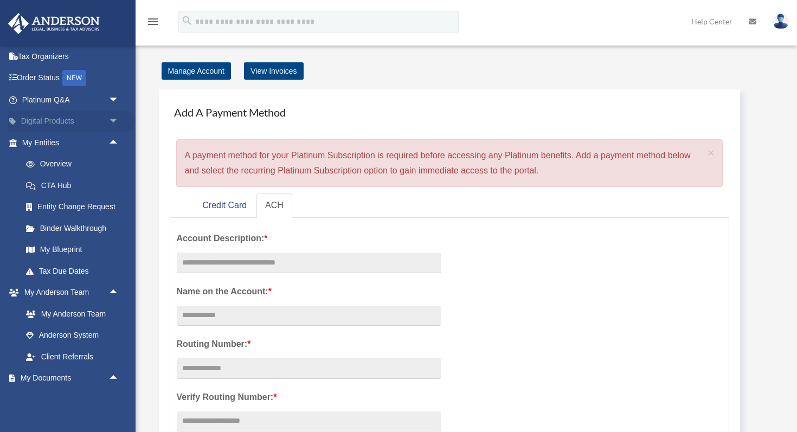
click at [112, 122] on span "arrow_drop_down" at bounding box center [119, 122] width 22 height 22
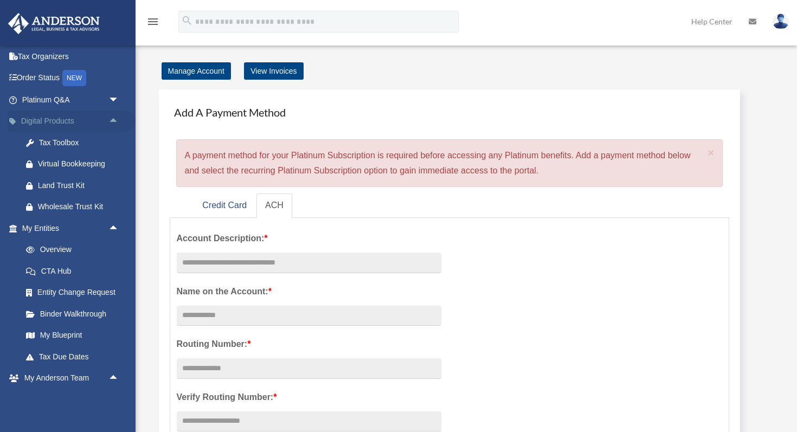
click at [112, 122] on span "arrow_drop_up" at bounding box center [119, 122] width 22 height 22
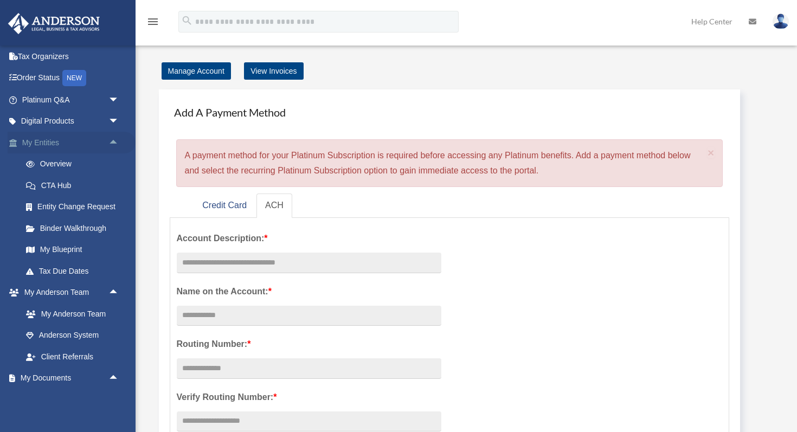
click at [112, 139] on span "arrow_drop_up" at bounding box center [119, 143] width 22 height 22
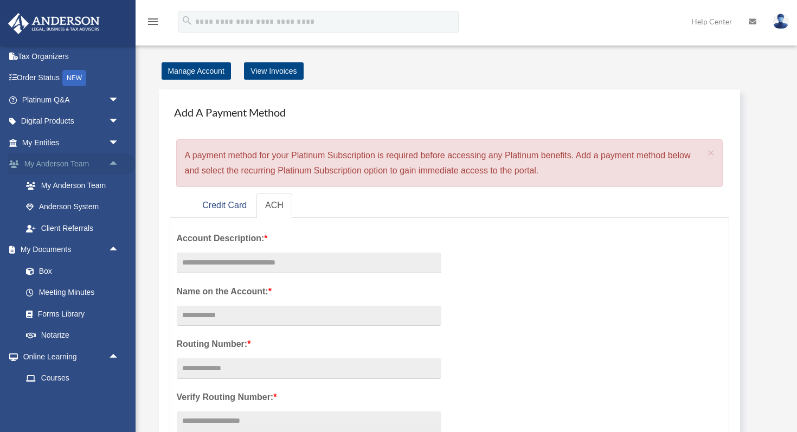
click at [113, 161] on span "arrow_drop_up" at bounding box center [119, 164] width 22 height 22
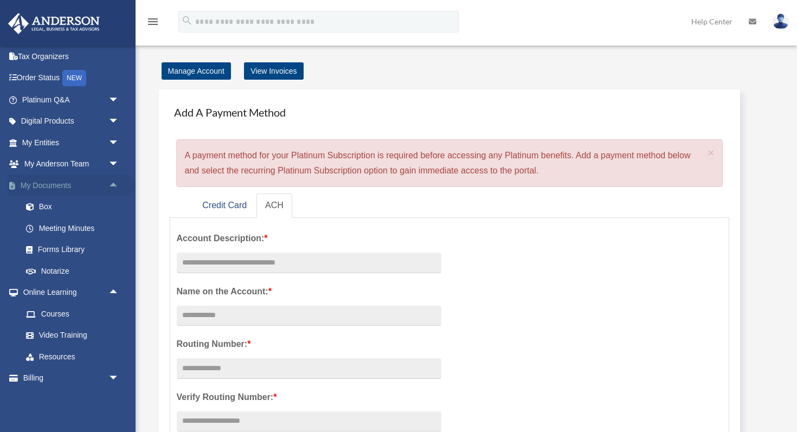
click at [114, 180] on span "arrow_drop_up" at bounding box center [119, 186] width 22 height 22
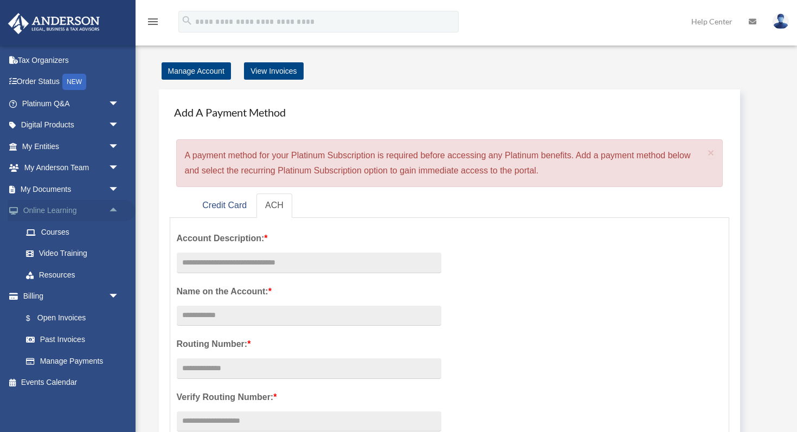
click at [115, 205] on span "arrow_drop_up" at bounding box center [119, 211] width 22 height 22
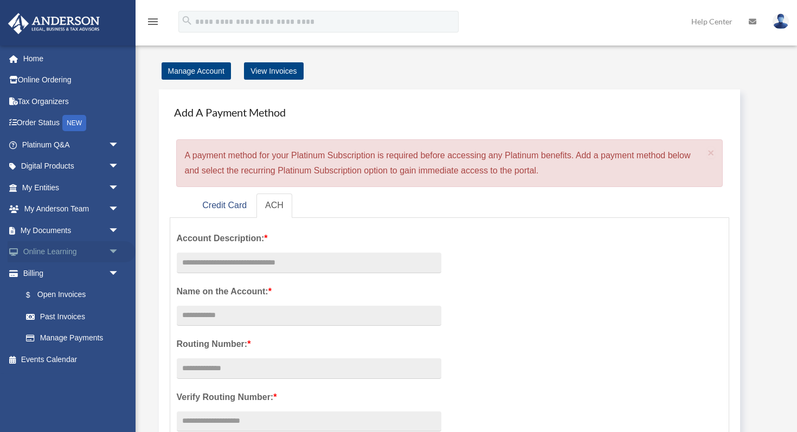
scroll to position [0, 0]
click at [113, 204] on span "arrow_drop_down" at bounding box center [119, 209] width 22 height 22
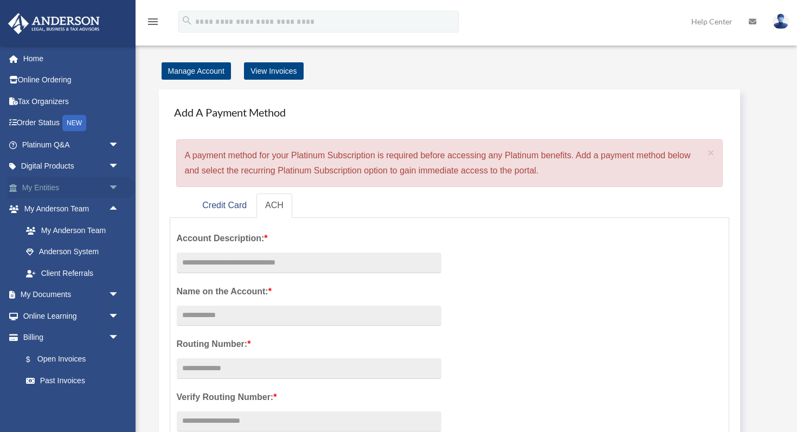
click at [113, 186] on span "arrow_drop_down" at bounding box center [119, 188] width 22 height 22
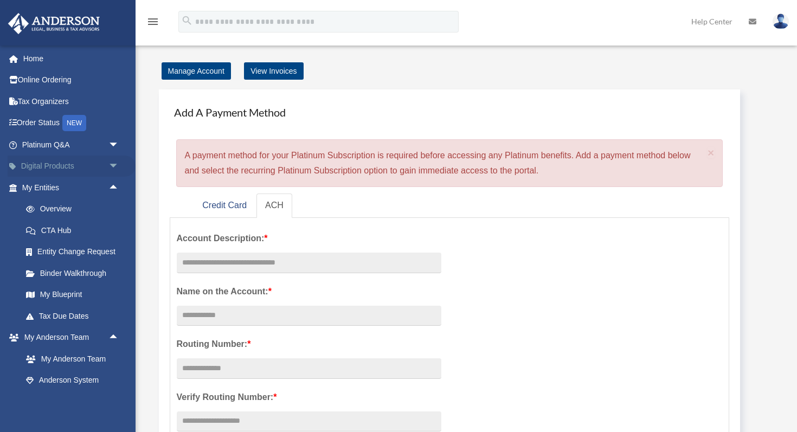
click at [113, 168] on span "arrow_drop_down" at bounding box center [119, 167] width 22 height 22
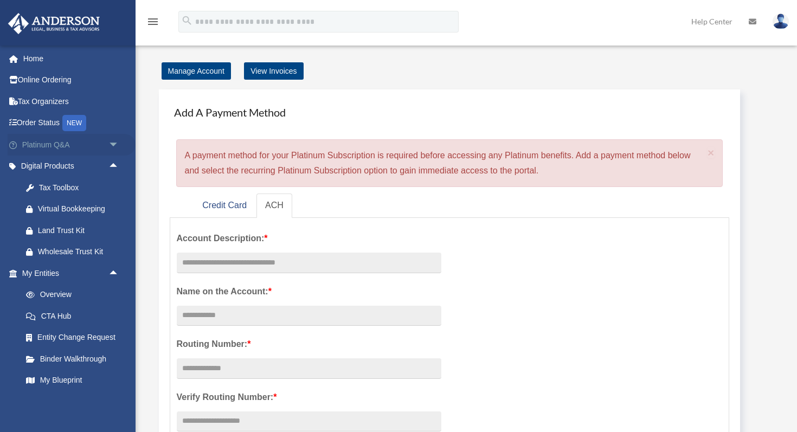
click at [113, 148] on span "arrow_drop_down" at bounding box center [119, 145] width 22 height 22
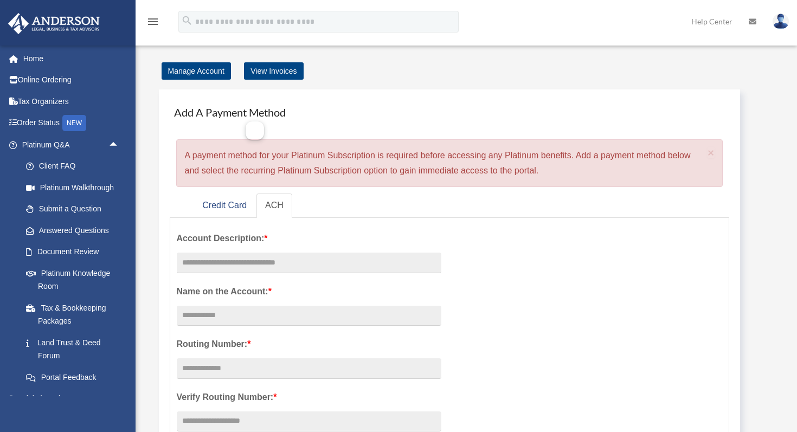
drag, startPoint x: 176, startPoint y: 111, endPoint x: 548, endPoint y: 165, distance: 376.3
click at [547, 165] on div "Add A Payment Method × A payment method for your Platinum Subscription is requi…" at bounding box center [450, 143] width 560 height 87
click at [548, 165] on div "× A payment method for your Platinum Subscription is required before accessing …" at bounding box center [449, 163] width 547 height 48
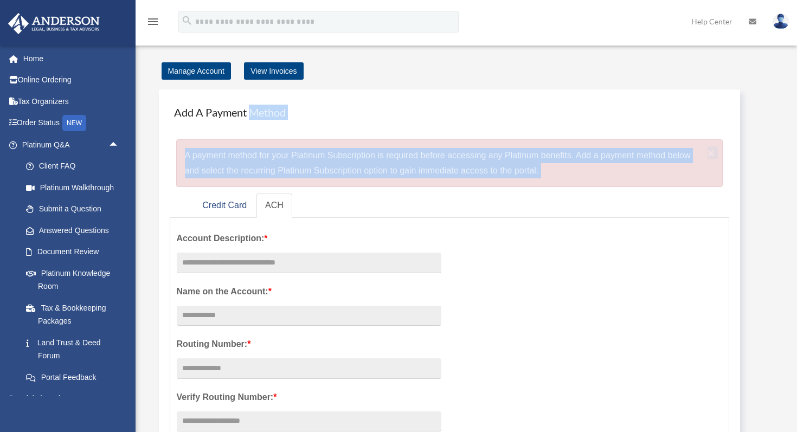
drag, startPoint x: 548, startPoint y: 165, endPoint x: 170, endPoint y: 115, distance: 382.2
click at [171, 115] on div "Add A Payment Method × A payment method for your Platinum Subscription is requi…" at bounding box center [450, 143] width 560 height 87
click at [166, 115] on div "Add A Payment Method × A payment method for your Platinum Subscription is requi…" at bounding box center [450, 364] width 582 height 551
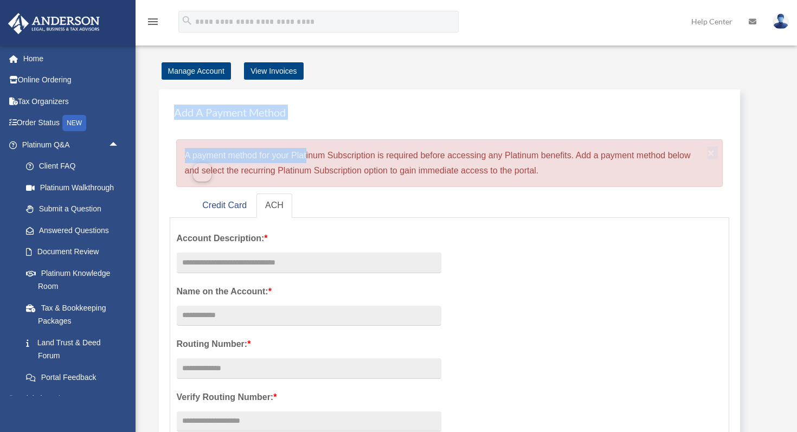
drag, startPoint x: 166, startPoint y: 115, endPoint x: 561, endPoint y: 141, distance: 395.9
click at [561, 141] on div "Add A Payment Method × A payment method for your Platinum Subscription is requi…" at bounding box center [450, 364] width 582 height 551
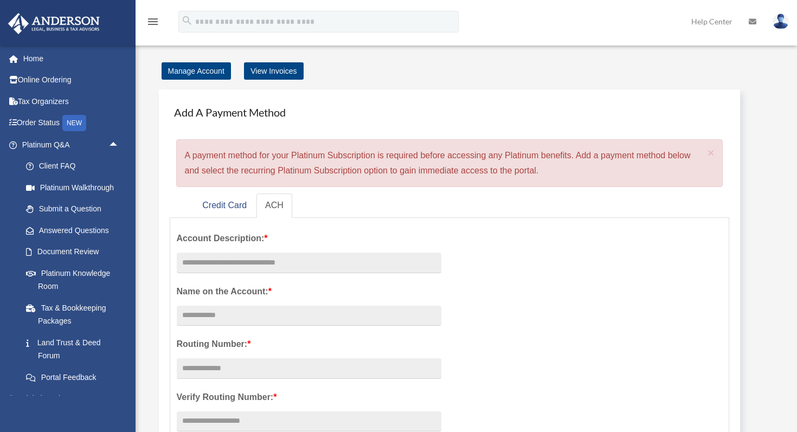
click at [563, 169] on div "× A payment method for your Platinum Subscription is required before accessing …" at bounding box center [449, 163] width 547 height 48
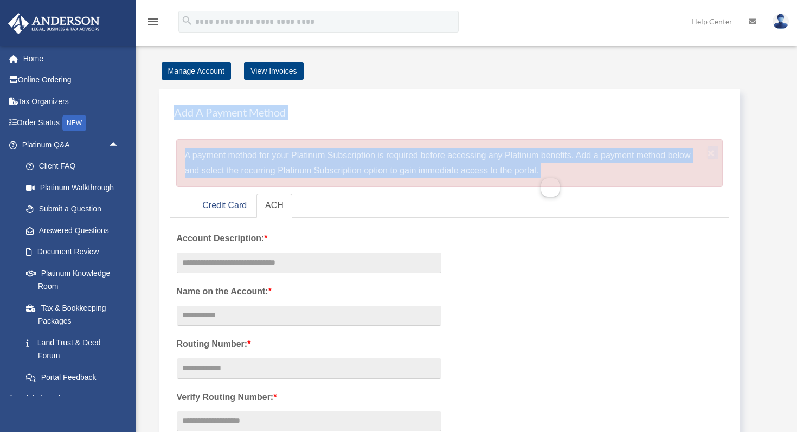
drag, startPoint x: 563, startPoint y: 169, endPoint x: 193, endPoint y: 101, distance: 375.8
click at [202, 102] on div "Add A Payment Method × A payment method for your Platinum Subscription is requi…" at bounding box center [450, 143] width 560 height 87
click at [175, 110] on h4 "Add A Payment Method" at bounding box center [450, 112] width 560 height 24
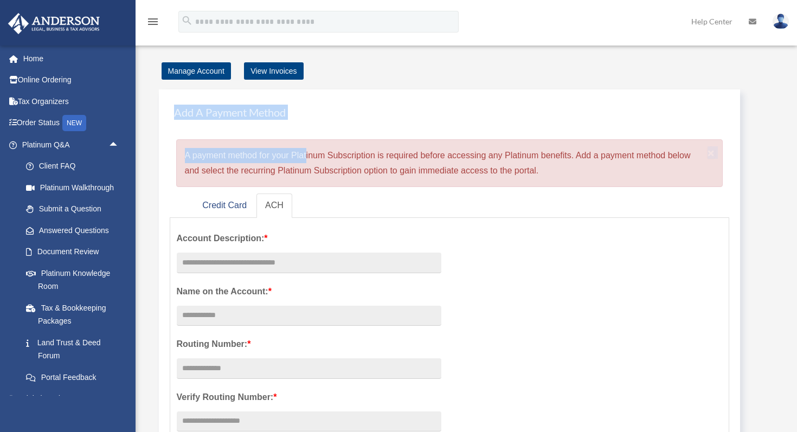
drag, startPoint x: 175, startPoint y: 110, endPoint x: 569, endPoint y: 132, distance: 395.2
click at [567, 132] on div "Add A Payment Method × A payment method for your Platinum Subscription is requi…" at bounding box center [450, 143] width 560 height 87
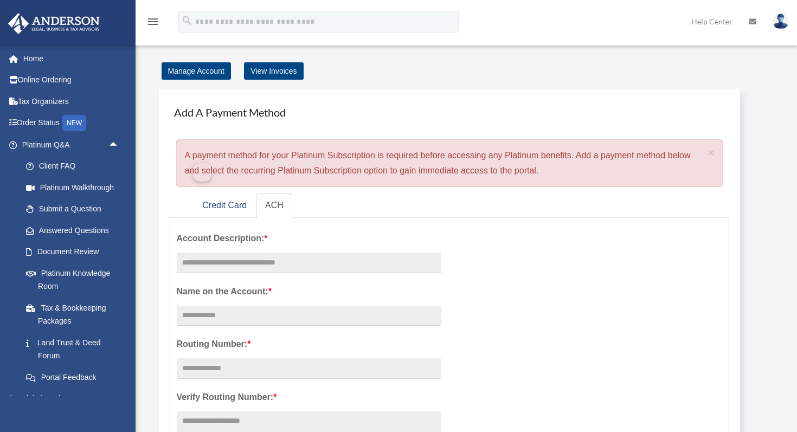
click at [558, 166] on div "× A payment method for your Platinum Subscription is required before accessing …" at bounding box center [449, 163] width 547 height 48
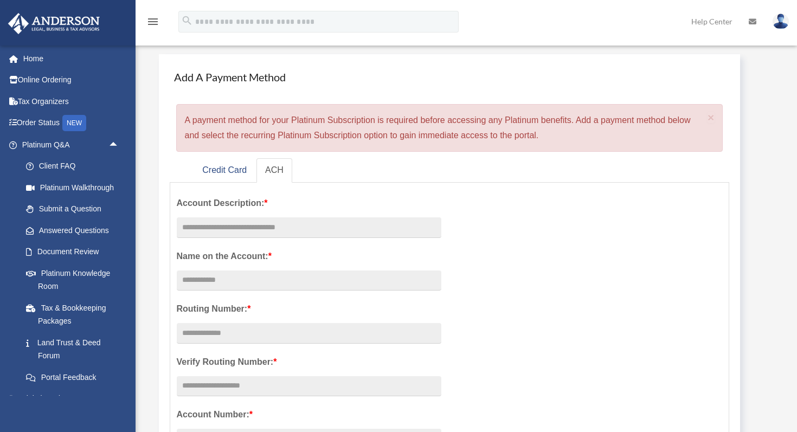
click at [213, 183] on form "Account Description: * Name on the Account: * Routing Number: * Verify Routing …" at bounding box center [450, 388] width 560 height 411
click at [211, 169] on link "Credit Card" at bounding box center [224, 170] width 62 height 24
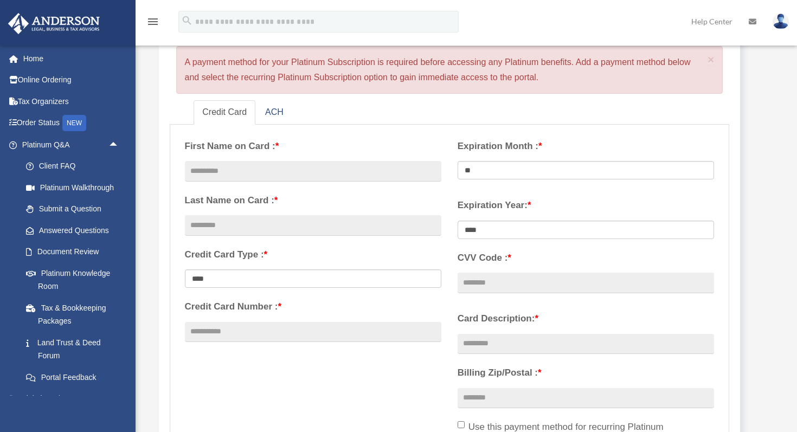
scroll to position [91, 0]
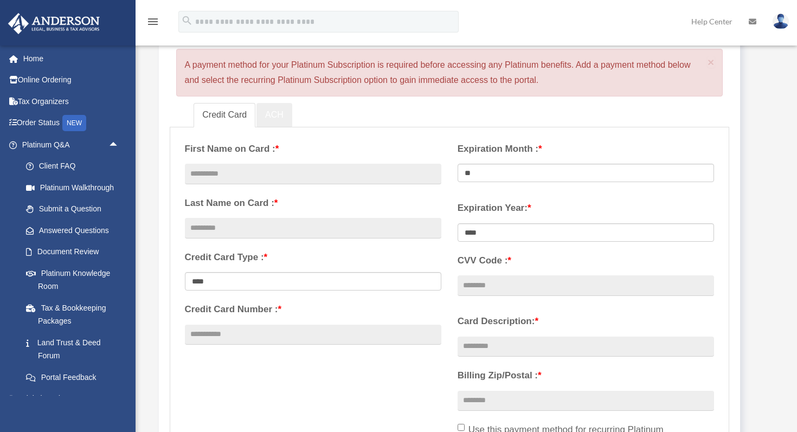
click at [272, 110] on link "ACH" at bounding box center [274, 115] width 36 height 24
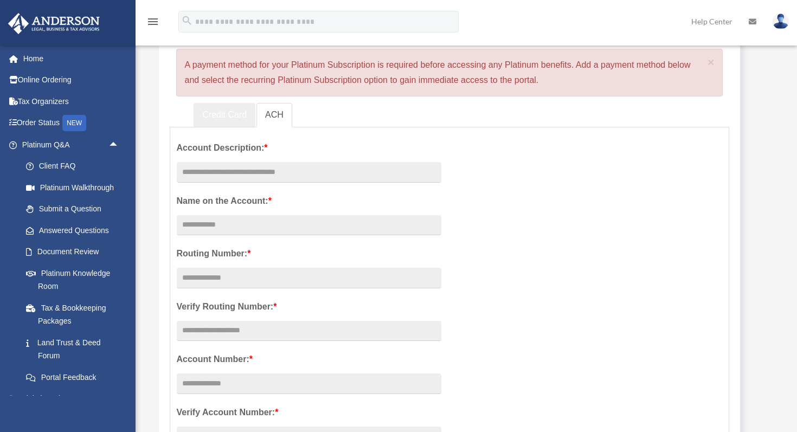
click at [214, 112] on link "Credit Card" at bounding box center [224, 115] width 62 height 24
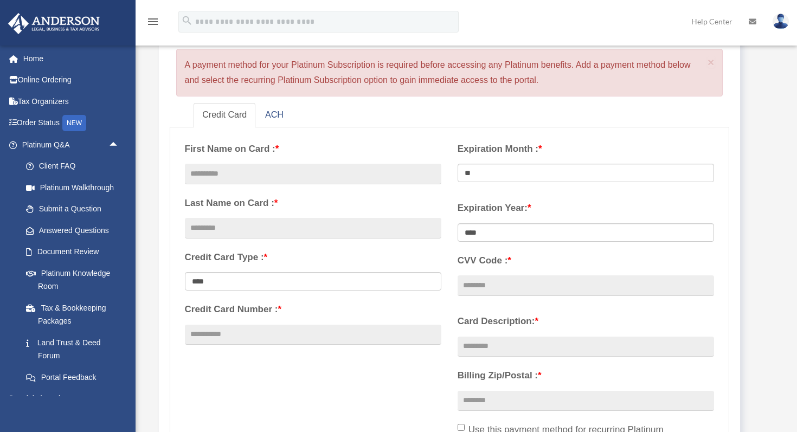
drag, startPoint x: 184, startPoint y: 62, endPoint x: 602, endPoint y: 82, distance: 417.8
click at [602, 82] on div "× A payment method for your Platinum Subscription is required before accessing …" at bounding box center [449, 73] width 547 height 48
click at [588, 83] on div "× A payment method for your Platinum Subscription is required before accessing …" at bounding box center [449, 73] width 547 height 48
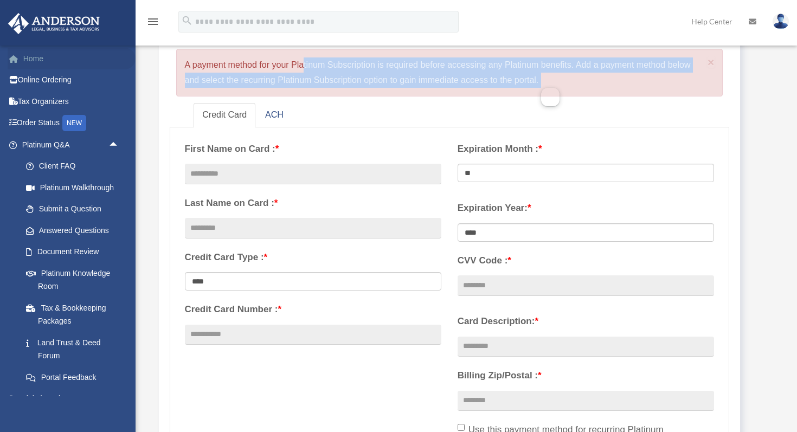
drag, startPoint x: 588, startPoint y: 83, endPoint x: 92, endPoint y: 55, distance: 496.7
click at [95, 55] on div "Add Card danielmsimon21@gmail.com Sign Out danielmsimon21@gmail.com Home Online…" at bounding box center [398, 387] width 797 height 892
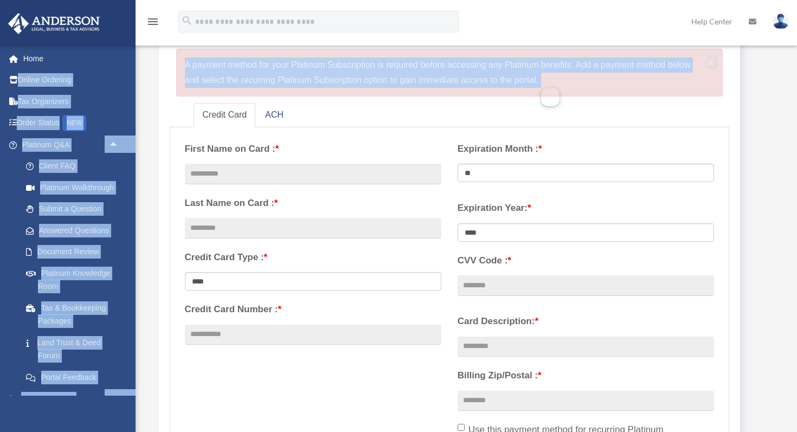
click at [180, 61] on div "× A payment method for your Platinum Subscription is required before accessing …" at bounding box center [449, 73] width 547 height 48
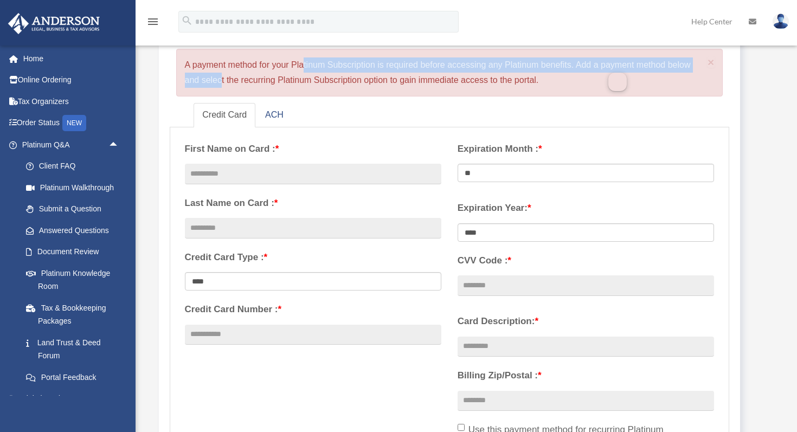
drag, startPoint x: 186, startPoint y: 63, endPoint x: 608, endPoint y: 69, distance: 422.2
click at [608, 69] on div "× A payment method for your Platinum Subscription is required before accessing …" at bounding box center [449, 73] width 547 height 48
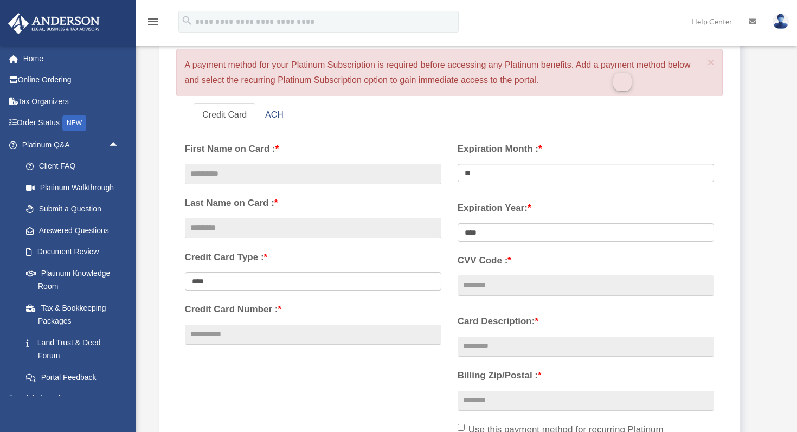
click at [577, 82] on div "× A payment method for your Platinum Subscription is required before accessing …" at bounding box center [449, 73] width 547 height 48
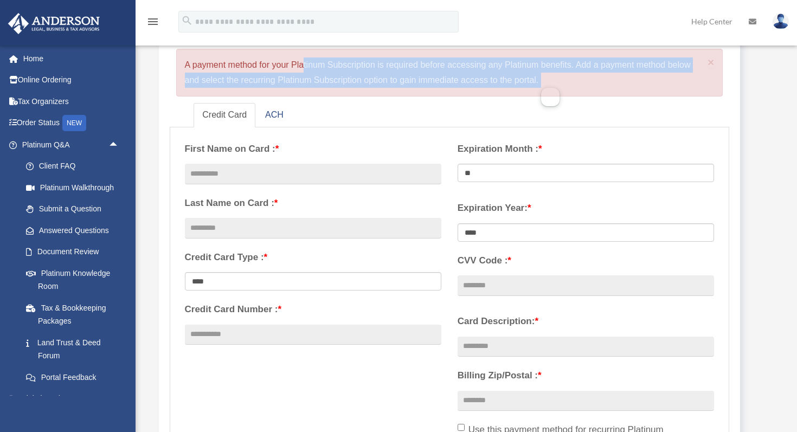
drag, startPoint x: 577, startPoint y: 82, endPoint x: 138, endPoint y: 56, distance: 439.8
click at [140, 56] on div "Manage Account View Invoices Add A Payment Method × A payment method for your P…" at bounding box center [464, 396] width 653 height 847
click at [176, 63] on div "× A payment method for your Platinum Subscription is required before accessing …" at bounding box center [449, 73] width 547 height 48
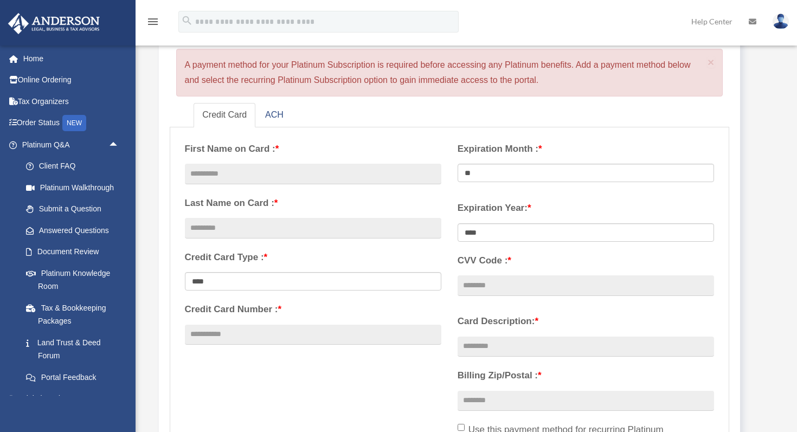
click at [187, 64] on div "× A payment method for your Platinum Subscription is required before accessing …" at bounding box center [449, 73] width 547 height 48
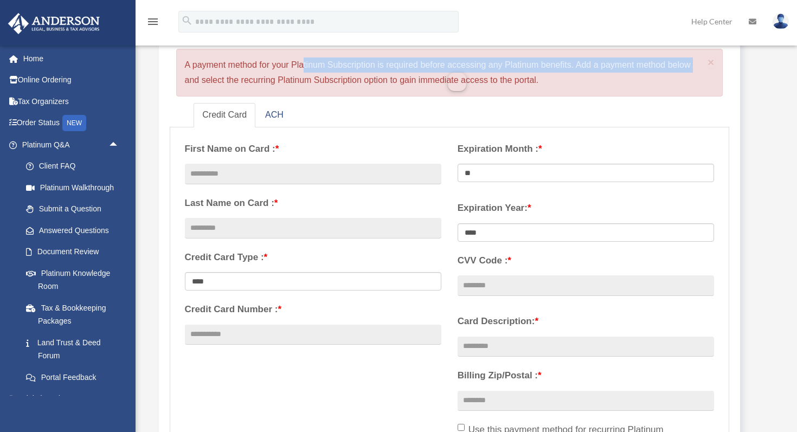
drag, startPoint x: 187, startPoint y: 64, endPoint x: 585, endPoint y: 67, distance: 398.4
click at [585, 67] on div "× A payment method for your Platinum Subscription is required before accessing …" at bounding box center [449, 73] width 547 height 48
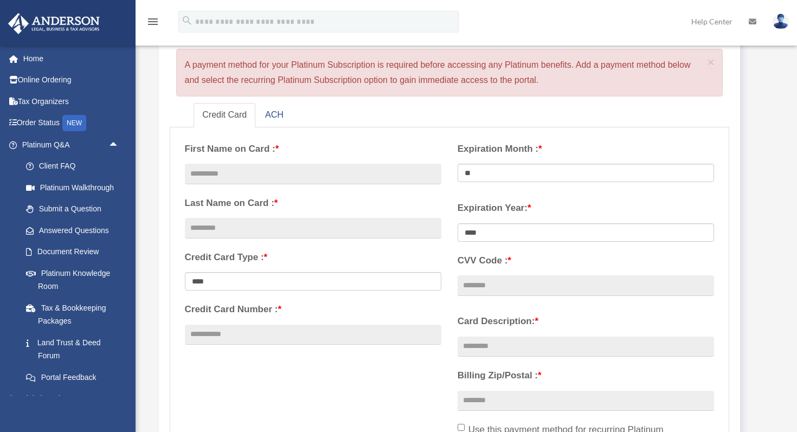
click at [573, 78] on div "× A payment method for your Platinum Subscription is required before accessing …" at bounding box center [449, 73] width 547 height 48
drag, startPoint x: 555, startPoint y: 81, endPoint x: 119, endPoint y: 60, distance: 436.3
click at [119, 60] on div "Add Card danielmsimon21@gmail.com Sign Out danielmsimon21@gmail.com Home Online…" at bounding box center [398, 387] width 797 height 892
click at [180, 67] on div "× A payment method for your Platinum Subscription is required before accessing …" at bounding box center [449, 73] width 547 height 48
click at [188, 66] on div "× A payment method for your Platinum Subscription is required before accessing …" at bounding box center [449, 73] width 547 height 48
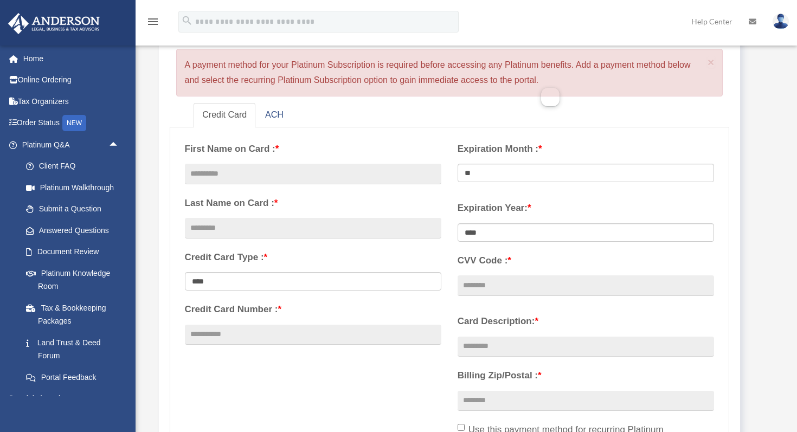
drag, startPoint x: 182, startPoint y: 64, endPoint x: 565, endPoint y: 83, distance: 383.6
click at [565, 83] on div "× A payment method for your Platinum Subscription is required before accessing …" at bounding box center [449, 73] width 547 height 48
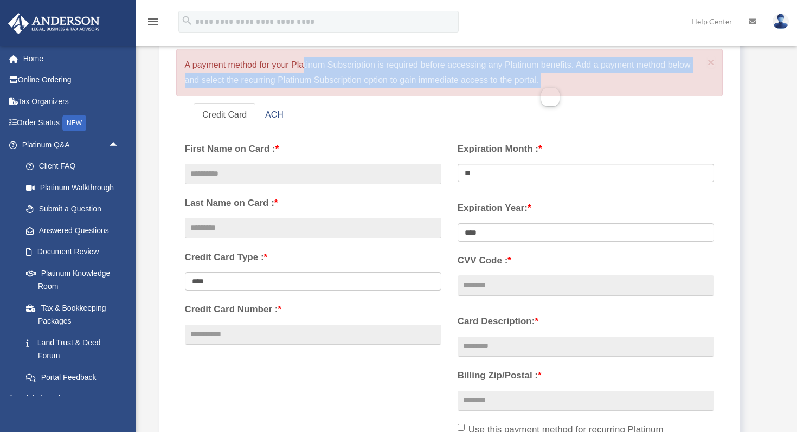
drag, startPoint x: 565, startPoint y: 83, endPoint x: 179, endPoint y: 65, distance: 386.8
click at [179, 65] on div "× A payment method for your Platinum Subscription is required before accessing …" at bounding box center [449, 73] width 547 height 48
drag, startPoint x: 179, startPoint y: 65, endPoint x: 576, endPoint y: 101, distance: 398.9
click at [576, 101] on div "Add A Payment Method × A payment method for your Platinum Subscription is requi…" at bounding box center [450, 266] width 560 height 513
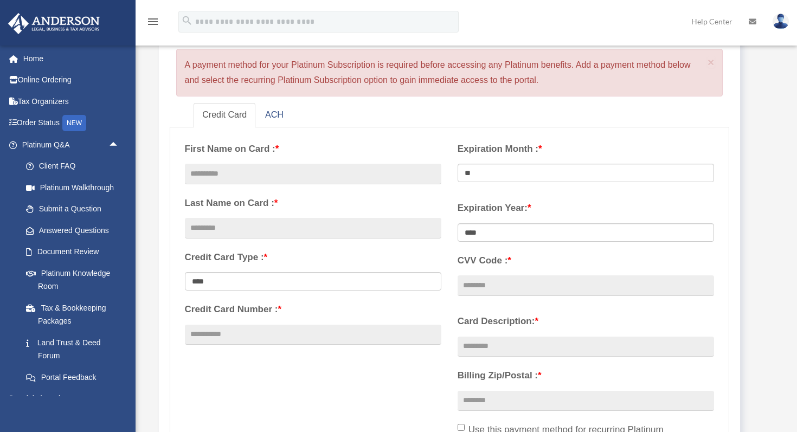
click at [547, 88] on div "× A payment method for your Platinum Subscription is required before accessing …" at bounding box center [449, 73] width 547 height 48
click at [543, 82] on div "× A payment method for your Platinum Subscription is required before accessing …" at bounding box center [449, 73] width 547 height 48
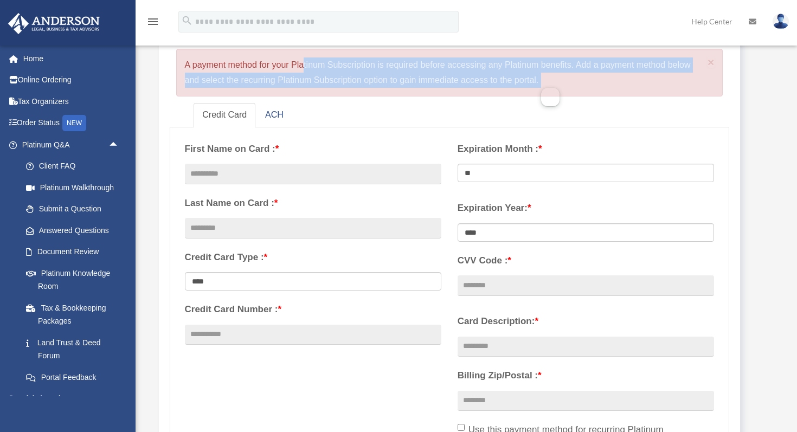
drag, startPoint x: 543, startPoint y: 82, endPoint x: 178, endPoint y: 61, distance: 365.4
click at [171, 61] on div "Add A Payment Method × A payment method for your Platinum Subscription is requi…" at bounding box center [450, 53] width 560 height 87
click at [190, 63] on div "× A payment method for your Platinum Subscription is required before accessing …" at bounding box center [449, 73] width 547 height 48
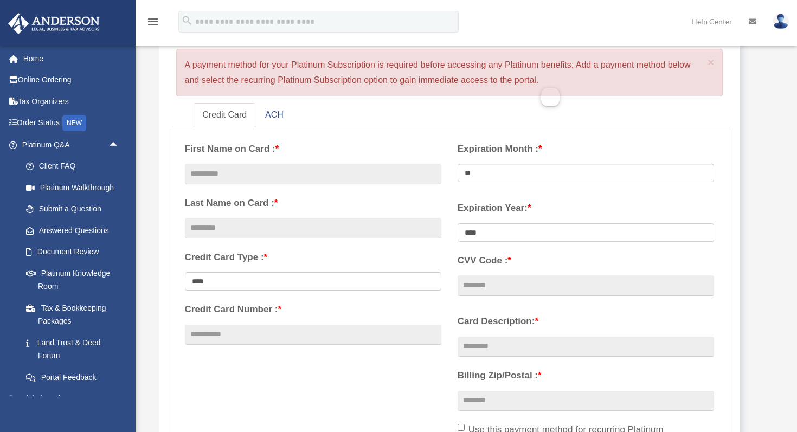
click at [181, 63] on div "× A payment method for your Platinum Subscription is required before accessing …" at bounding box center [449, 73] width 547 height 48
drag, startPoint x: 181, startPoint y: 63, endPoint x: 546, endPoint y: 83, distance: 365.8
click at [545, 83] on div "× A payment method for your Platinum Subscription is required before accessing …" at bounding box center [449, 73] width 547 height 48
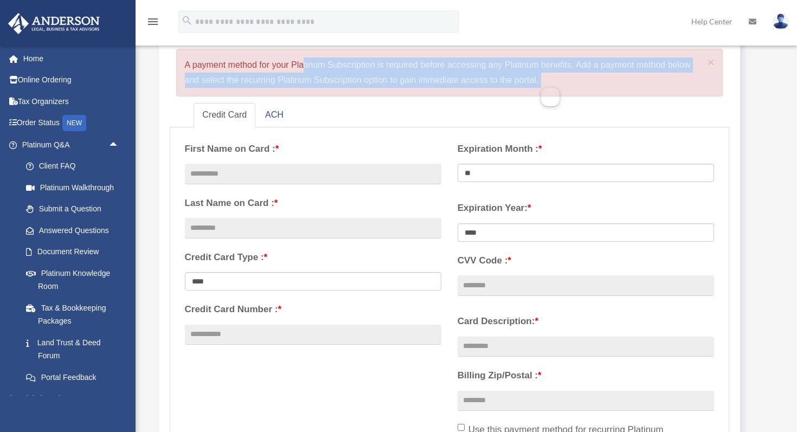
click at [546, 83] on div "× A payment method for your Platinum Subscription is required before accessing …" at bounding box center [449, 73] width 547 height 48
drag, startPoint x: 546, startPoint y: 83, endPoint x: 215, endPoint y: 55, distance: 332.3
click at [215, 54] on div "× A payment method for your Platinum Subscription is required before accessing …" at bounding box center [449, 73] width 547 height 48
click at [187, 62] on div "× A payment method for your Platinum Subscription is required before accessing …" at bounding box center [449, 73] width 547 height 48
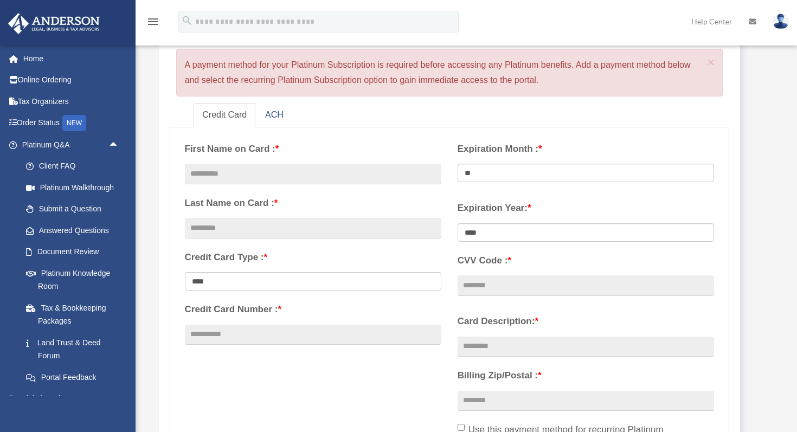
drag, startPoint x: 187, startPoint y: 62, endPoint x: 521, endPoint y: 83, distance: 335.1
click at [520, 83] on div "× A payment method for your Platinum Subscription is required before accessing …" at bounding box center [449, 73] width 547 height 48
drag, startPoint x: 553, startPoint y: 78, endPoint x: 186, endPoint y: 67, distance: 366.5
click at [186, 67] on div "× A payment method for your Platinum Subscription is required before accessing …" at bounding box center [449, 73] width 547 height 48
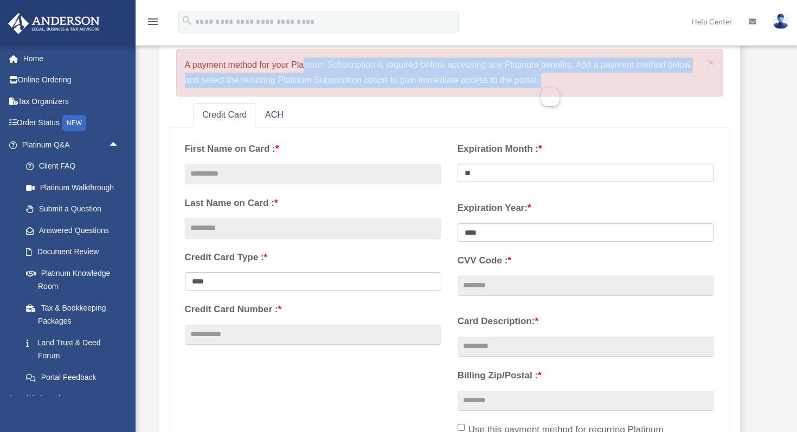
drag, startPoint x: 186, startPoint y: 67, endPoint x: 522, endPoint y: 89, distance: 336.2
click at [522, 89] on div "× A payment method for your Platinum Subscription is required before accessing …" at bounding box center [449, 73] width 547 height 48
click at [551, 81] on div "× A payment method for your Platinum Subscription is required before accessing …" at bounding box center [449, 73] width 547 height 48
drag, startPoint x: 551, startPoint y: 81, endPoint x: 140, endPoint y: 49, distance: 412.1
click at [143, 49] on div "Manage Account View Invoices Add A Payment Method × A payment method for your P…" at bounding box center [464, 396] width 653 height 847
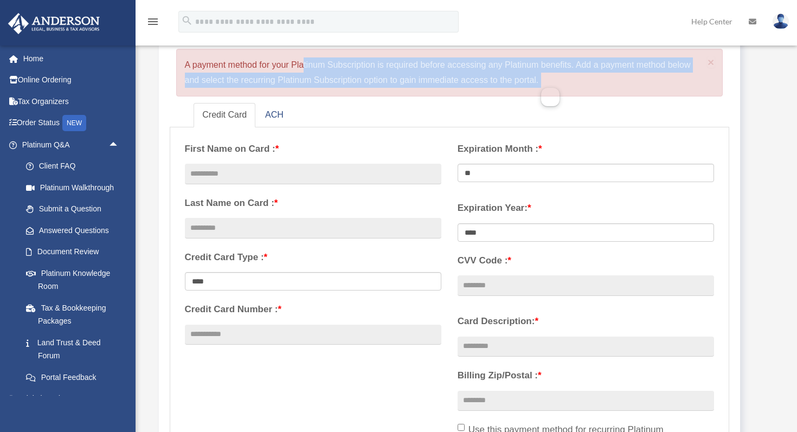
click at [164, 57] on div "Add A Payment Method × A payment method for your Platinum Subscription is requi…" at bounding box center [450, 266] width 582 height 534
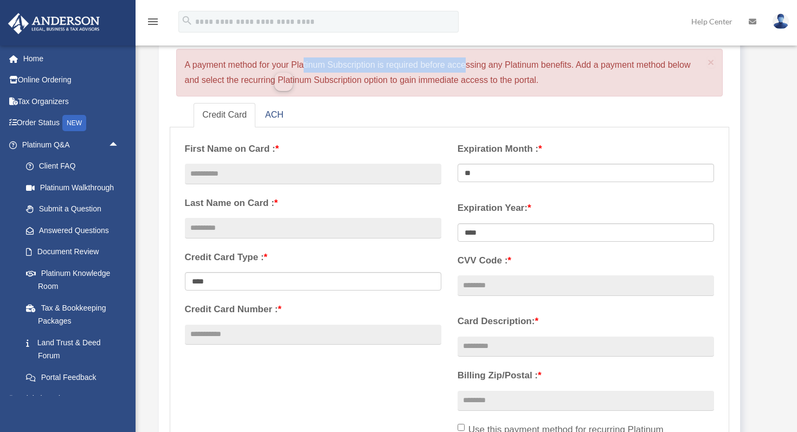
drag, startPoint x: 183, startPoint y: 64, endPoint x: 566, endPoint y: 71, distance: 383.2
click at [564, 71] on div "× A payment method for your Platinum Subscription is required before accessing …" at bounding box center [449, 73] width 547 height 48
click at [545, 82] on div "× A payment method for your Platinum Subscription is required before accessing …" at bounding box center [449, 73] width 547 height 48
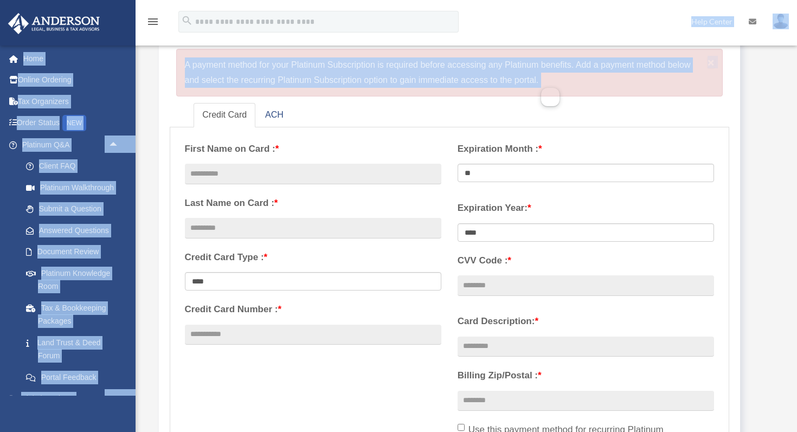
drag, startPoint x: 545, startPoint y: 82, endPoint x: 159, endPoint y: 38, distance: 388.3
click at [159, 38] on div "menu search Site Menu add danielmsimon21@gmail.com My Profile Reset Password Lo…" at bounding box center [398, 386] width 797 height 955
click at [179, 64] on div "× A payment method for your Platinum Subscription is required before accessing …" at bounding box center [449, 73] width 547 height 48
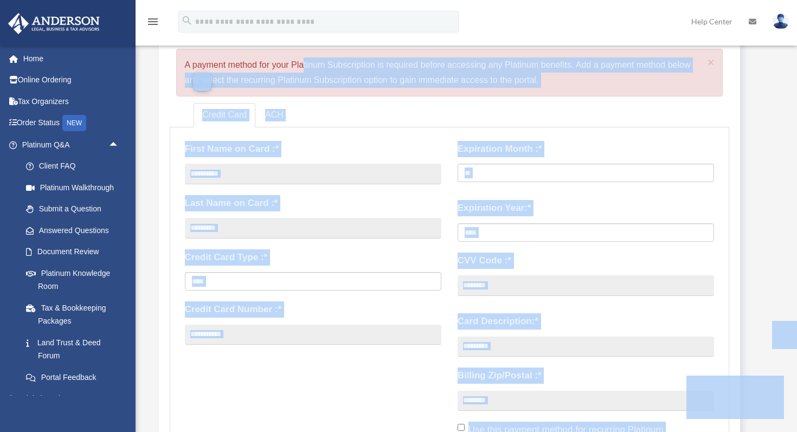
drag, startPoint x: 179, startPoint y: 64, endPoint x: 545, endPoint y: 93, distance: 367.0
click at [544, 93] on div "× A payment method for your Platinum Subscription is required before accessing …" at bounding box center [449, 73] width 547 height 48
click at [541, 83] on div "× A payment method for your Platinum Subscription is required before accessing …" at bounding box center [449, 73] width 547 height 48
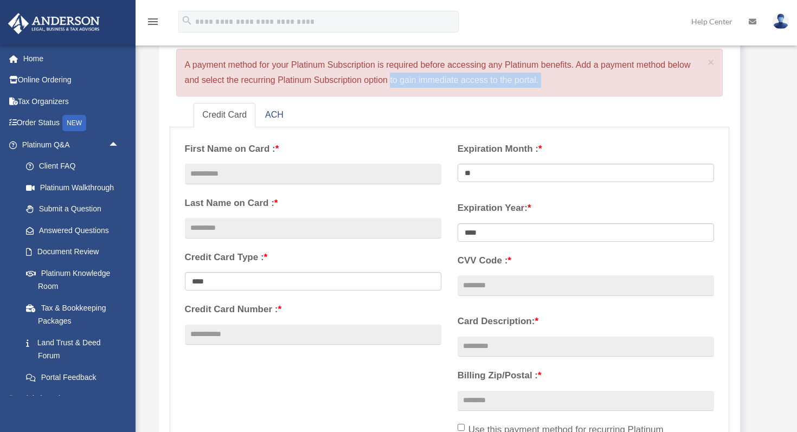
drag, startPoint x: 541, startPoint y: 83, endPoint x: 198, endPoint y: 78, distance: 343.6
click at [204, 78] on div "× A payment method for your Platinum Subscription is required before accessing …" at bounding box center [449, 73] width 547 height 48
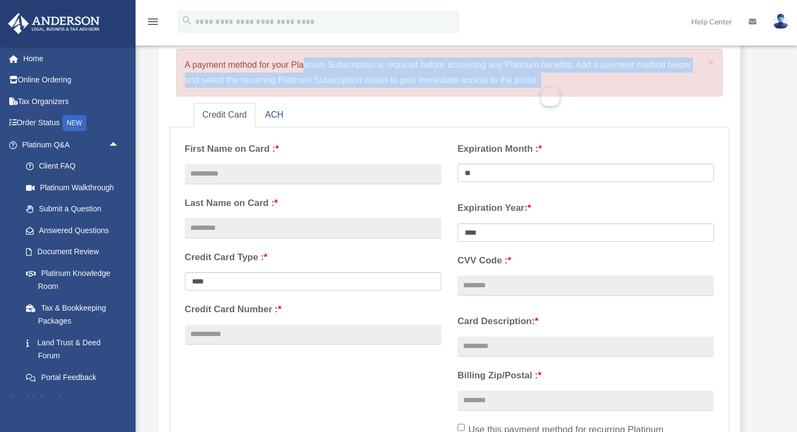
click at [186, 64] on div "× A payment method for your Platinum Subscription is required before accessing …" at bounding box center [449, 73] width 547 height 48
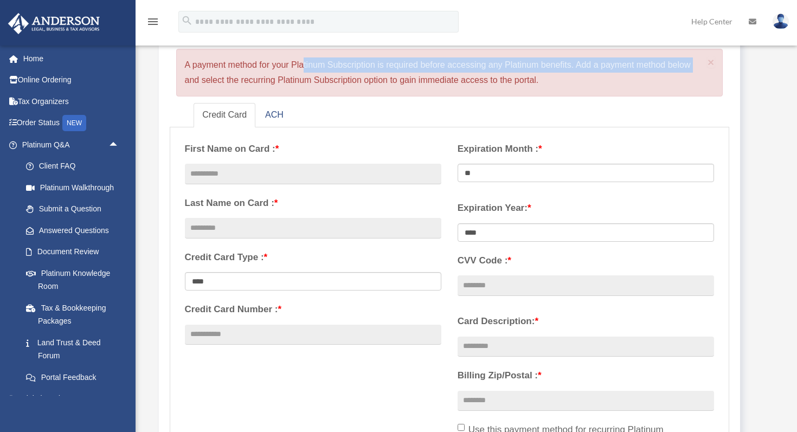
drag, startPoint x: 186, startPoint y: 64, endPoint x: 563, endPoint y: 72, distance: 376.7
click at [561, 72] on div "× A payment method for your Platinum Subscription is required before accessing …" at bounding box center [449, 73] width 547 height 48
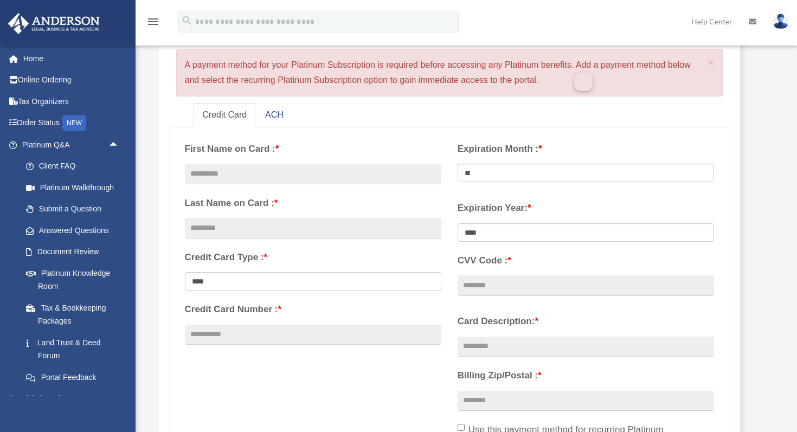
click at [550, 86] on div "× A payment method for your Platinum Subscription is required before accessing …" at bounding box center [449, 73] width 547 height 48
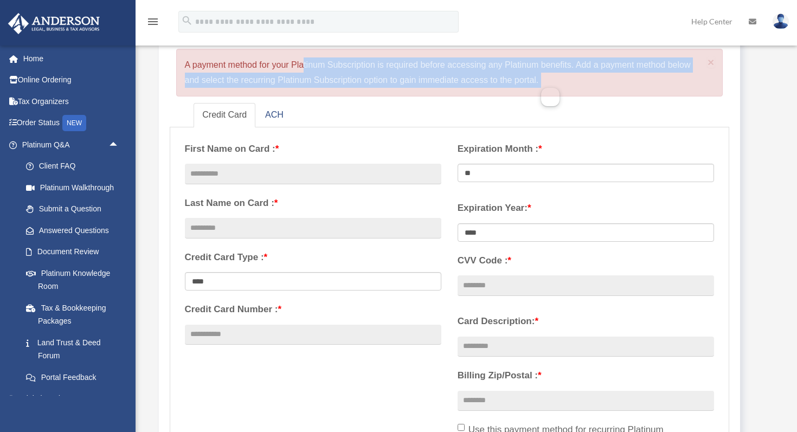
drag, startPoint x: 550, startPoint y: 86, endPoint x: 158, endPoint y: 56, distance: 393.0
click at [160, 55] on div "Add A Payment Method × A payment method for your Platinum Subscription is requi…" at bounding box center [450, 266] width 582 height 534
click at [180, 63] on div "× A payment method for your Platinum Subscription is required before accessing …" at bounding box center [449, 73] width 547 height 48
drag, startPoint x: 180, startPoint y: 63, endPoint x: 543, endPoint y: 79, distance: 363.5
click at [542, 79] on div "× A payment method for your Platinum Subscription is required before accessing …" at bounding box center [449, 73] width 547 height 48
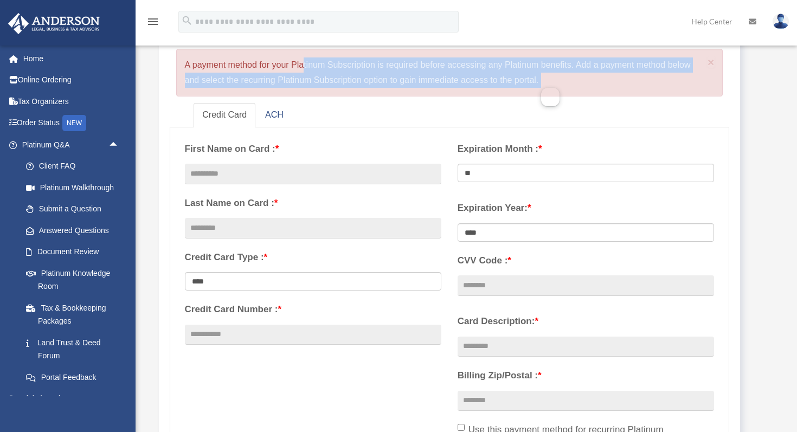
click at [543, 79] on div "× A payment method for your Platinum Subscription is required before accessing …" at bounding box center [449, 73] width 547 height 48
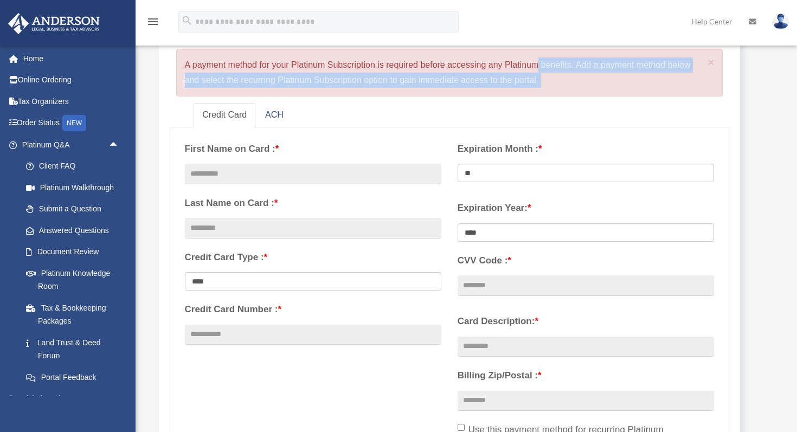
drag, startPoint x: 543, startPoint y: 79, endPoint x: 214, endPoint y: 62, distance: 329.4
click at [217, 62] on div "× A payment method for your Platinum Subscription is required before accessing …" at bounding box center [449, 73] width 547 height 48
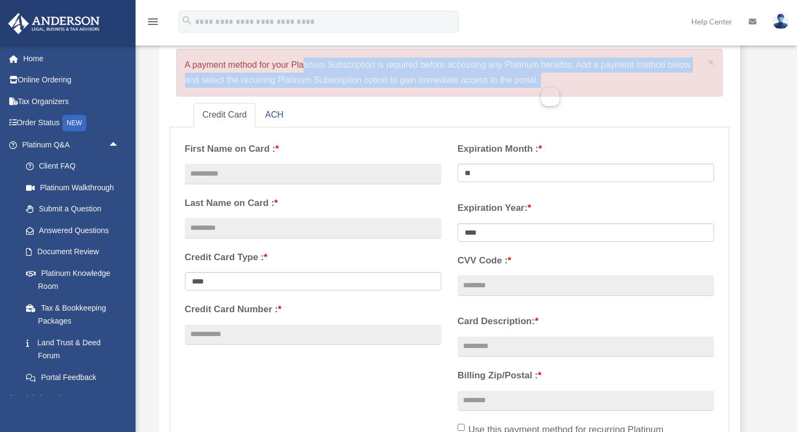
click at [185, 63] on div "× A payment method for your Platinum Subscription is required before accessing …" at bounding box center [449, 73] width 547 height 48
click at [548, 80] on div "× A payment method for your Platinum Subscription is required before accessing …" at bounding box center [449, 73] width 547 height 48
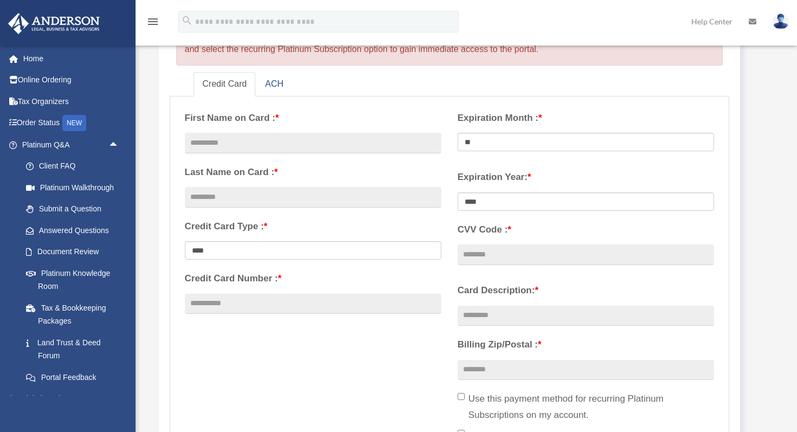
scroll to position [118, 0]
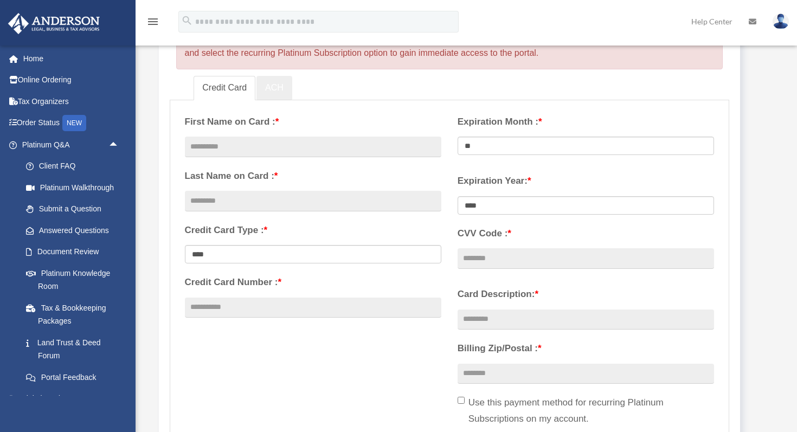
click at [264, 87] on link "ACH" at bounding box center [274, 88] width 36 height 24
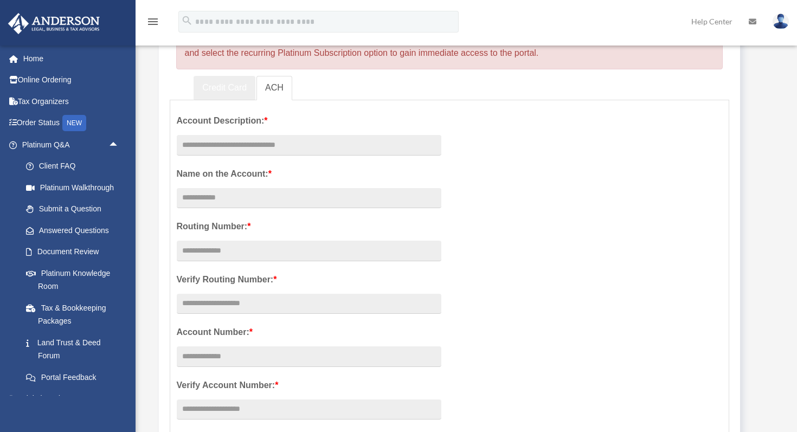
click at [228, 86] on link "Credit Card" at bounding box center [224, 88] width 62 height 24
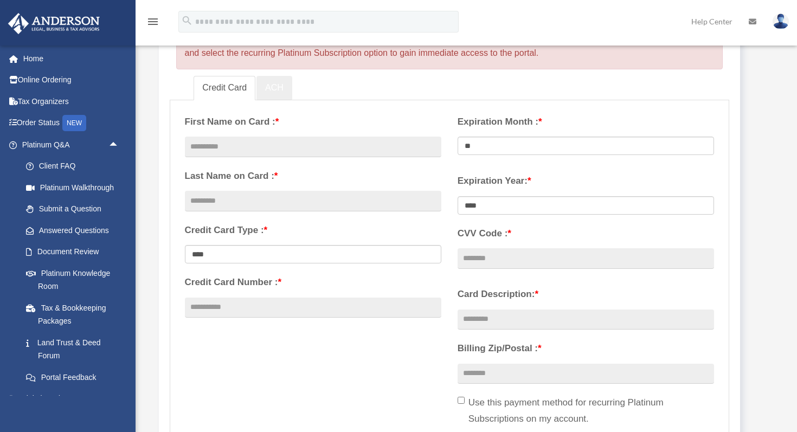
click at [268, 91] on link "ACH" at bounding box center [274, 88] width 36 height 24
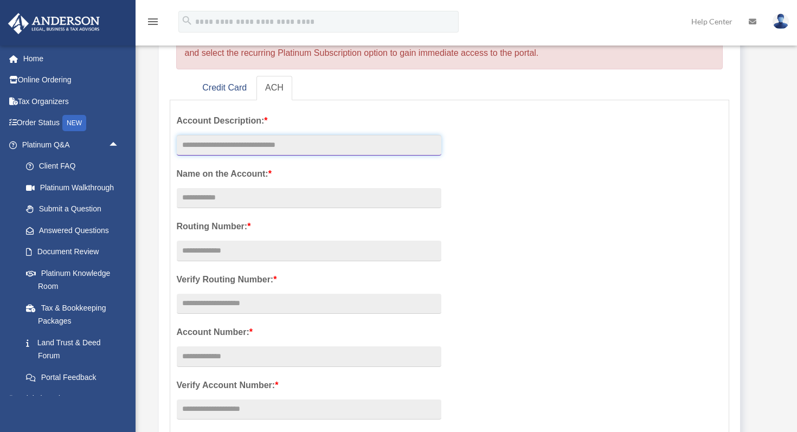
click at [248, 141] on input "text" at bounding box center [309, 145] width 264 height 21
click at [259, 145] on input "text" at bounding box center [309, 145] width 264 height 21
click at [211, 147] on input "text" at bounding box center [309, 145] width 264 height 21
type input "**********"
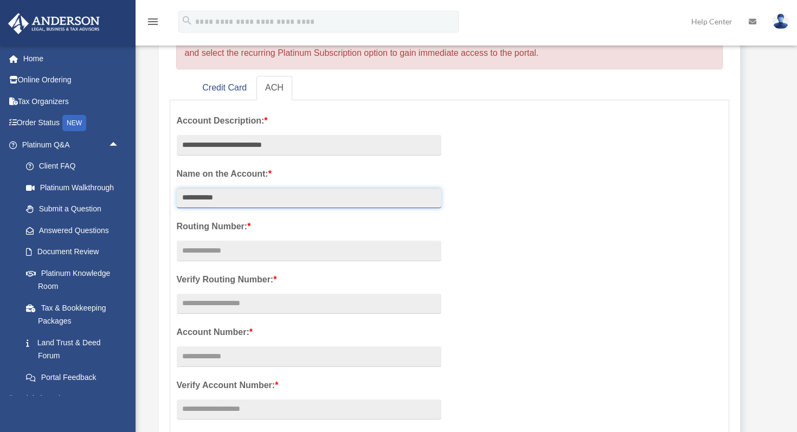
type input "**********"
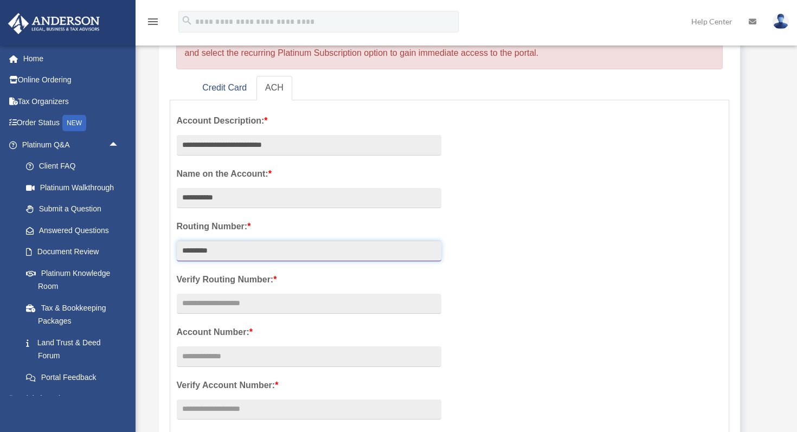
type input "*********"
drag, startPoint x: 231, startPoint y: 250, endPoint x: 116, endPoint y: 244, distance: 115.6
click at [116, 244] on div "Add Card danielmsimon21@gmail.com Sign Out danielmsimon21@gmail.com Home Online…" at bounding box center [398, 368] width 797 height 908
click at [205, 297] on input "text" at bounding box center [309, 304] width 264 height 21
paste input "*********"
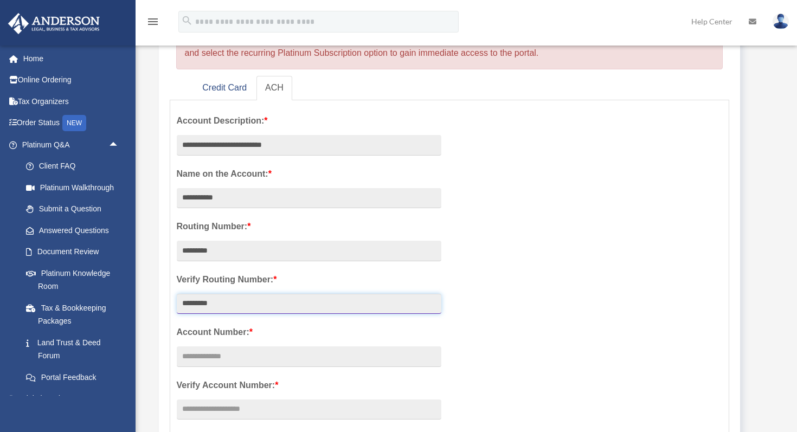
type input "*********"
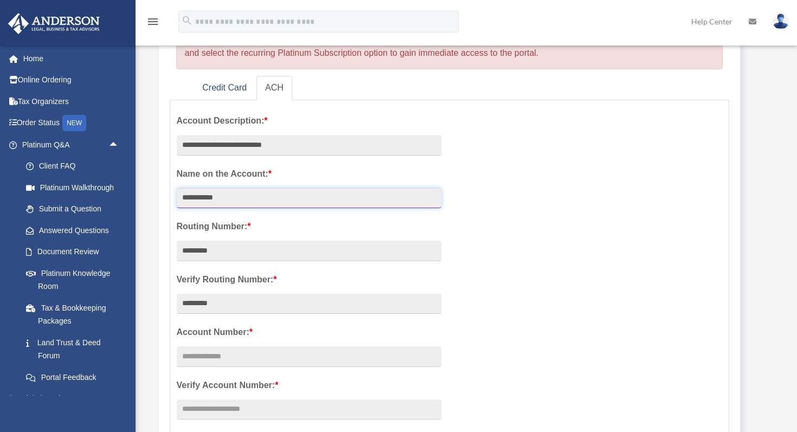
click at [231, 193] on input "**********" at bounding box center [309, 198] width 264 height 21
click at [263, 194] on input "**********" at bounding box center [309, 198] width 264 height 21
type input "**********"
click at [487, 218] on div "**********" at bounding box center [450, 306] width 562 height 398
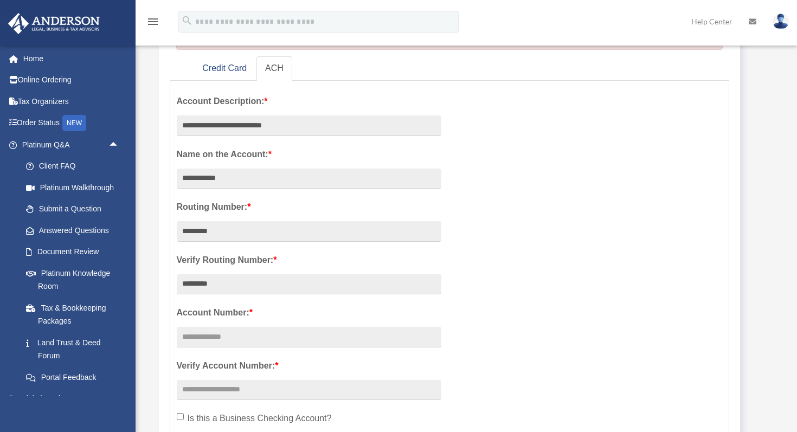
scroll to position [169, 0]
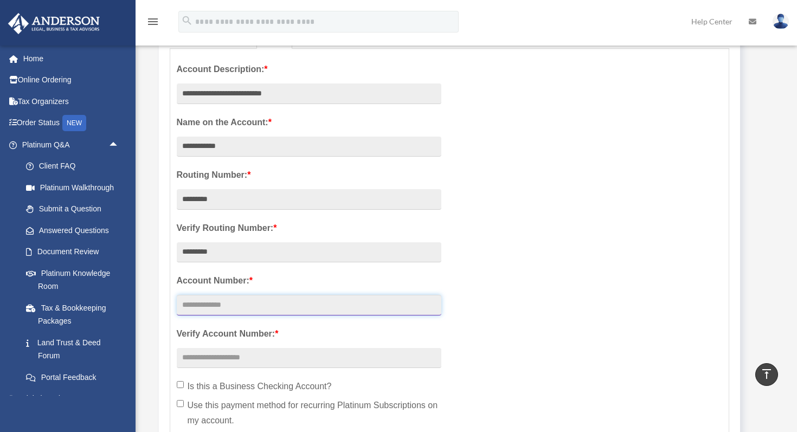
click at [321, 301] on input "text" at bounding box center [309, 305] width 264 height 21
click at [224, 301] on input "text" at bounding box center [309, 305] width 264 height 21
type input "**********"
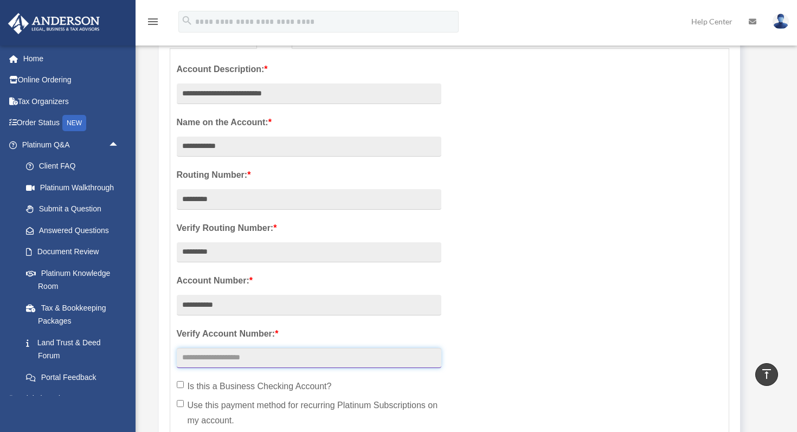
click at [236, 352] on input "text" at bounding box center [309, 358] width 264 height 21
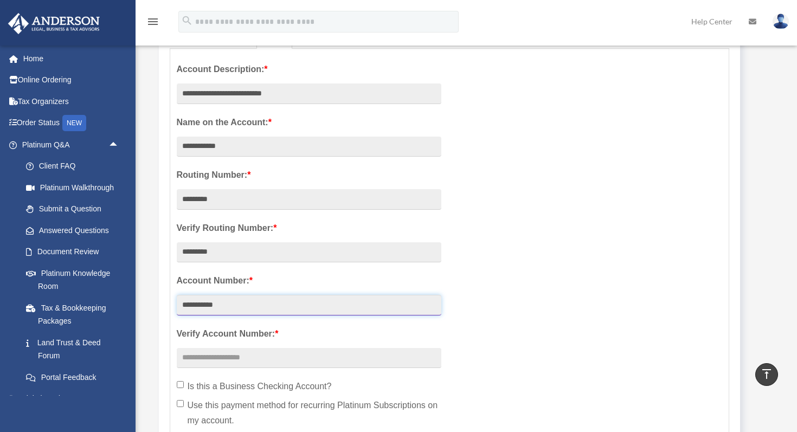
click at [236, 312] on input "**********" at bounding box center [309, 305] width 264 height 21
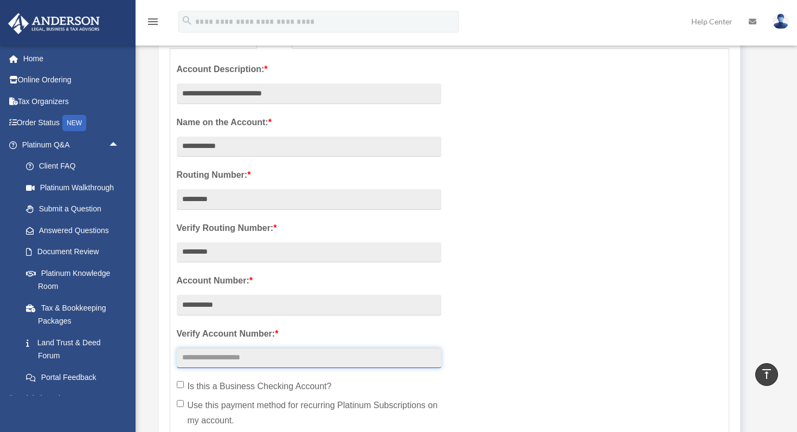
click at [236, 364] on input "text" at bounding box center [309, 358] width 264 height 21
paste input "**********"
type input "**********"
click at [522, 324] on div "**********" at bounding box center [450, 254] width 562 height 398
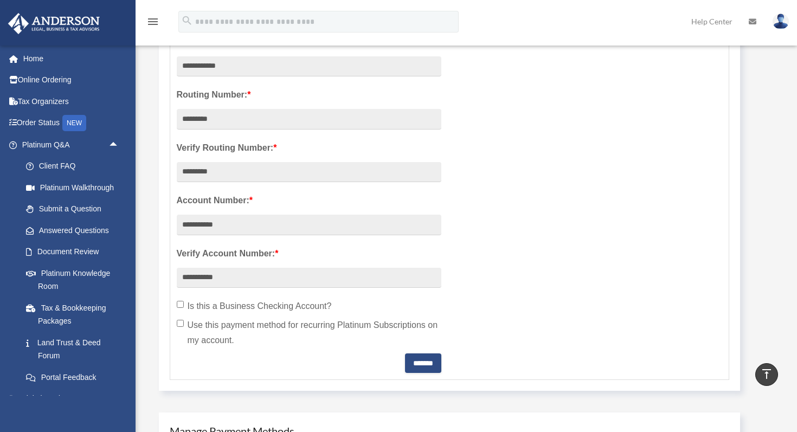
scroll to position [286, 0]
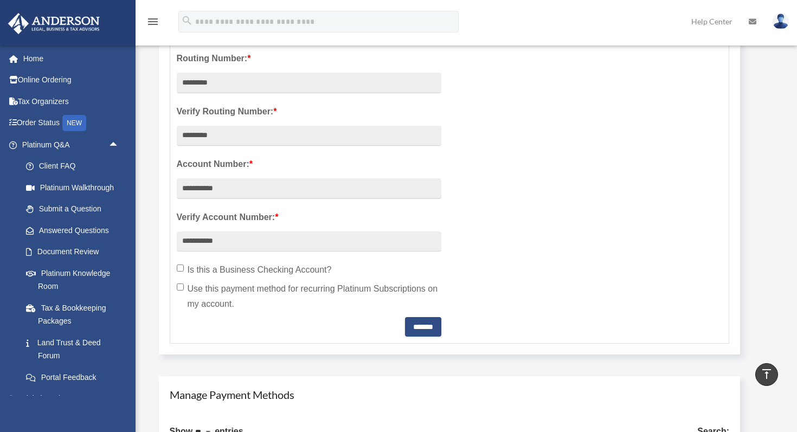
click at [395, 288] on label "Use this payment method for recurring Platinum Subscriptions on my account." at bounding box center [309, 296] width 264 height 30
click at [408, 327] on input "*******" at bounding box center [423, 327] width 36 height 20
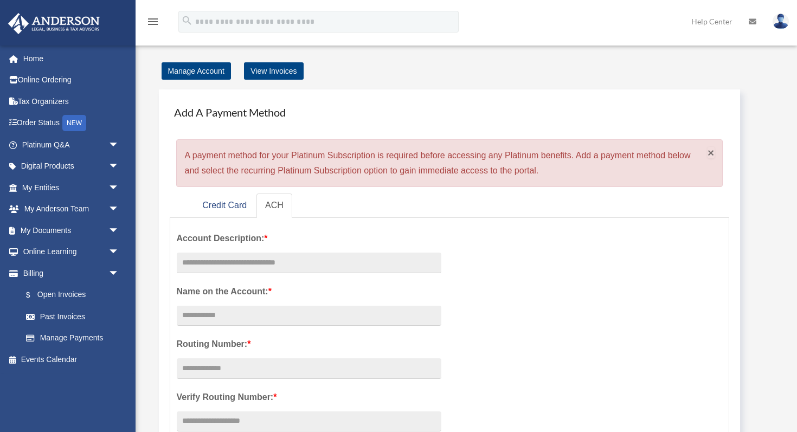
click at [708, 150] on span "×" at bounding box center [710, 152] width 7 height 12
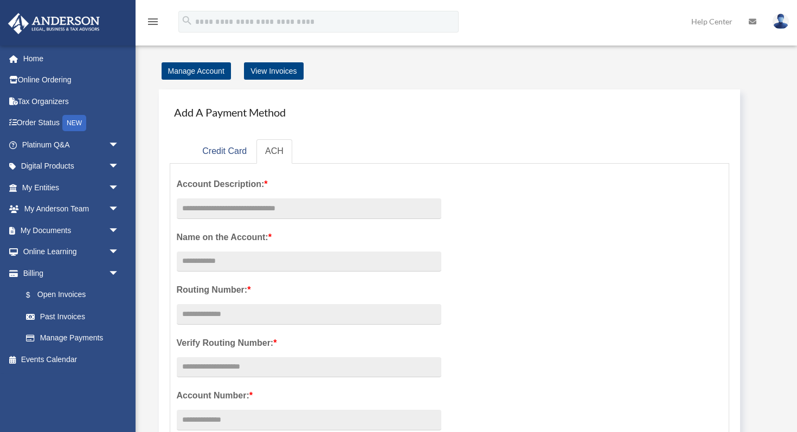
scroll to position [3, 0]
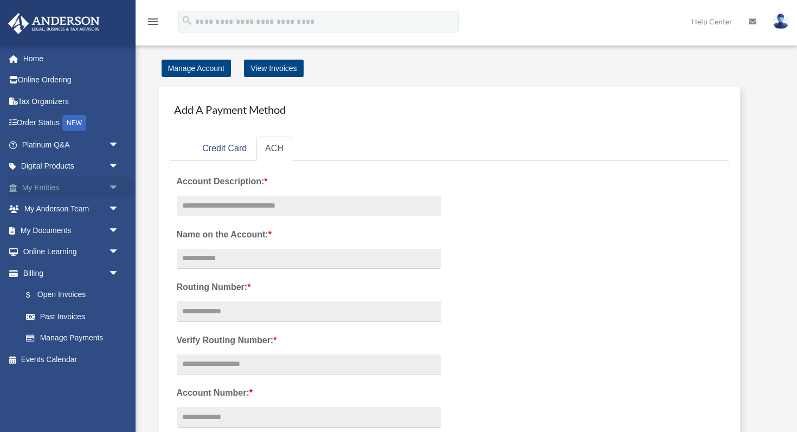
click at [115, 185] on span "arrow_drop_down" at bounding box center [119, 188] width 22 height 22
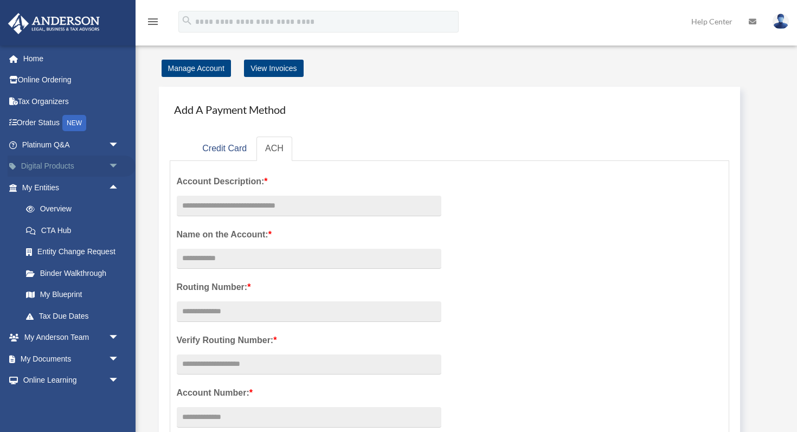
click at [111, 164] on span "arrow_drop_down" at bounding box center [119, 167] width 22 height 22
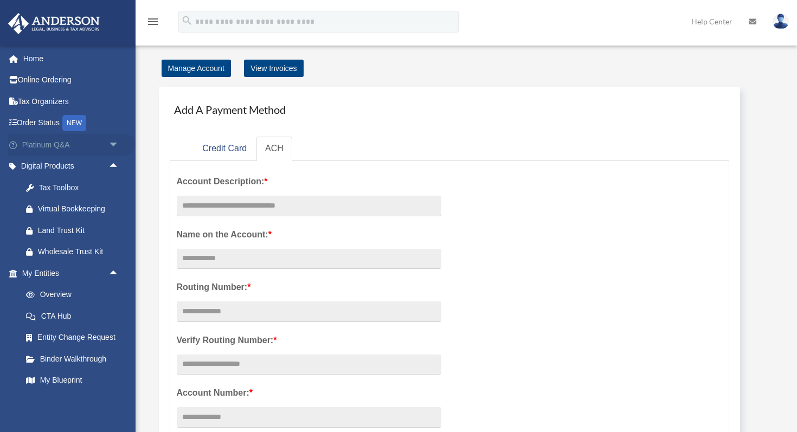
click at [114, 146] on span "arrow_drop_down" at bounding box center [119, 145] width 22 height 22
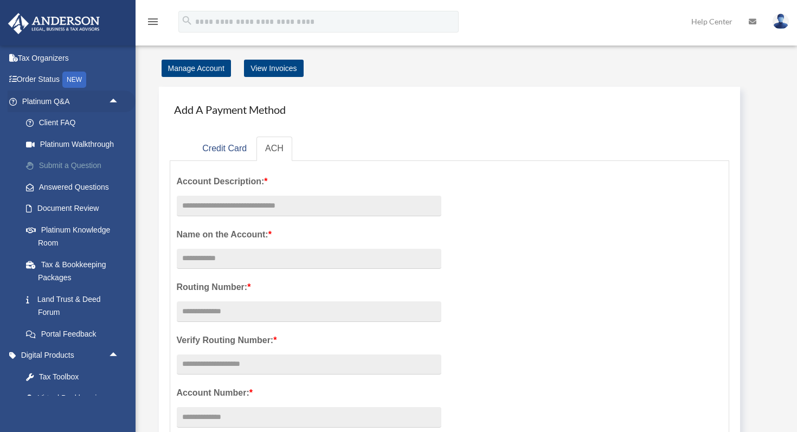
scroll to position [51, 0]
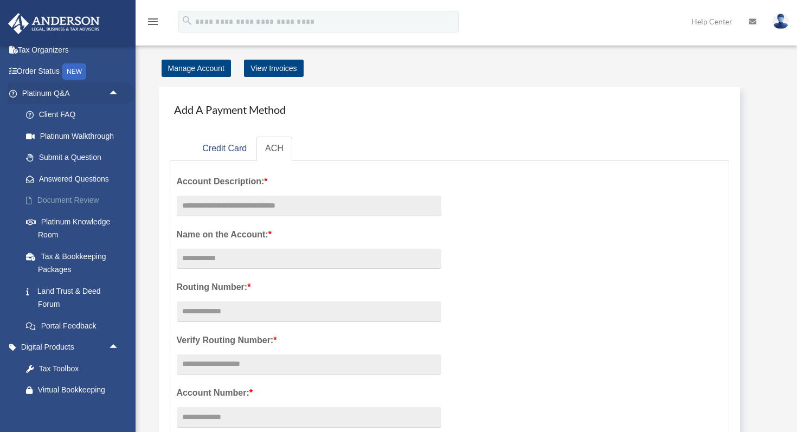
click at [84, 198] on link "Document Review" at bounding box center [75, 201] width 120 height 22
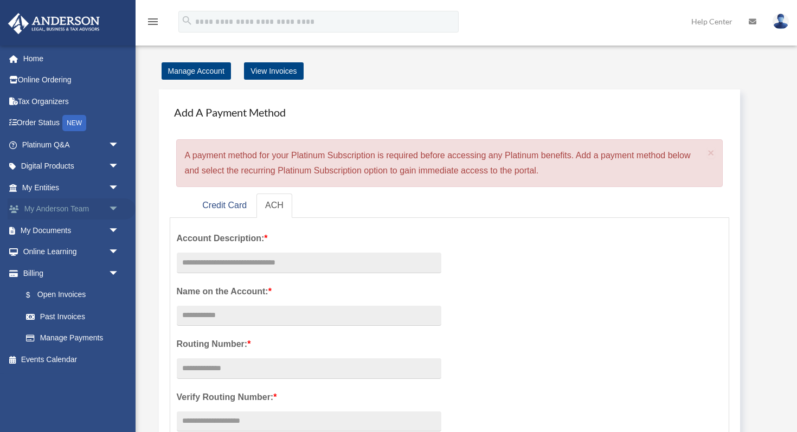
click at [118, 207] on span "arrow_drop_down" at bounding box center [119, 209] width 22 height 22
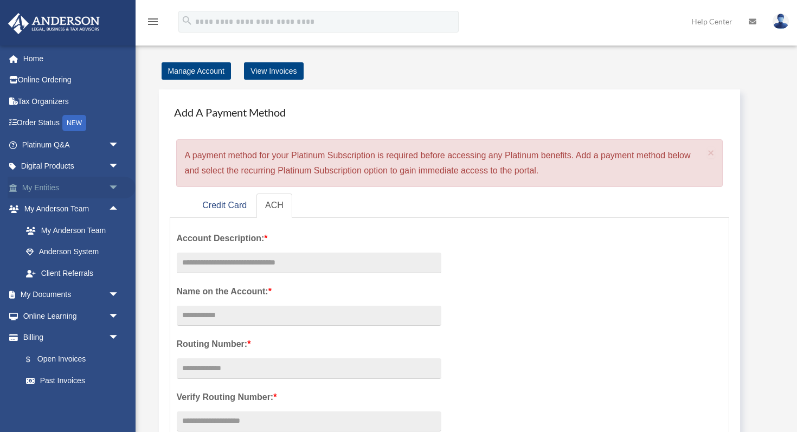
click at [113, 190] on span "arrow_drop_down" at bounding box center [119, 188] width 22 height 22
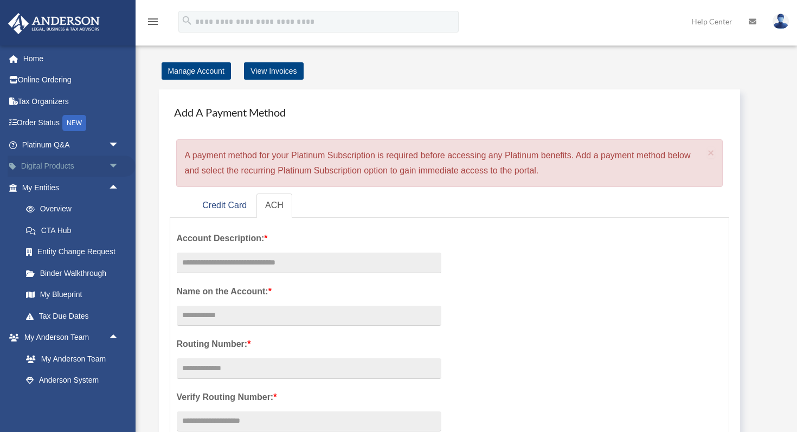
click at [113, 173] on span "arrow_drop_down" at bounding box center [119, 167] width 22 height 22
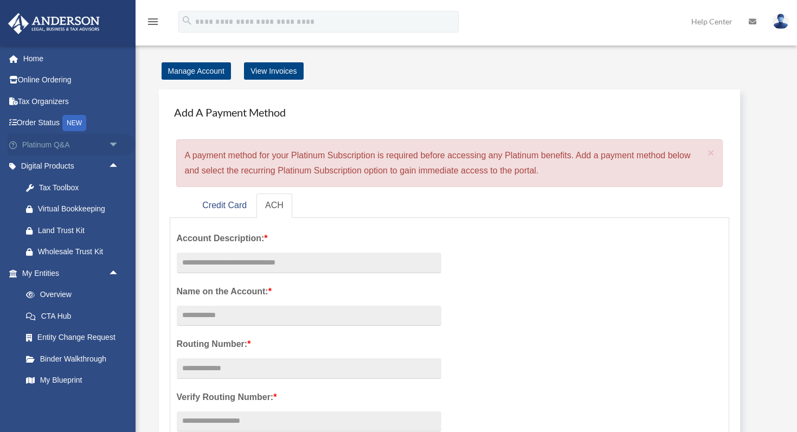
click at [113, 148] on span "arrow_drop_down" at bounding box center [119, 145] width 22 height 22
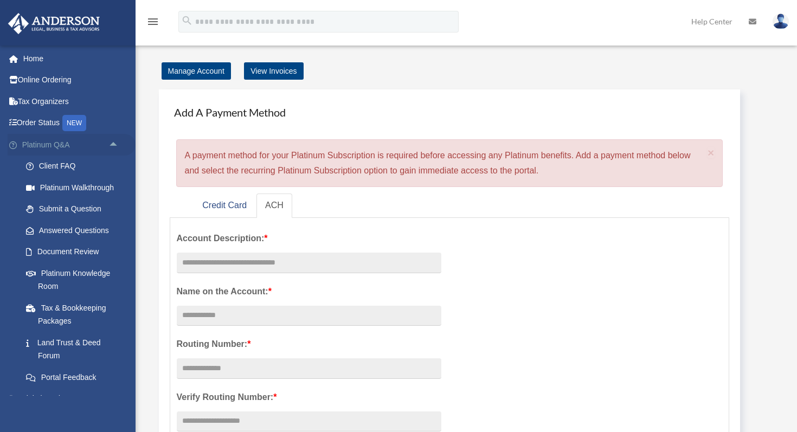
click at [113, 148] on span "arrow_drop_up" at bounding box center [119, 145] width 22 height 22
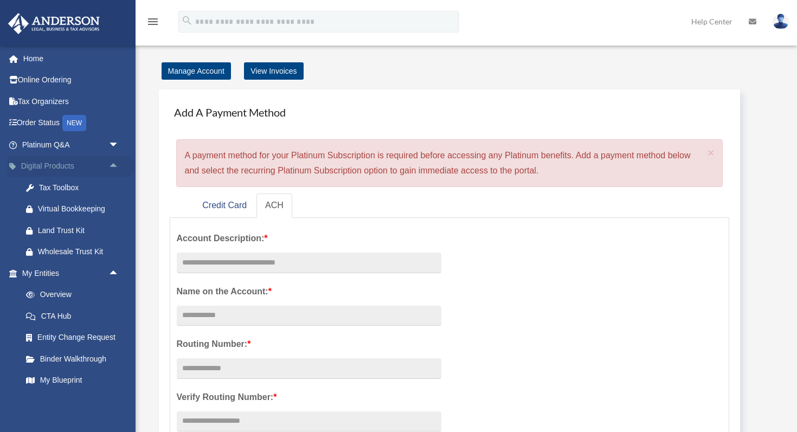
click at [113, 164] on span "arrow_drop_up" at bounding box center [119, 167] width 22 height 22
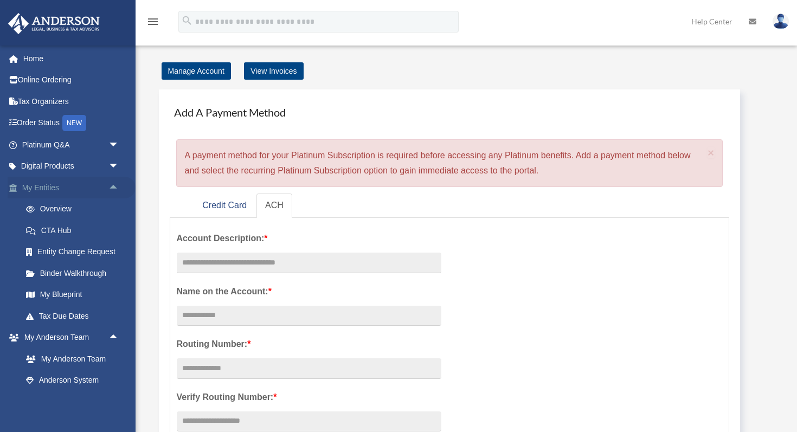
click at [112, 187] on span "arrow_drop_up" at bounding box center [119, 188] width 22 height 22
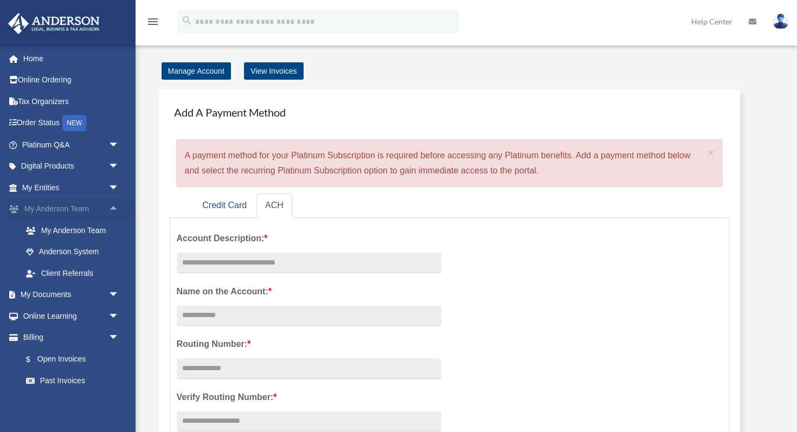
click at [113, 206] on span "arrow_drop_up" at bounding box center [119, 209] width 22 height 22
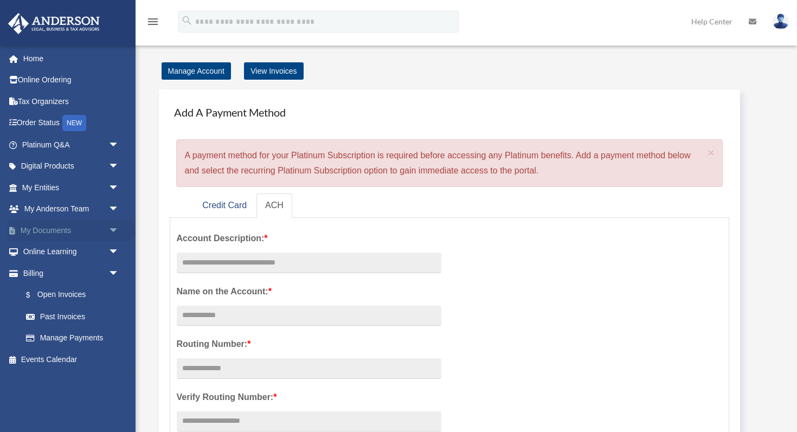
click at [113, 227] on span "arrow_drop_down" at bounding box center [119, 230] width 22 height 22
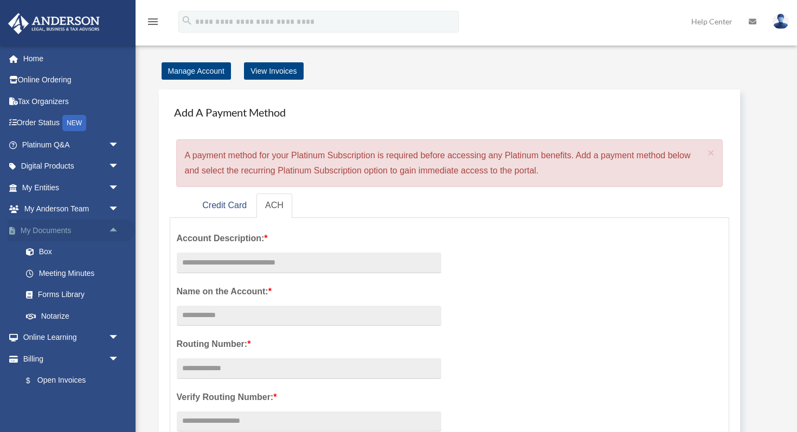
click at [113, 227] on span "arrow_drop_up" at bounding box center [119, 230] width 22 height 22
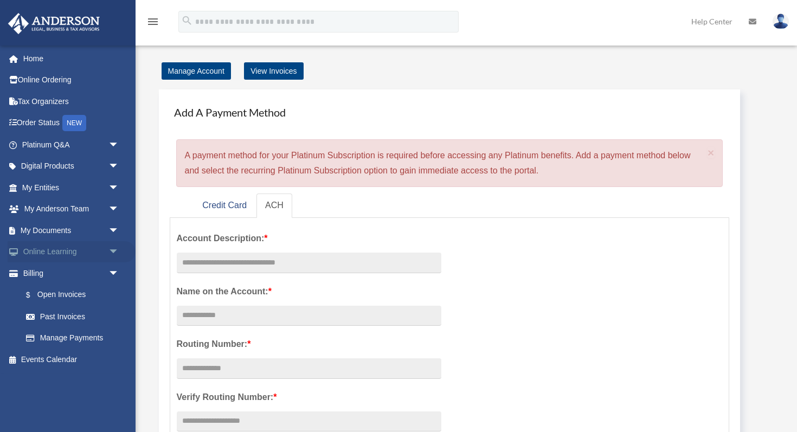
click at [113, 254] on span "arrow_drop_down" at bounding box center [119, 252] width 22 height 22
click at [113, 254] on span "arrow_drop_up" at bounding box center [119, 252] width 22 height 22
click at [113, 273] on span "arrow_drop_down" at bounding box center [119, 273] width 22 height 22
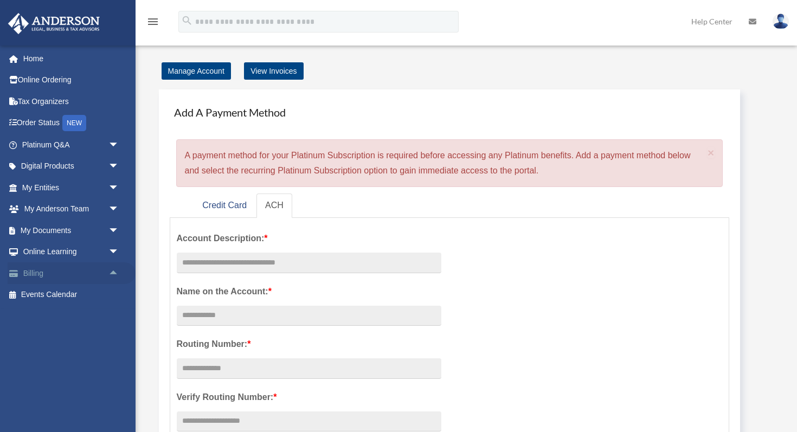
click at [113, 273] on span "arrow_drop_up" at bounding box center [119, 273] width 22 height 22
click at [113, 273] on span "arrow_drop_down" at bounding box center [119, 273] width 22 height 22
click at [113, 251] on span "arrow_drop_down" at bounding box center [119, 252] width 22 height 22
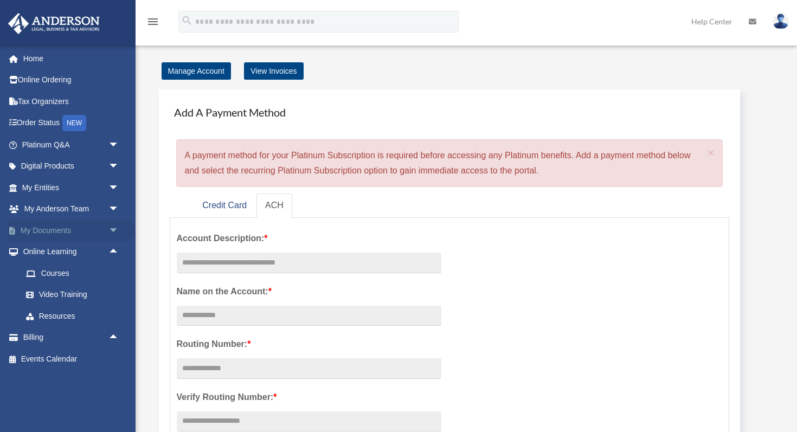
click at [113, 238] on span "arrow_drop_down" at bounding box center [119, 230] width 22 height 22
click at [113, 238] on span "arrow_drop_up" at bounding box center [119, 230] width 22 height 22
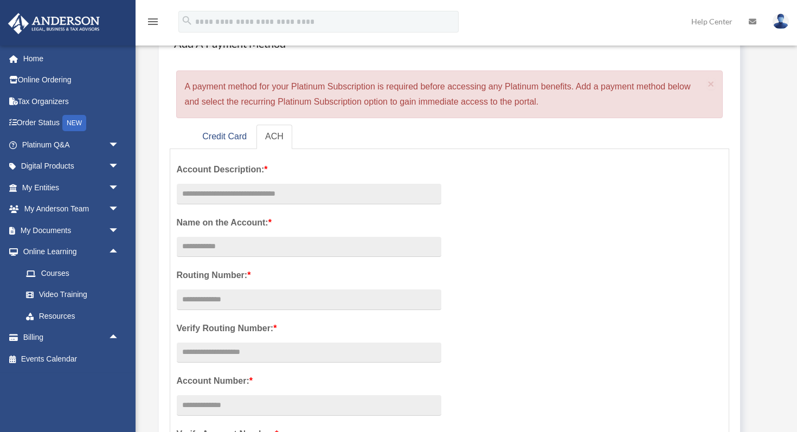
scroll to position [74, 0]
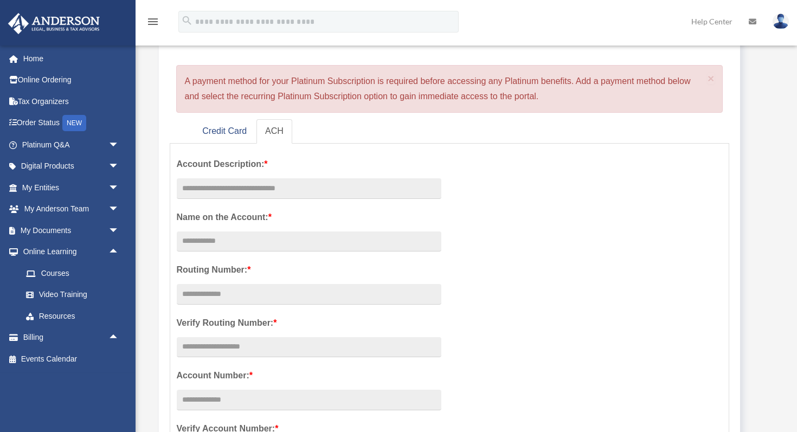
click at [299, 173] on div "Account Description: * Name on the Account: * Routing Number: * Verify Routing …" at bounding box center [309, 349] width 281 height 398
click at [299, 184] on input "text" at bounding box center [309, 188] width 264 height 21
click at [218, 196] on input "text" at bounding box center [309, 188] width 264 height 21
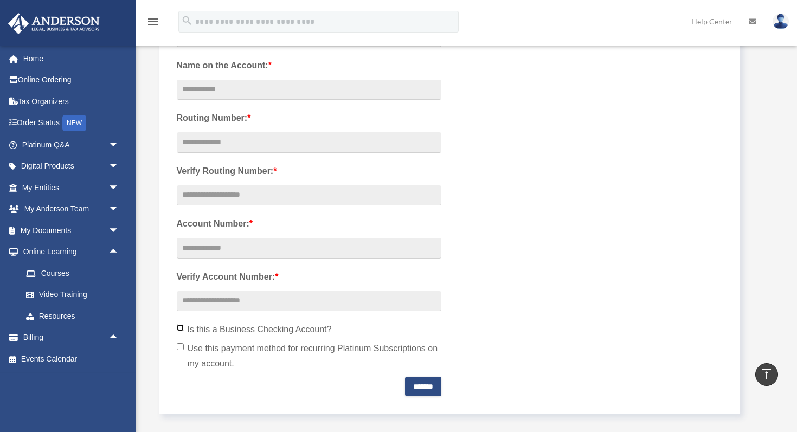
scroll to position [223, 0]
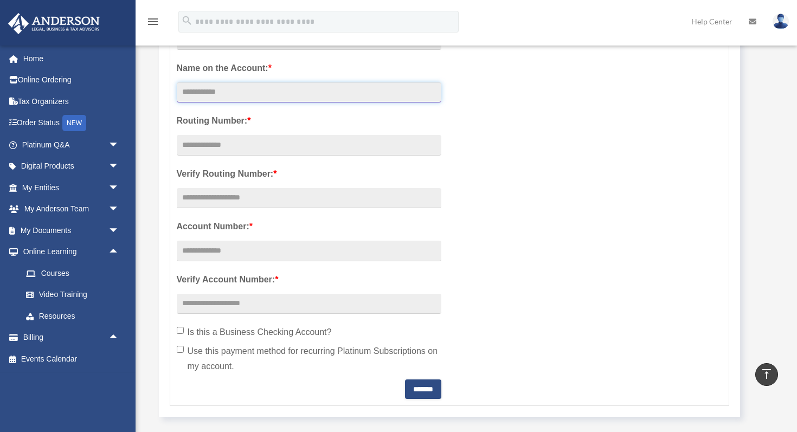
click at [190, 99] on input "Account Description: *" at bounding box center [309, 92] width 264 height 21
type input "**********"
click at [226, 148] on input "text" at bounding box center [309, 145] width 264 height 21
click at [124, 158] on span "arrow_drop_down" at bounding box center [119, 167] width 22 height 22
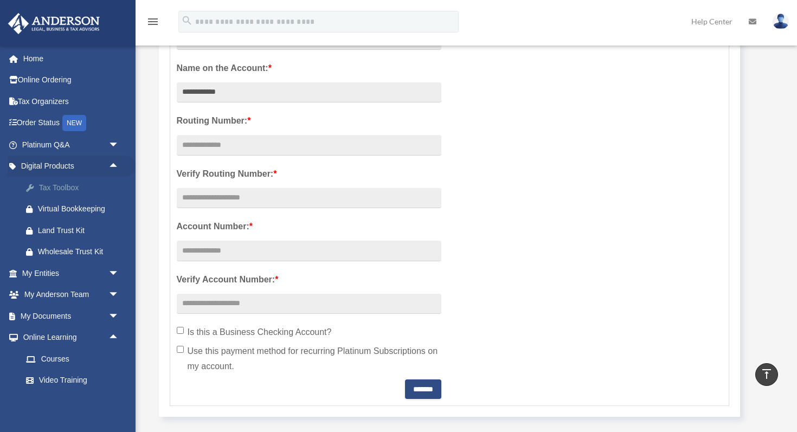
click at [54, 190] on div "Tax Toolbox" at bounding box center [80, 188] width 84 height 14
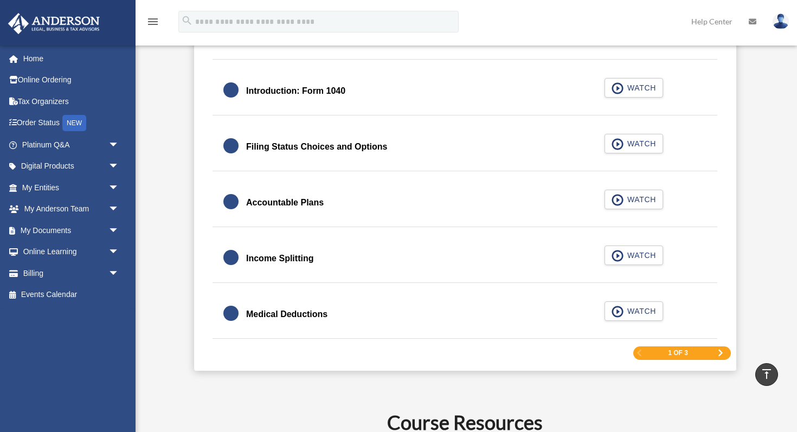
scroll to position [1635, 0]
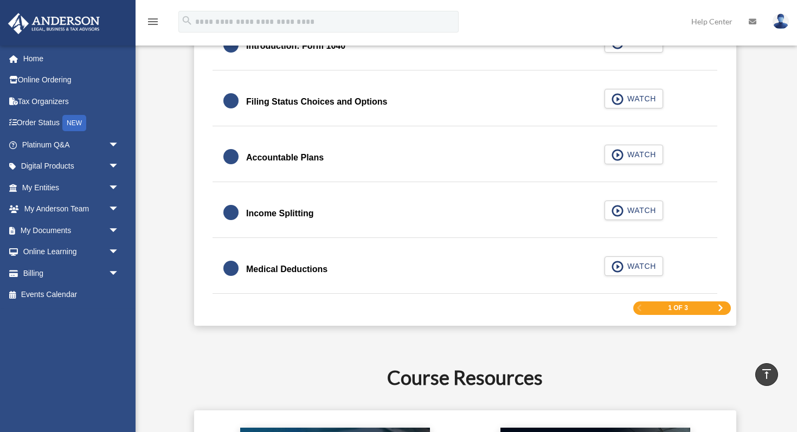
click at [720, 307] on span "Next Page" at bounding box center [720, 308] width 7 height 7
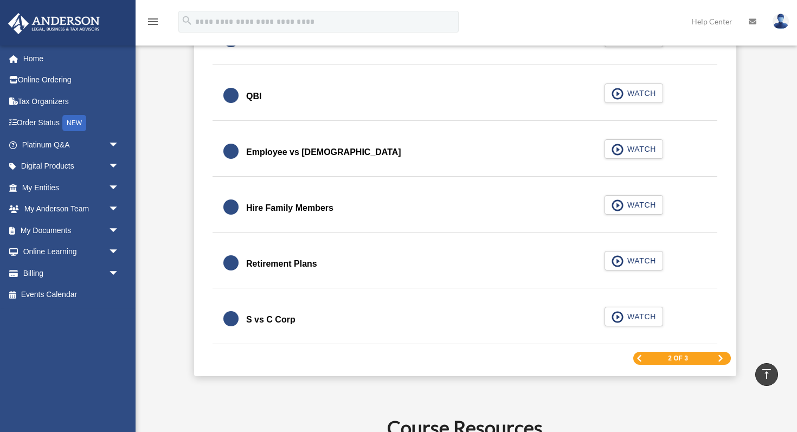
scroll to position [1547, 0]
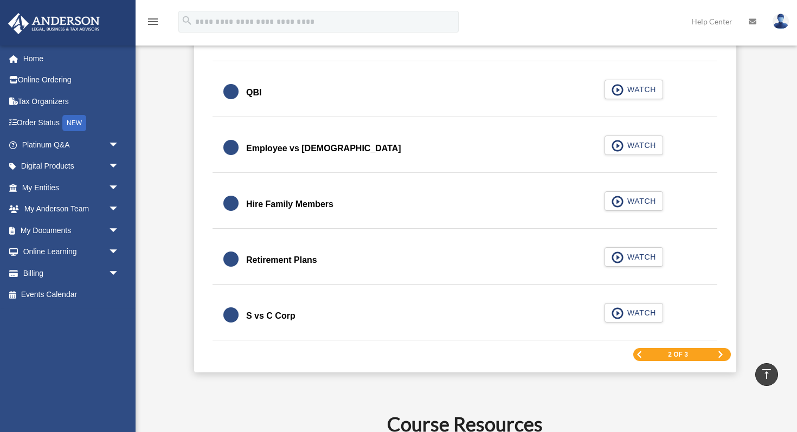
click at [719, 353] on span "Next Page" at bounding box center [720, 354] width 7 height 7
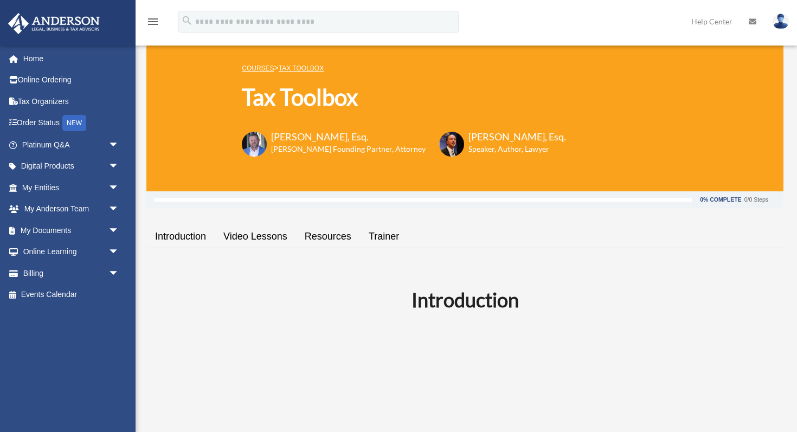
scroll to position [0, 0]
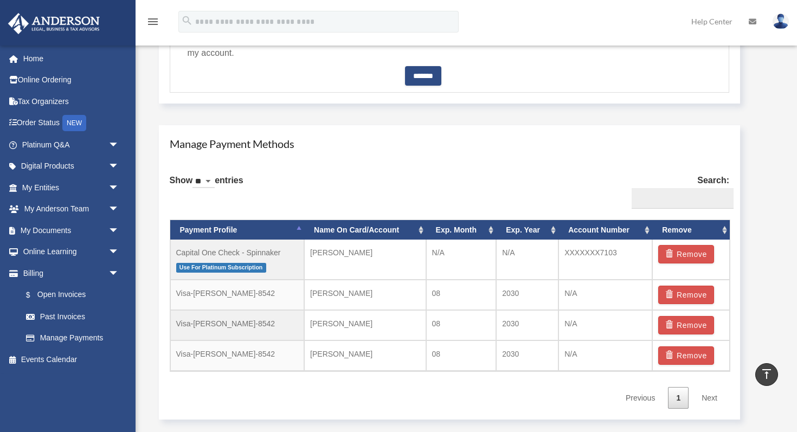
scroll to position [556, 0]
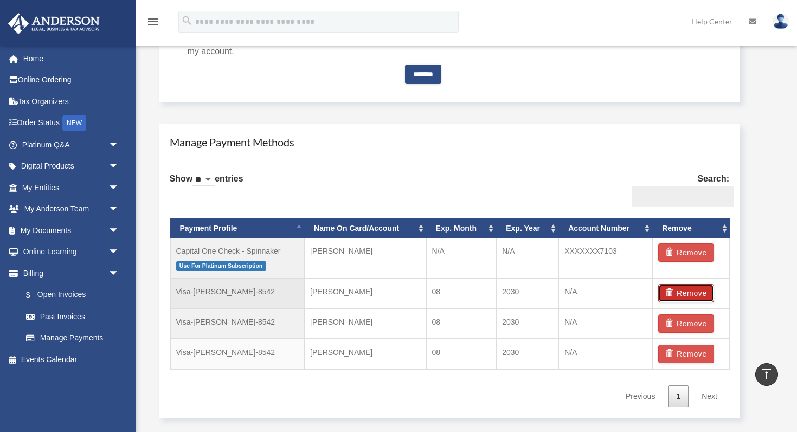
click at [683, 291] on button "Remove" at bounding box center [686, 293] width 56 height 18
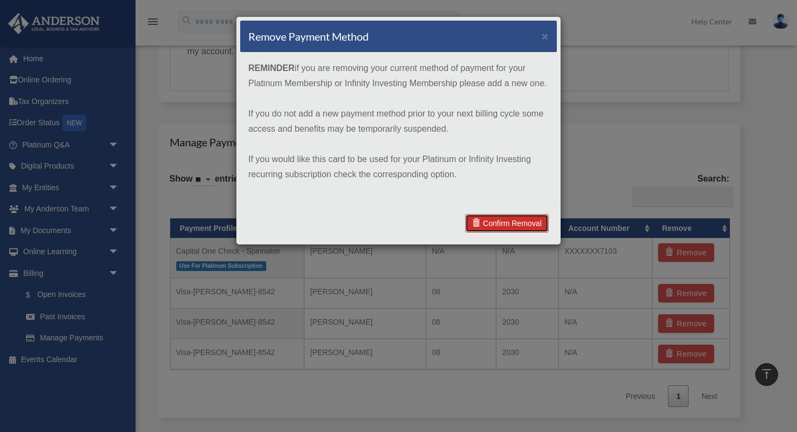
click at [543, 214] on link "Confirm Removal" at bounding box center [506, 223] width 83 height 18
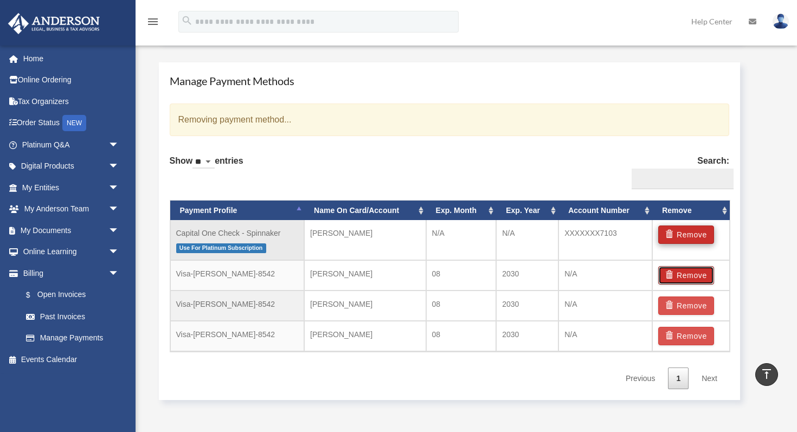
scroll to position [641, 0]
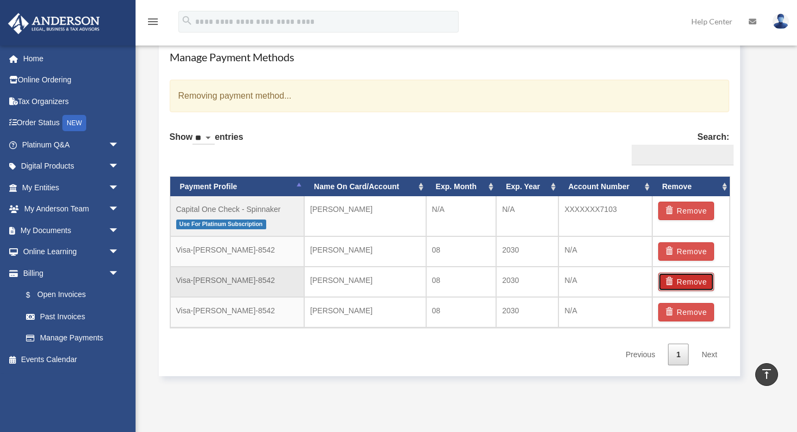
click at [679, 286] on button "Remove" at bounding box center [686, 282] width 56 height 18
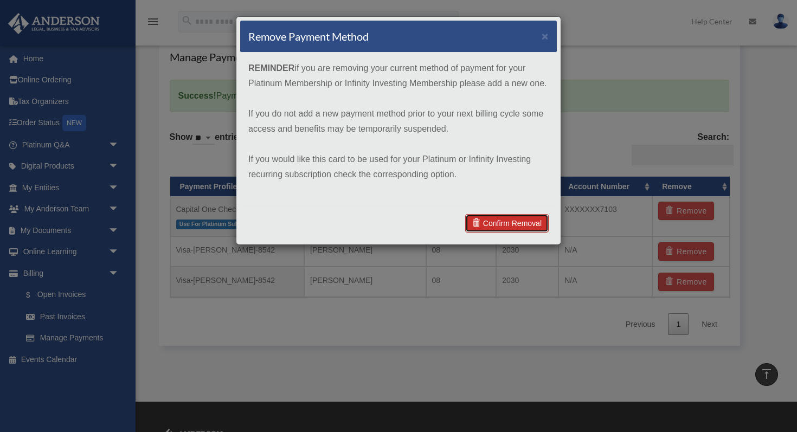
click at [508, 227] on link "Confirm Removal" at bounding box center [506, 223] width 83 height 18
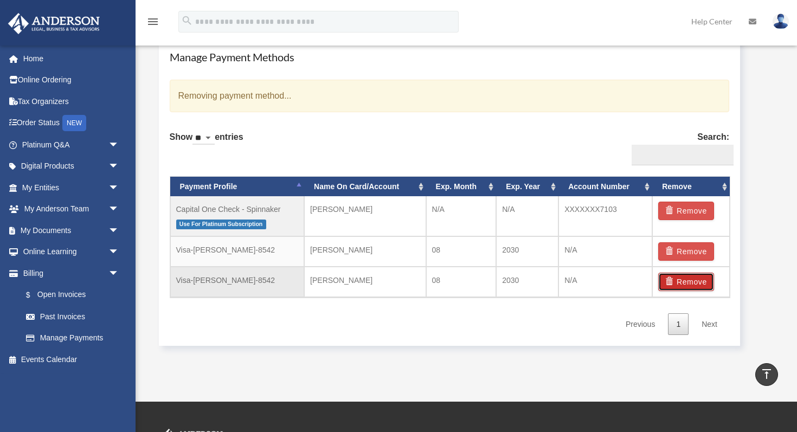
click at [684, 275] on button "Remove" at bounding box center [686, 282] width 56 height 18
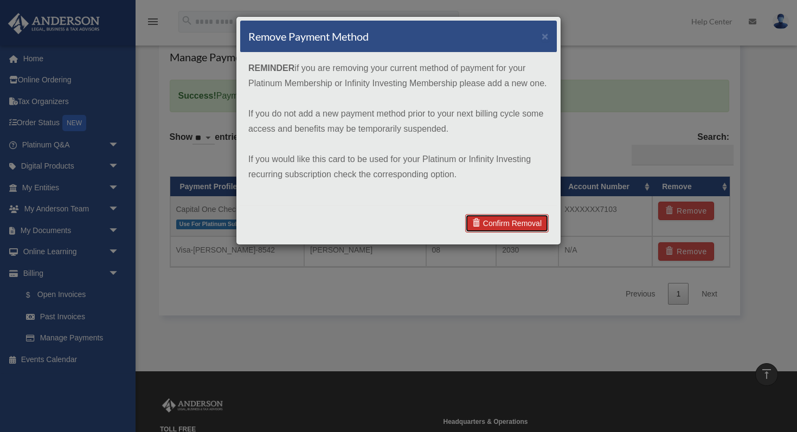
click at [514, 223] on link "Confirm Removal" at bounding box center [506, 223] width 83 height 18
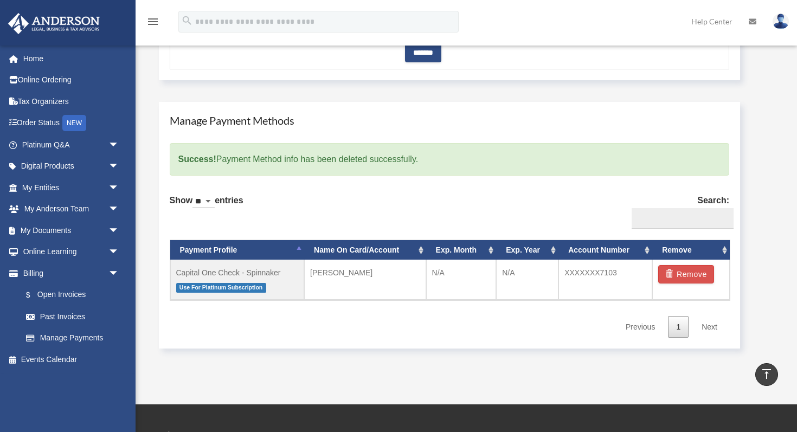
scroll to position [572, 0]
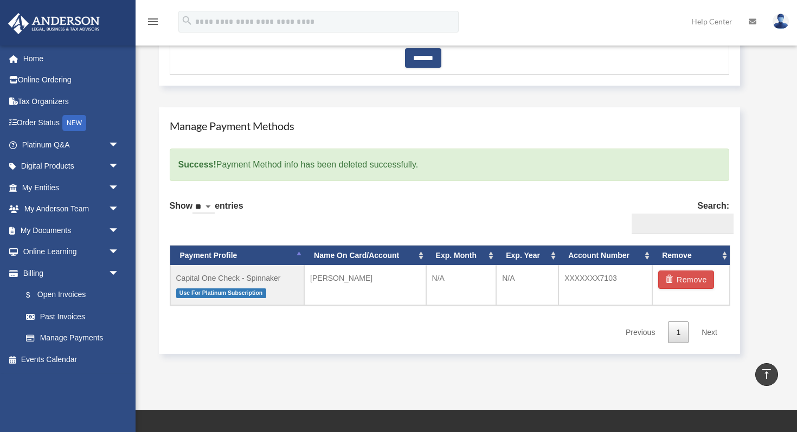
click at [239, 336] on div "Show ** ** ** *** entries Search: Payment Profile Name On Card/Account Exp. Mon…" at bounding box center [450, 267] width 560 height 151
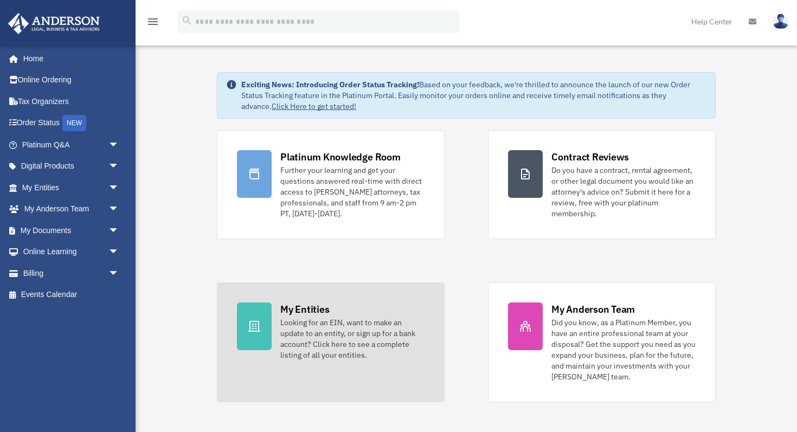
click at [339, 334] on div "Looking for an EIN, want to make an update to an entity, or sign up for a bank …" at bounding box center [352, 338] width 144 height 43
click at [306, 325] on div "Looking for an EIN, want to make an update to an entity, or sign up for a bank …" at bounding box center [352, 338] width 144 height 43
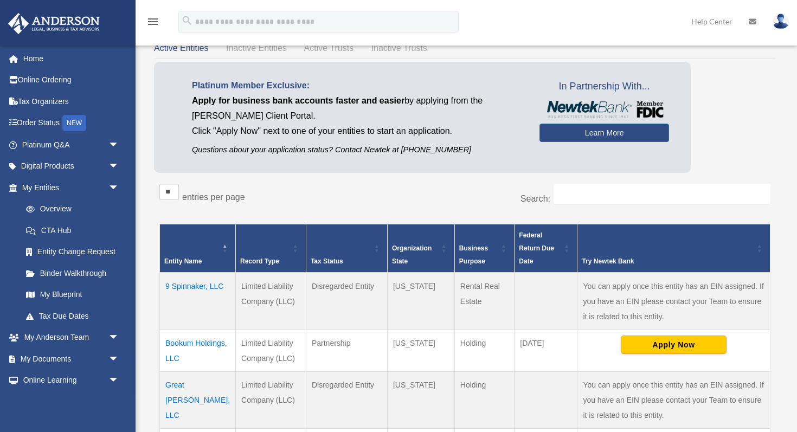
scroll to position [50, 0]
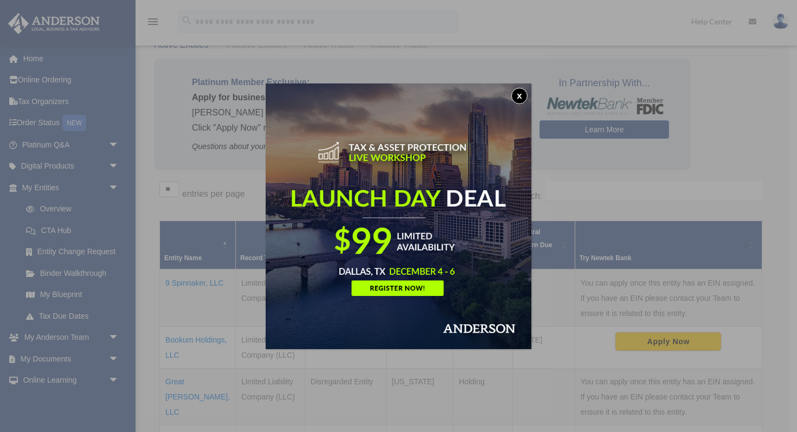
click at [521, 89] on button "x" at bounding box center [519, 96] width 16 height 16
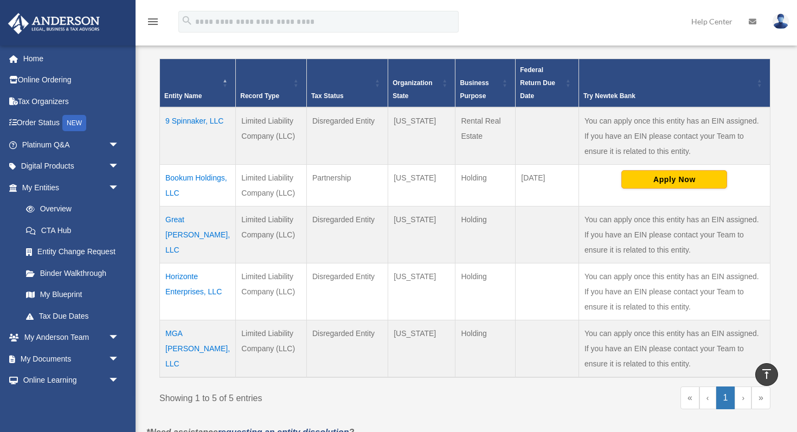
scroll to position [210, 0]
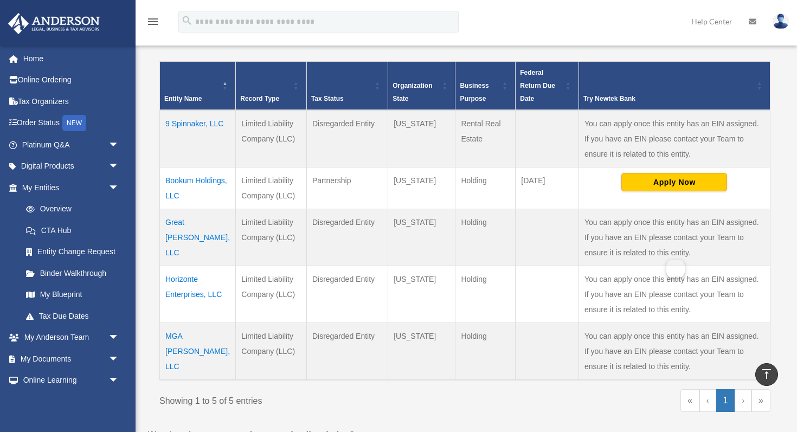
drag, startPoint x: 519, startPoint y: 180, endPoint x: 666, endPoint y: 253, distance: 163.8
click at [666, 253] on tbody "9 Spinnaker, LLC Limited Liability Company (LLC) Disregarded Entity [US_STATE] …" at bounding box center [465, 245] width 610 height 270
click at [666, 253] on td "You can apply once this entity has an EIN assigned. If you have an EIN please c…" at bounding box center [673, 237] width 191 height 57
drag, startPoint x: 662, startPoint y: 311, endPoint x: 225, endPoint y: 120, distance: 476.9
click at [225, 120] on tbody "9 Spinnaker, LLC Limited Liability Company (LLC) Disregarded Entity [US_STATE] …" at bounding box center [465, 245] width 610 height 270
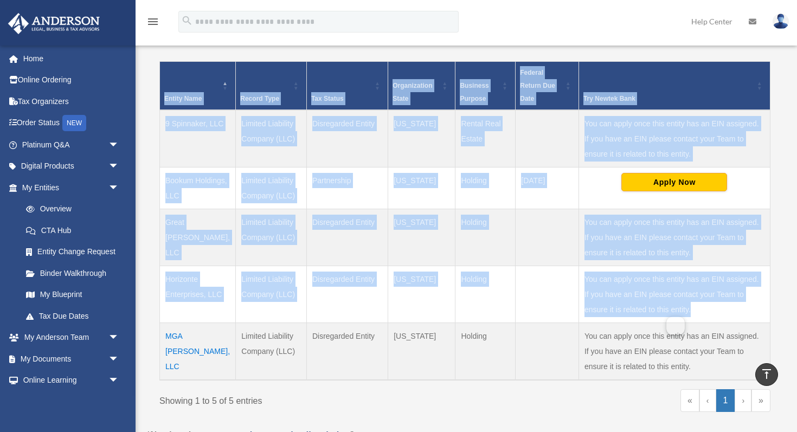
click at [153, 63] on div "Entities, Trusts, and Deeds Active Entities Inactive Entities Active Trusts Ina…" at bounding box center [464, 141] width 637 height 574
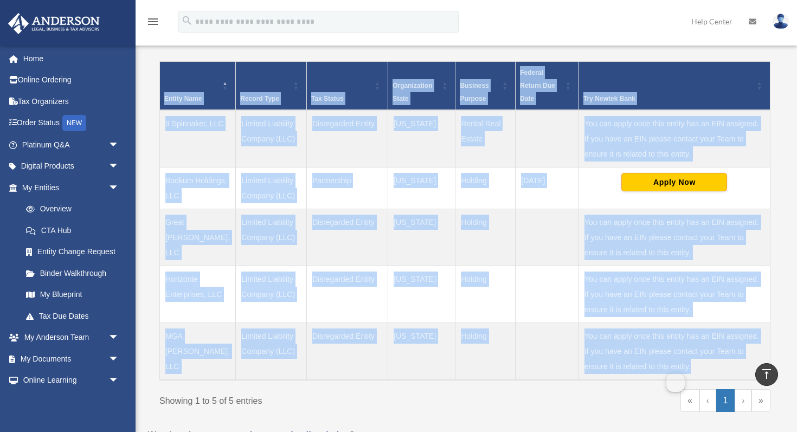
click at [674, 361] on td "You can apply once this entity has an EIN assigned. If you have an EIN please c…" at bounding box center [673, 350] width 191 height 57
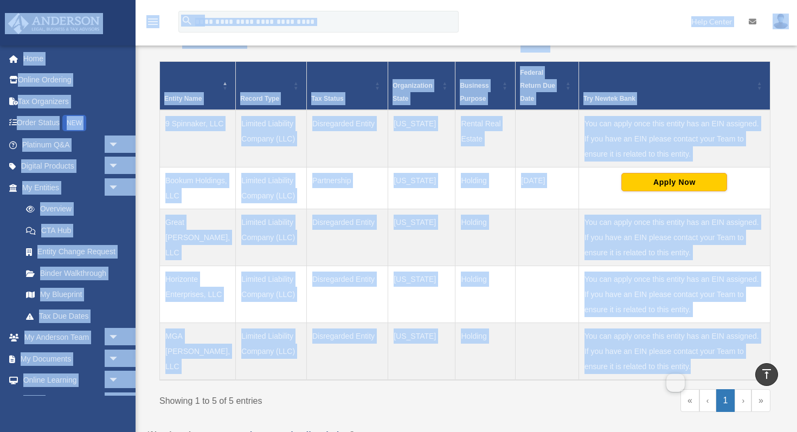
drag, startPoint x: 674, startPoint y: 361, endPoint x: 118, endPoint y: 35, distance: 645.5
click at [108, 35] on div "menu search Site Menu add [EMAIL_ADDRESS][DOMAIN_NAME] My Profile Reset Passwor…" at bounding box center [398, 146] width 797 height 713
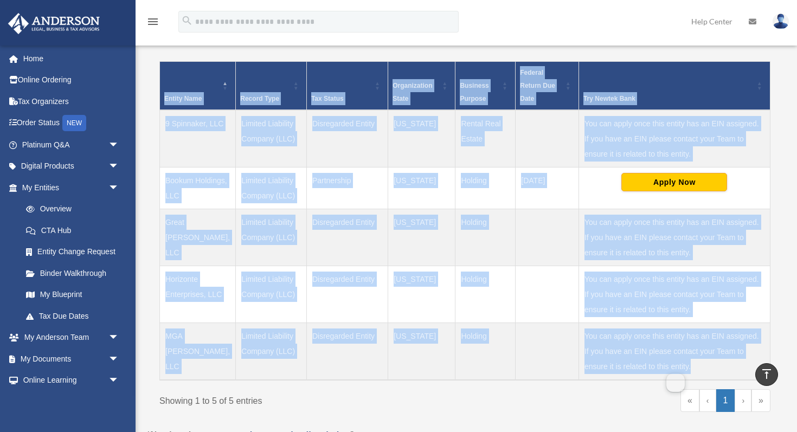
click at [154, 53] on div "** ** ** *** entries per page Search: Entity Name Record Type Tax Status Organi…" at bounding box center [465, 222] width 622 height 412
drag, startPoint x: 153, startPoint y: 53, endPoint x: 681, endPoint y: 364, distance: 612.7
click at [681, 364] on div "** ** ** *** entries per page Search: Entity Name Record Type Tax Status Organi…" at bounding box center [465, 222] width 622 height 412
click at [681, 364] on td "You can apply once this entity has an EIN assigned. If you have an EIN please c…" at bounding box center [673, 350] width 191 height 57
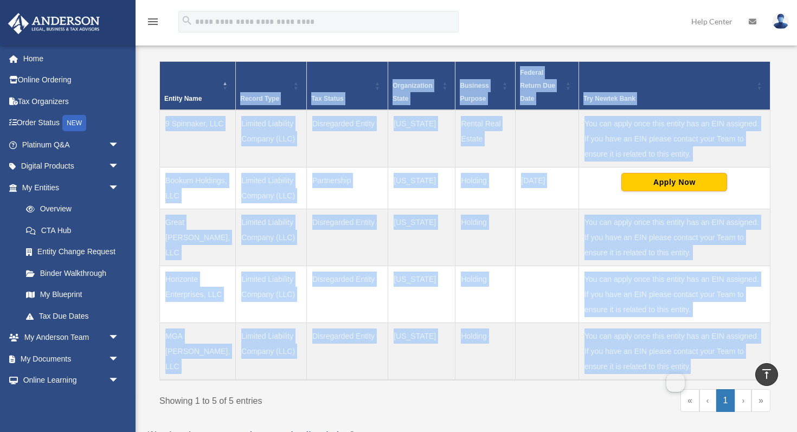
drag, startPoint x: 681, startPoint y: 364, endPoint x: 190, endPoint y: 96, distance: 559.7
click at [190, 96] on table "Entity Name Record Type Tax Status Organization State Business Purpose Federal …" at bounding box center [464, 220] width 611 height 319
click at [154, 67] on div "** ** ** *** entries per page Search: Entity Name Record Type Tax Status Organi…" at bounding box center [465, 222] width 622 height 412
